Goal: Task Accomplishment & Management: Manage account settings

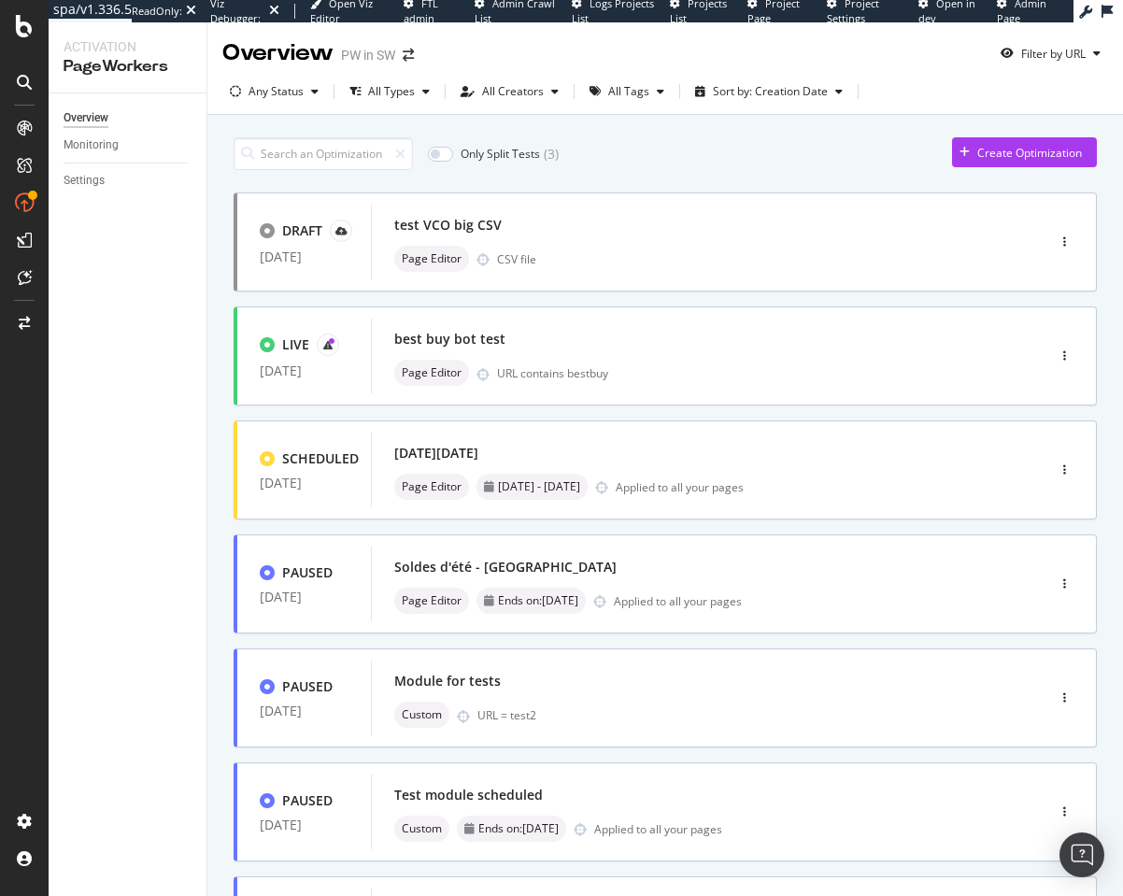
scroll to position [542, 0]
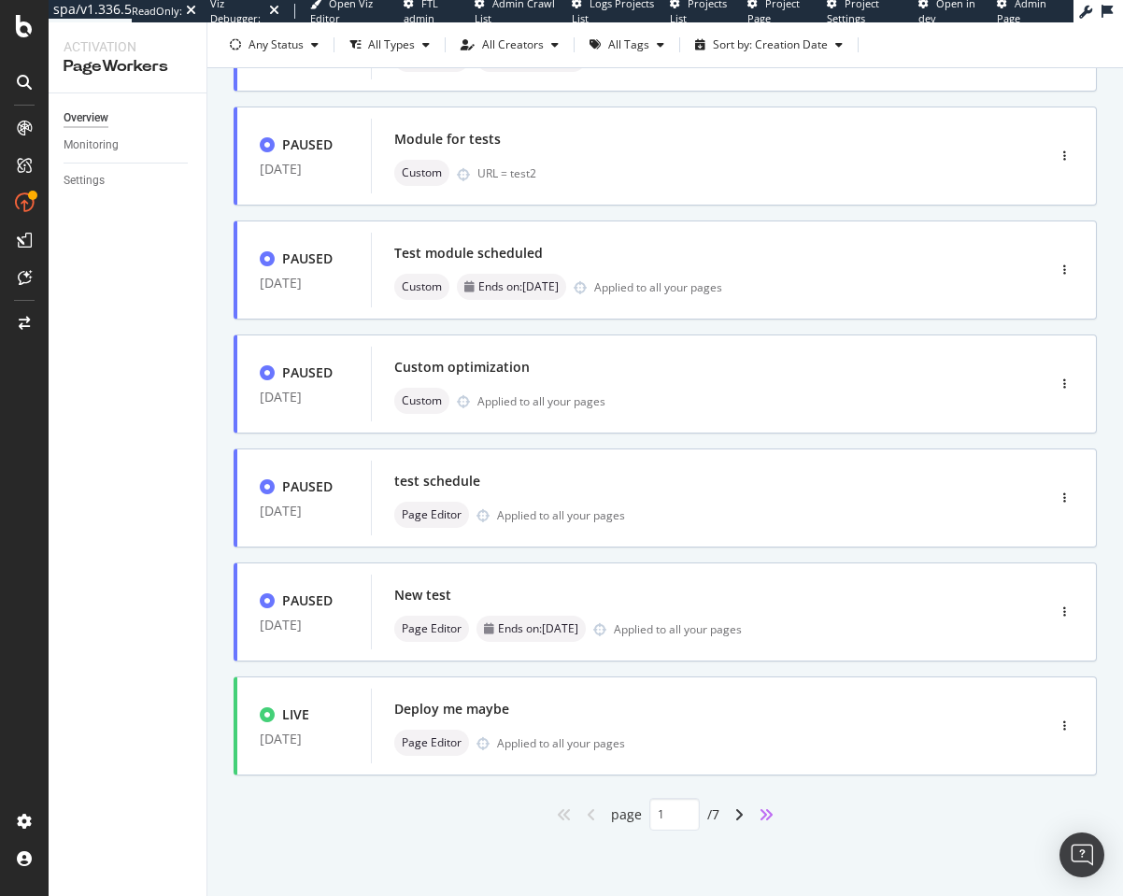
click at [761, 810] on icon "angles-right" at bounding box center [765, 814] width 15 height 15
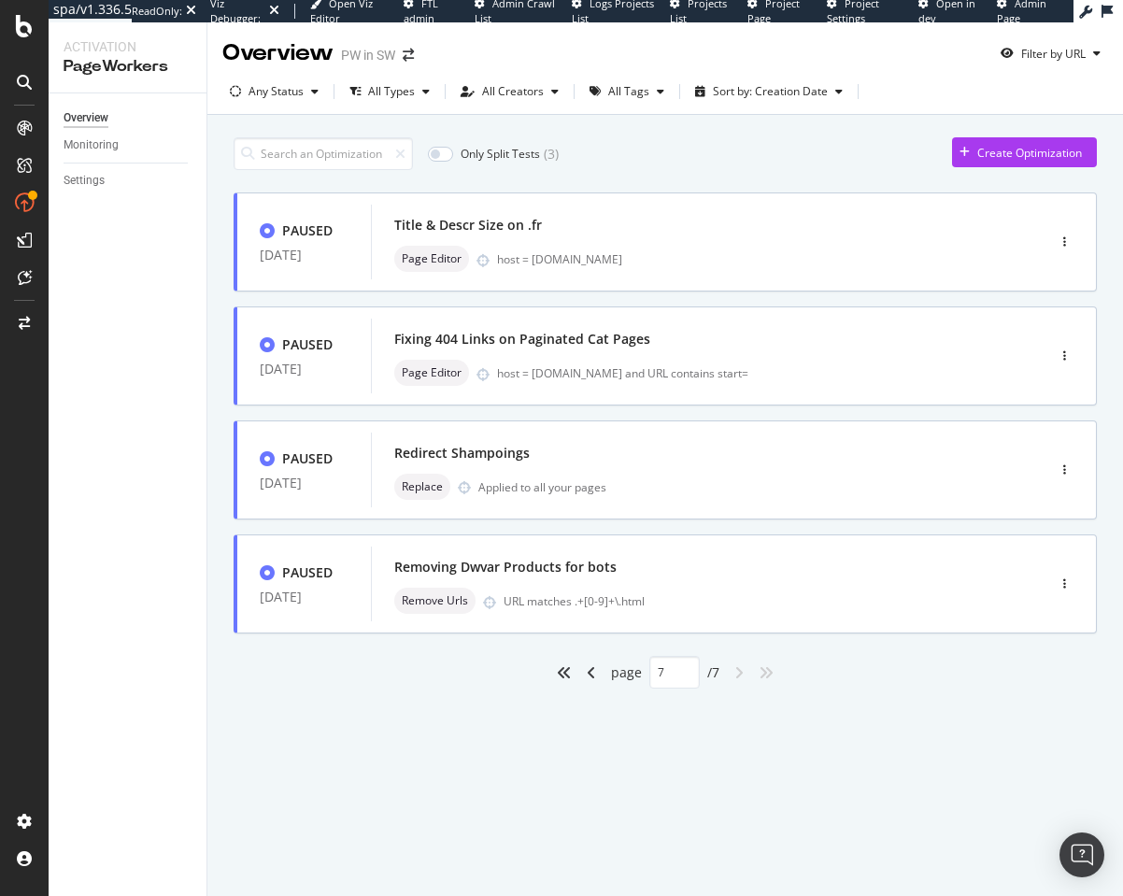
click at [581, 667] on div "angle-left" at bounding box center [591, 673] width 24 height 30
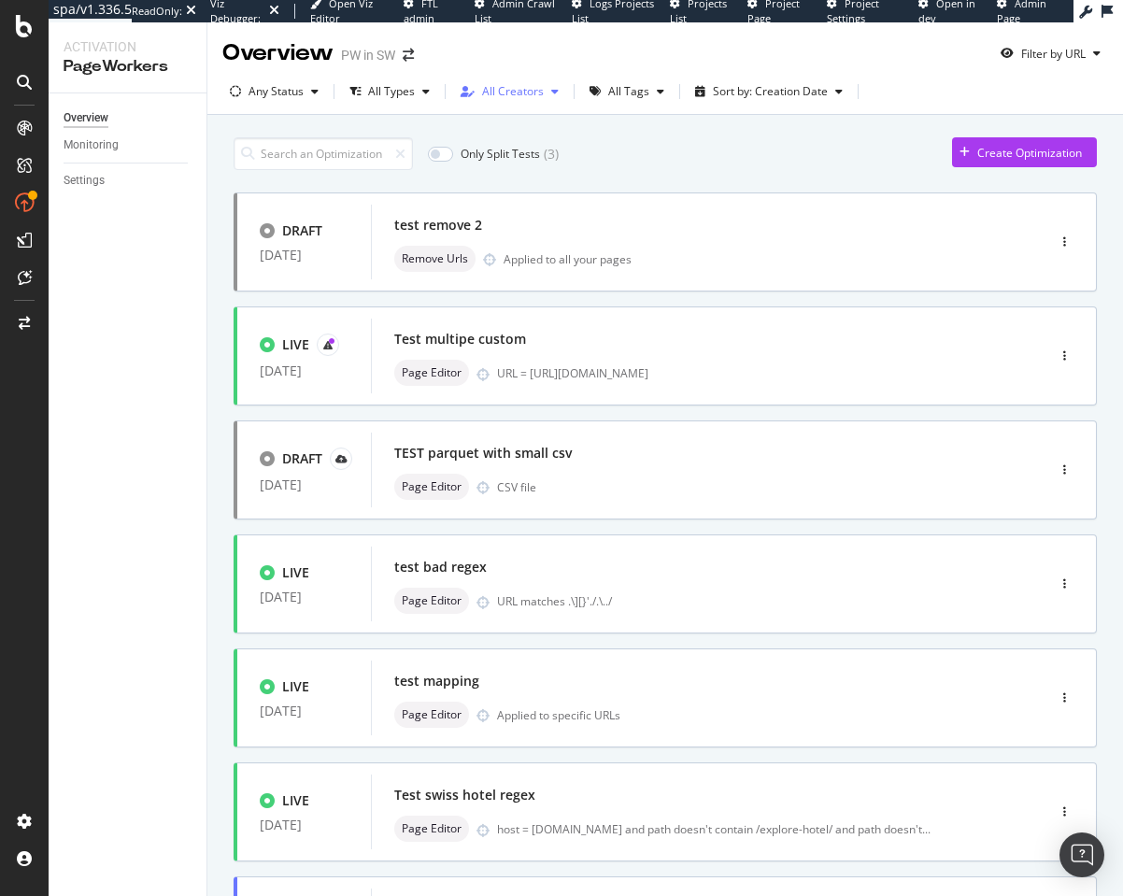
click at [498, 93] on div "All Creators" at bounding box center [513, 91] width 62 height 11
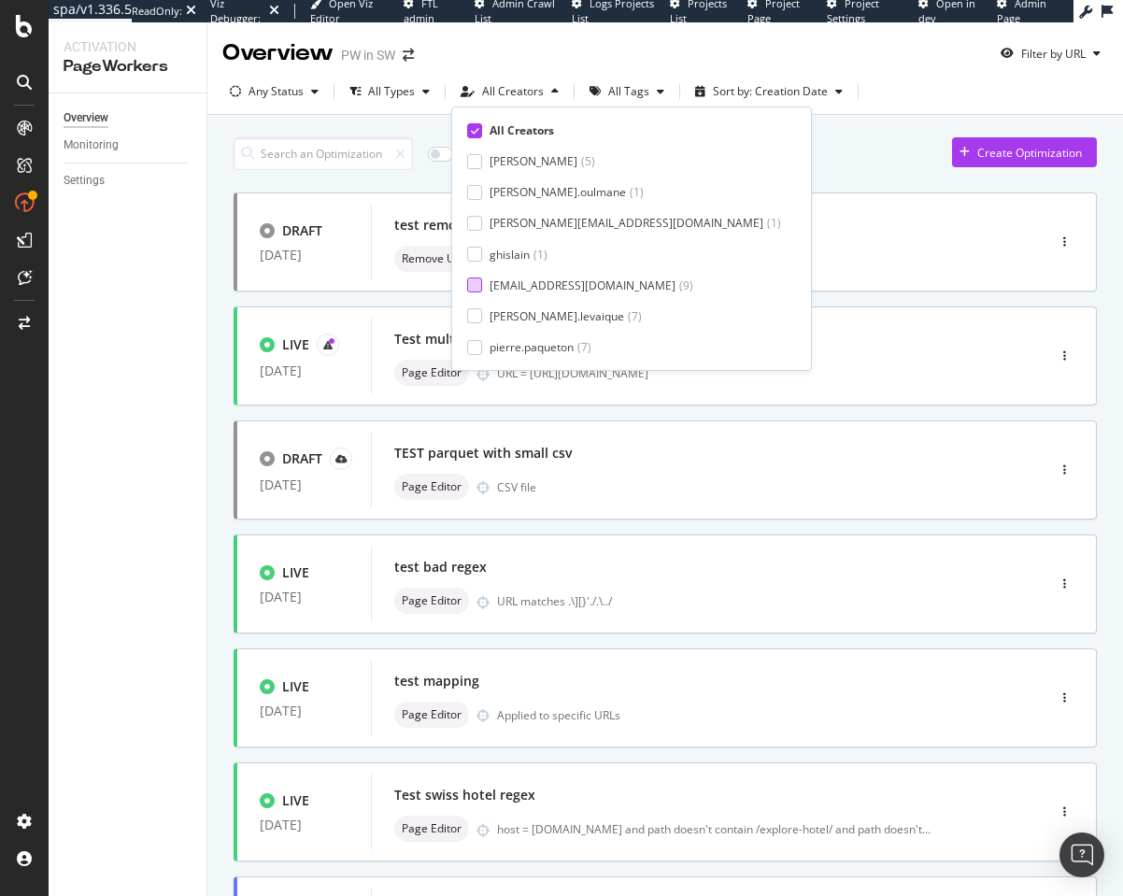
scroll to position [31, 0]
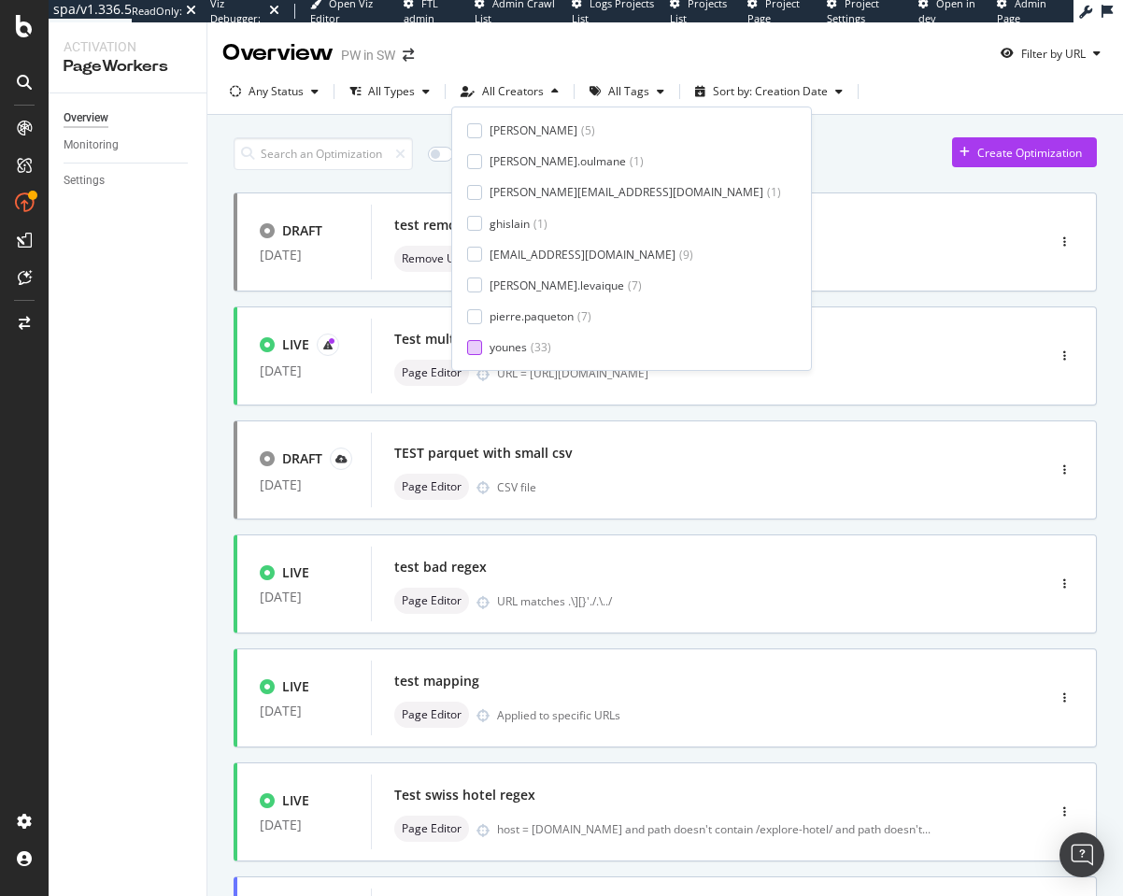
click at [482, 350] on div "younes ( 33 )" at bounding box center [624, 347] width 314 height 16
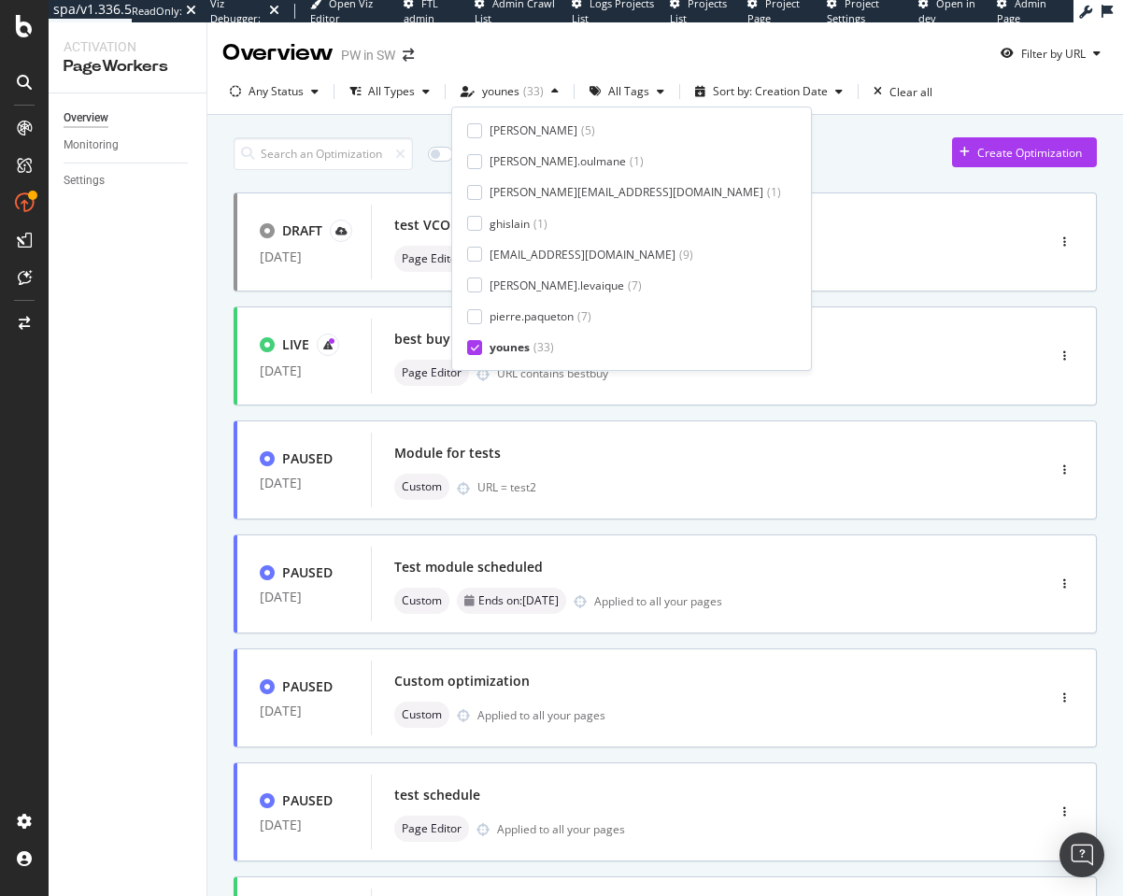
click at [808, 173] on div "Only Split Tests ( 2 ) Create Optimization DRAFT [DATE] test VCO big CSV Page E…" at bounding box center [665, 750] width 863 height 1244
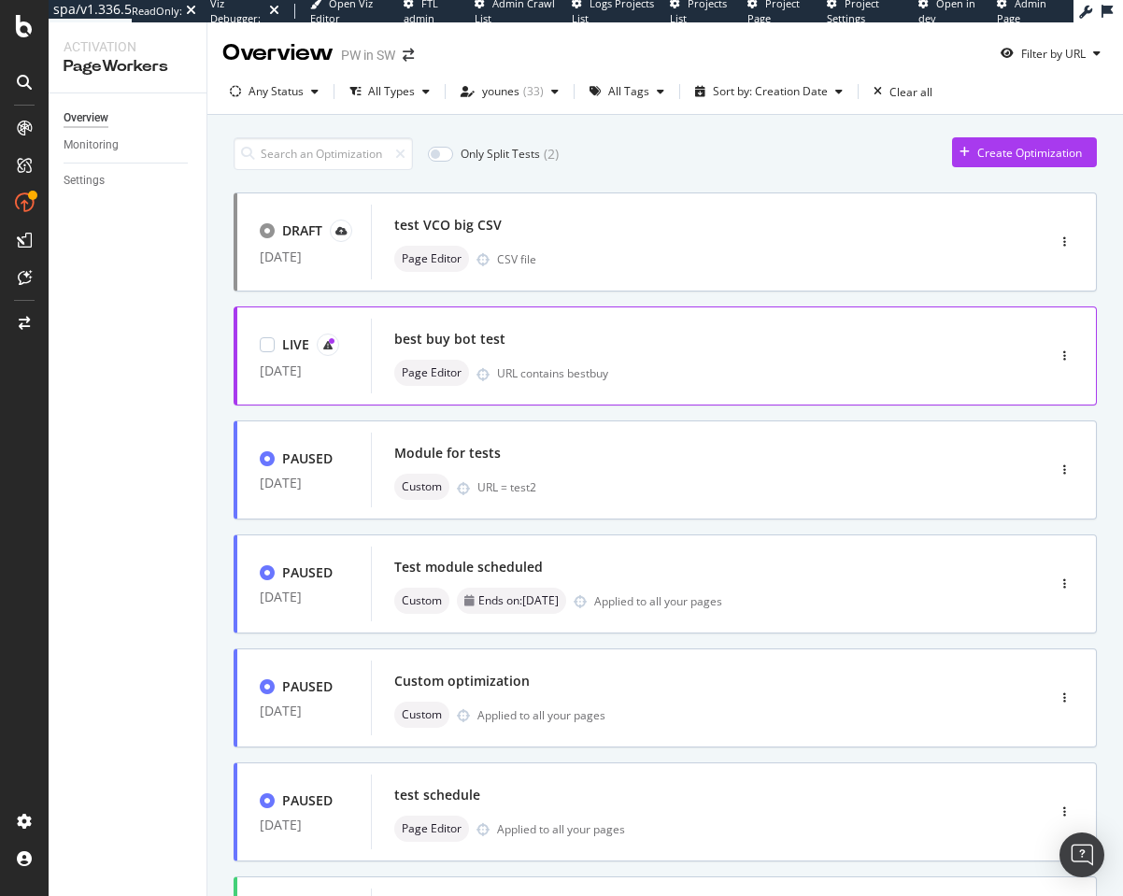
scroll to position [542, 0]
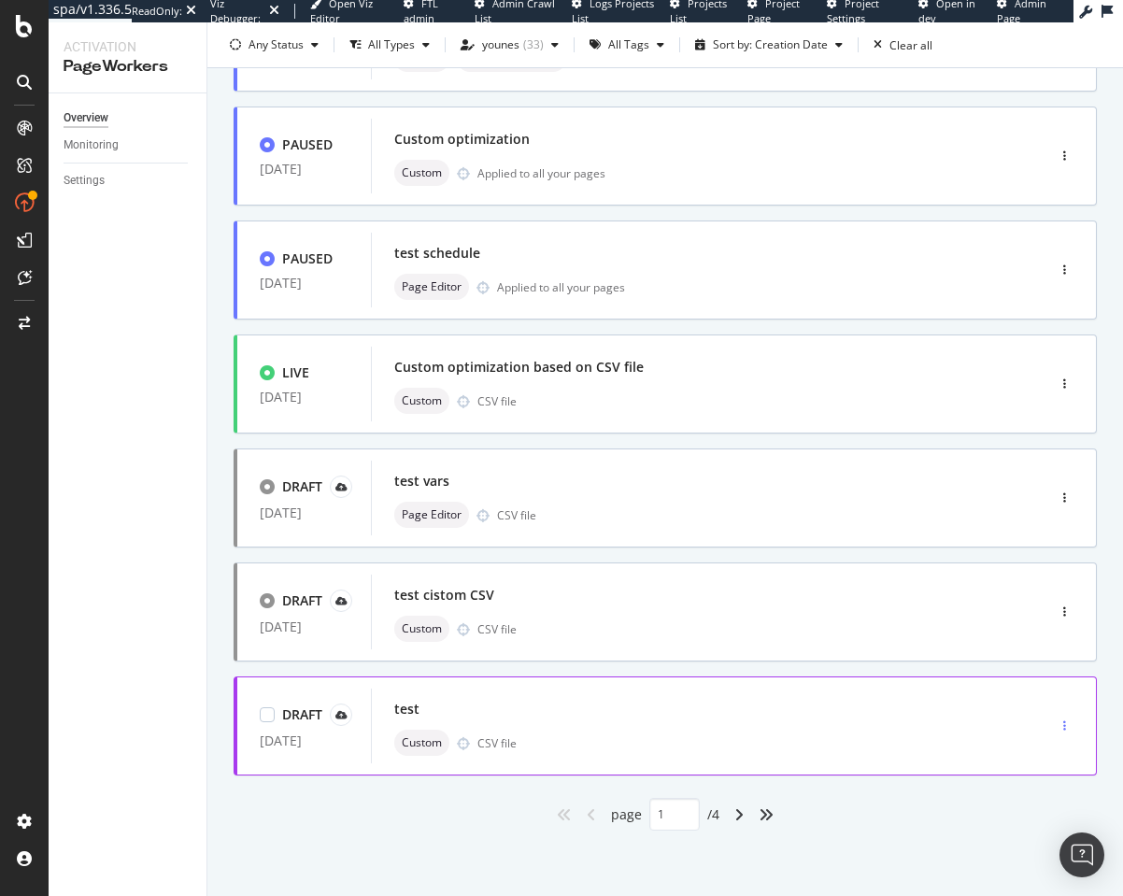
click at [1055, 720] on div "button" at bounding box center [1064, 725] width 18 height 11
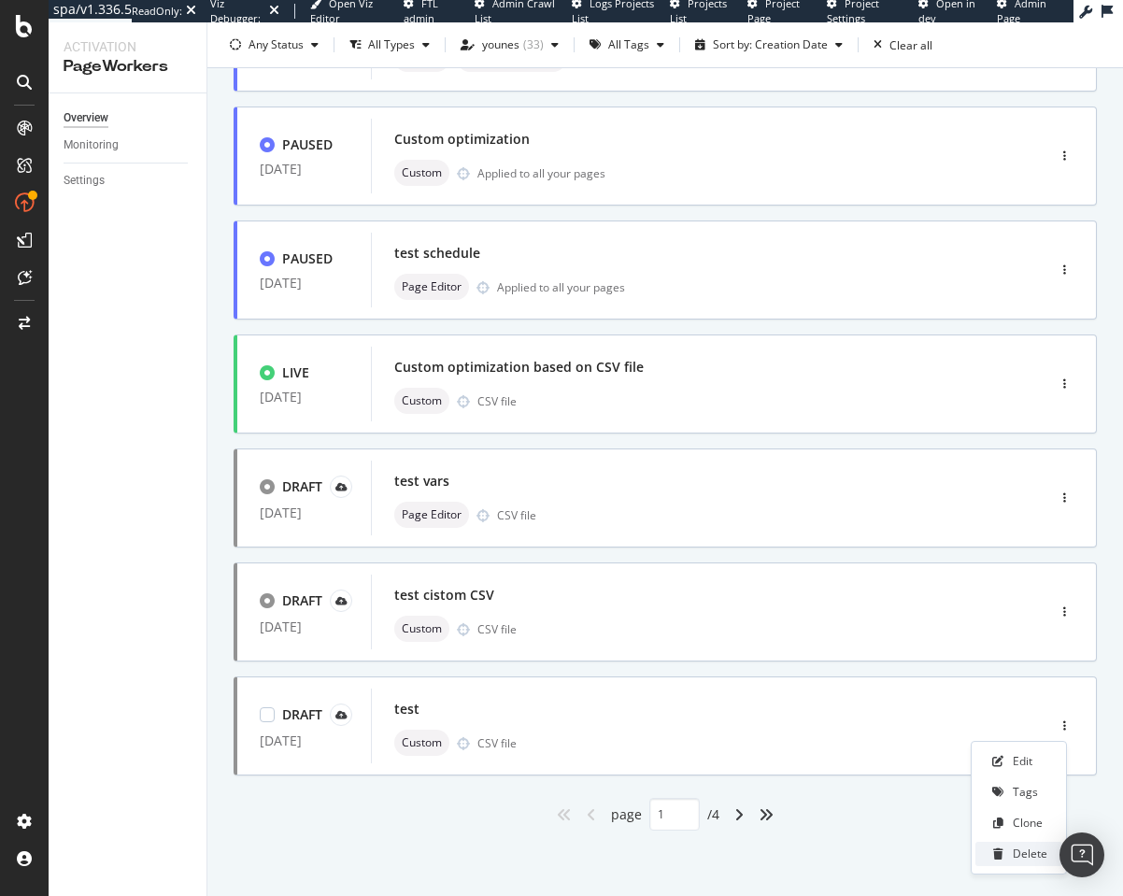
click at [1015, 847] on div "Delete" at bounding box center [1030, 853] width 35 height 16
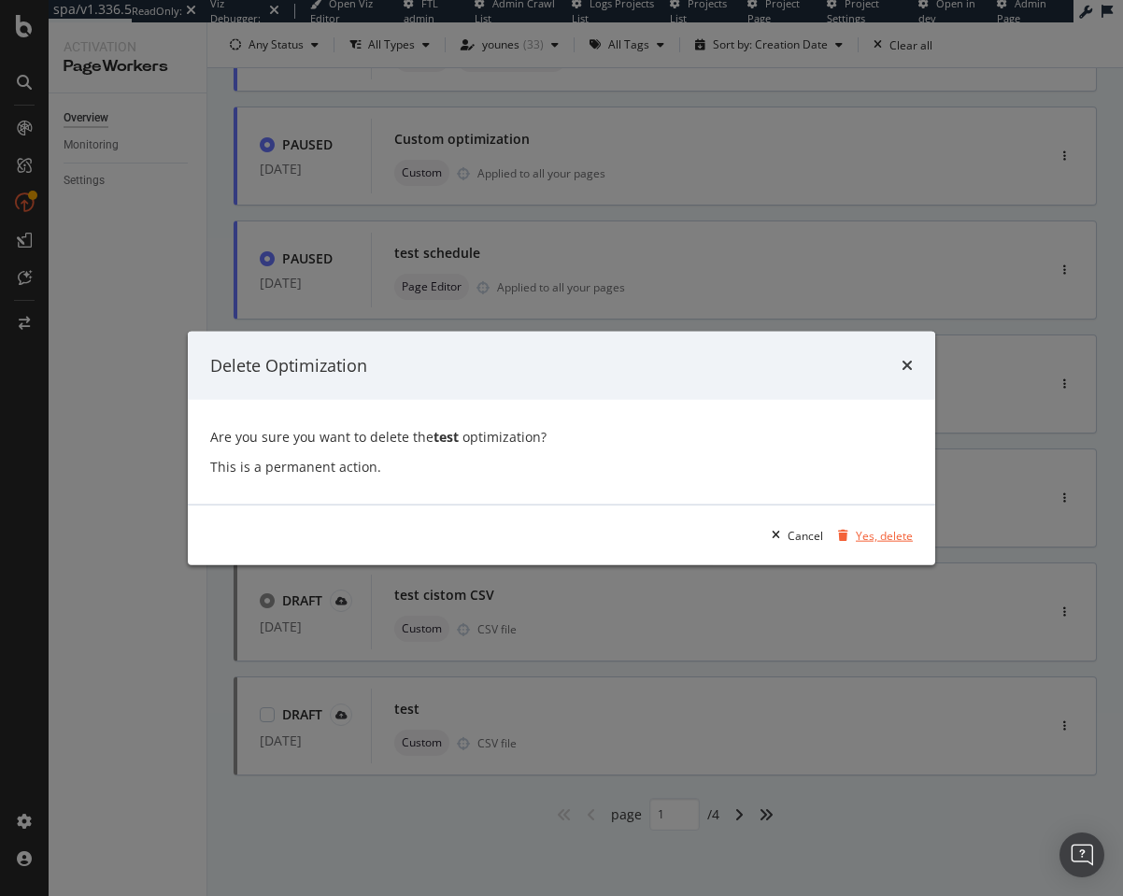
click at [878, 535] on div "Yes, delete" at bounding box center [884, 535] width 57 height 16
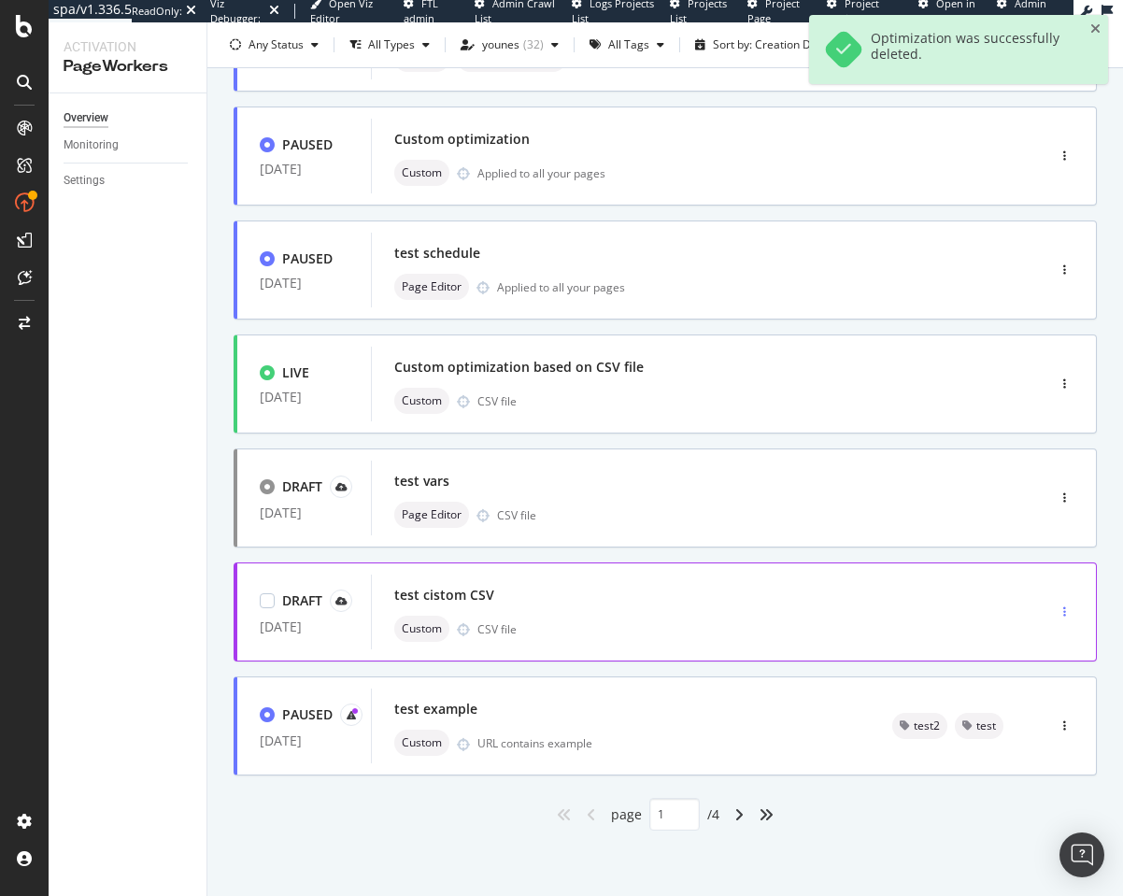
click at [1055, 611] on div "button" at bounding box center [1064, 611] width 18 height 11
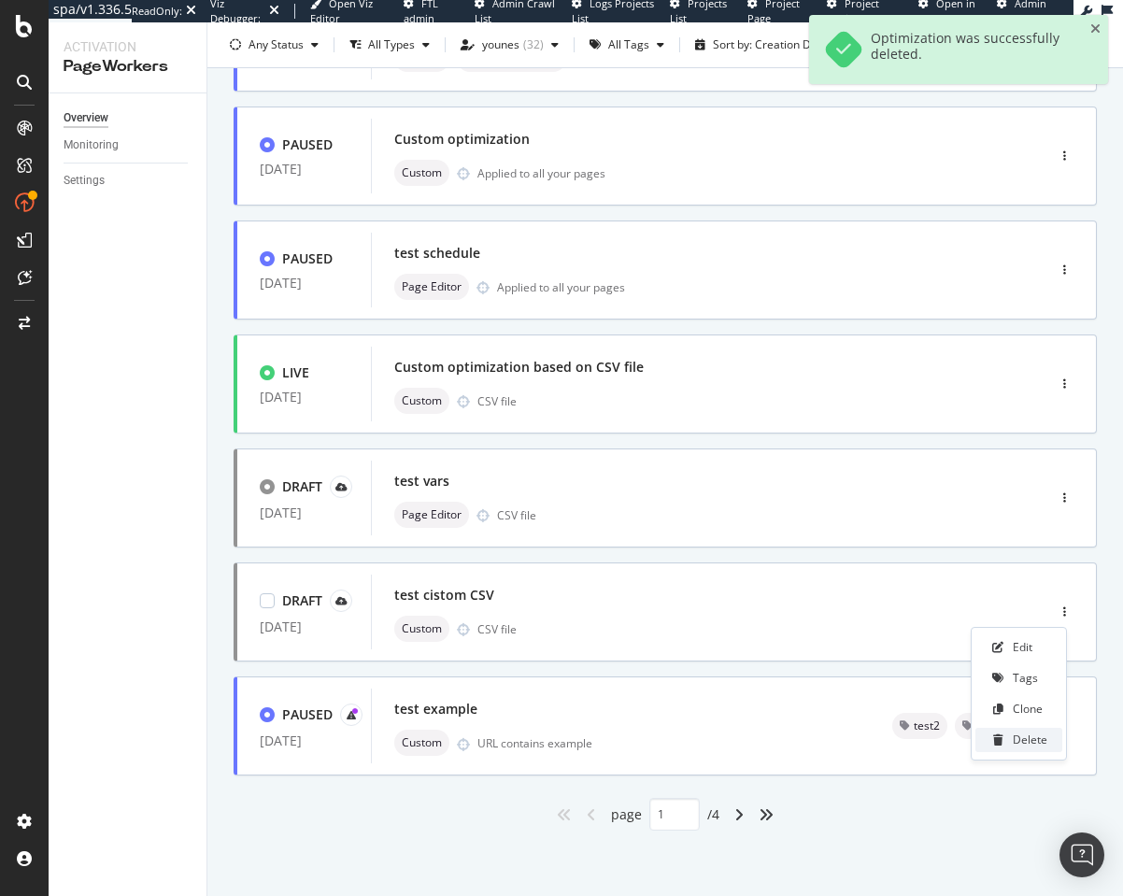
click at [1000, 738] on icon at bounding box center [998, 739] width 10 height 11
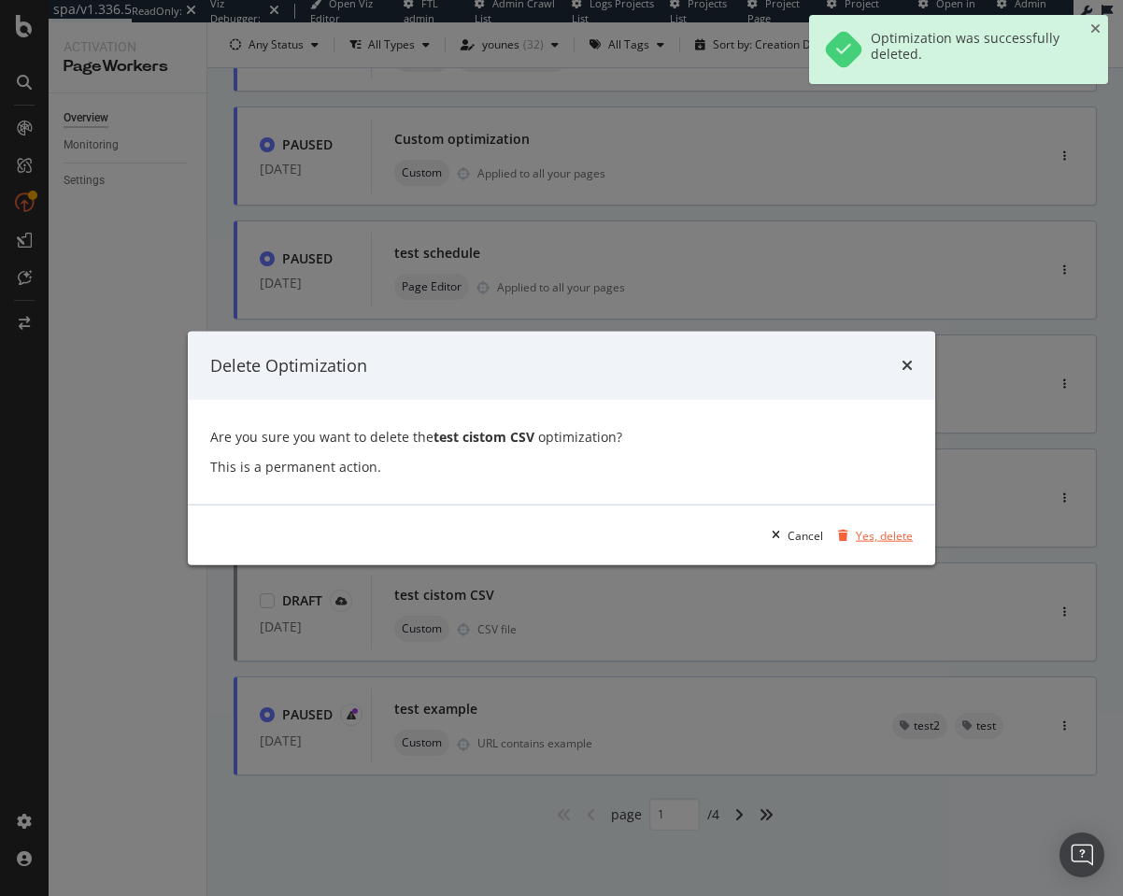
click at [865, 534] on div "Yes, delete" at bounding box center [884, 535] width 57 height 16
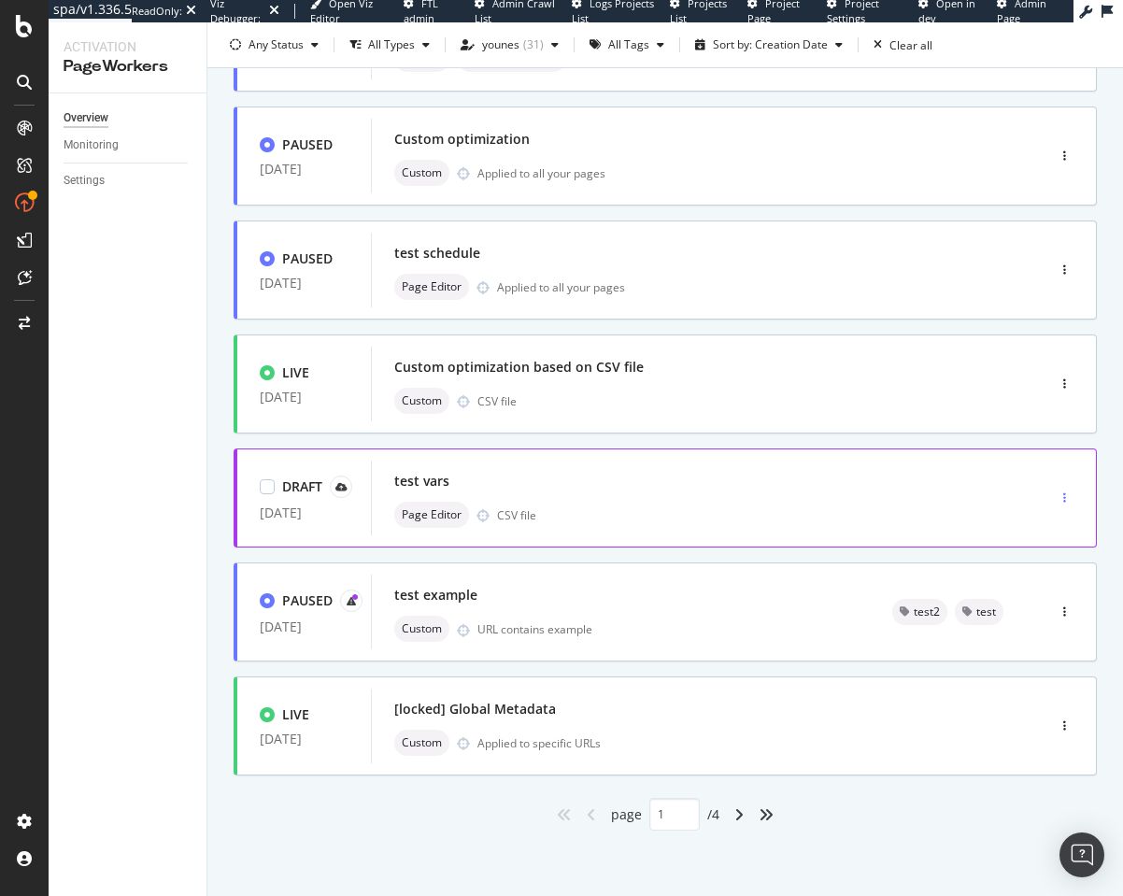
click at [1055, 492] on div "button" at bounding box center [1064, 497] width 18 height 11
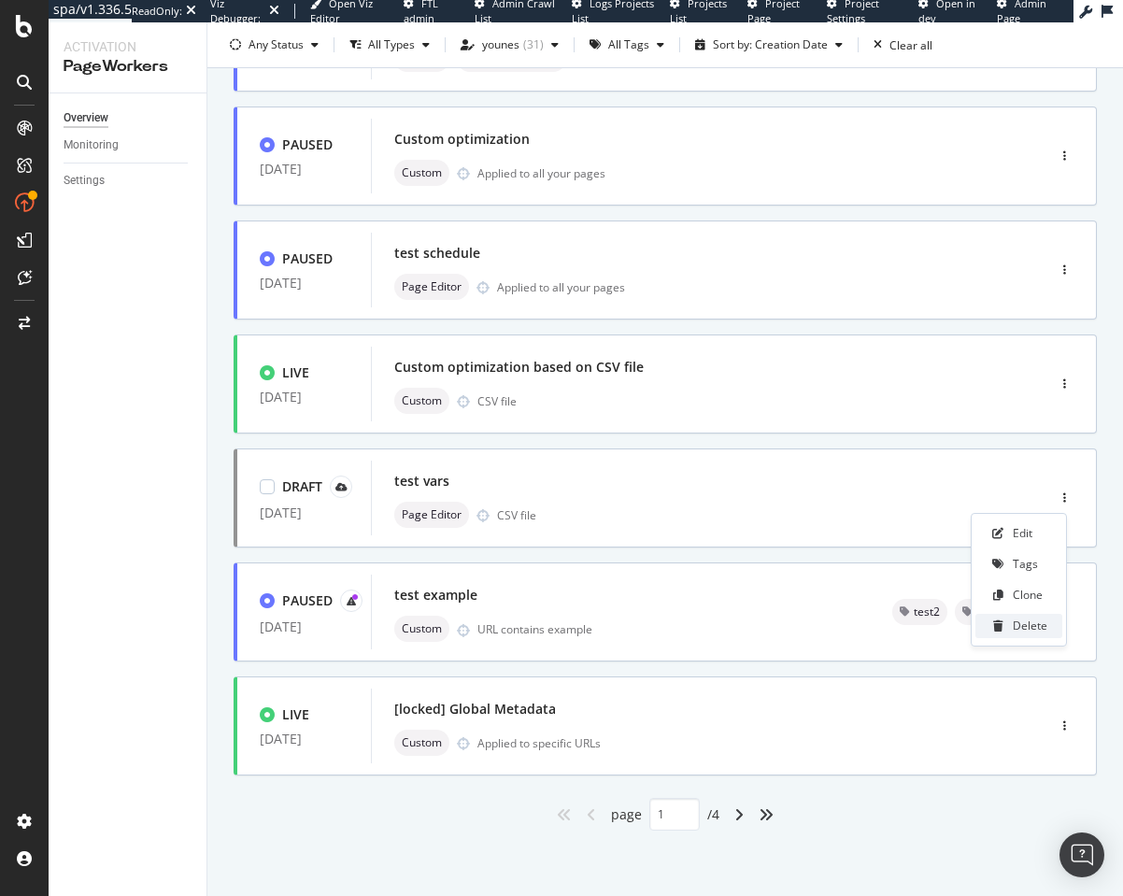
click at [1000, 626] on icon at bounding box center [998, 625] width 10 height 11
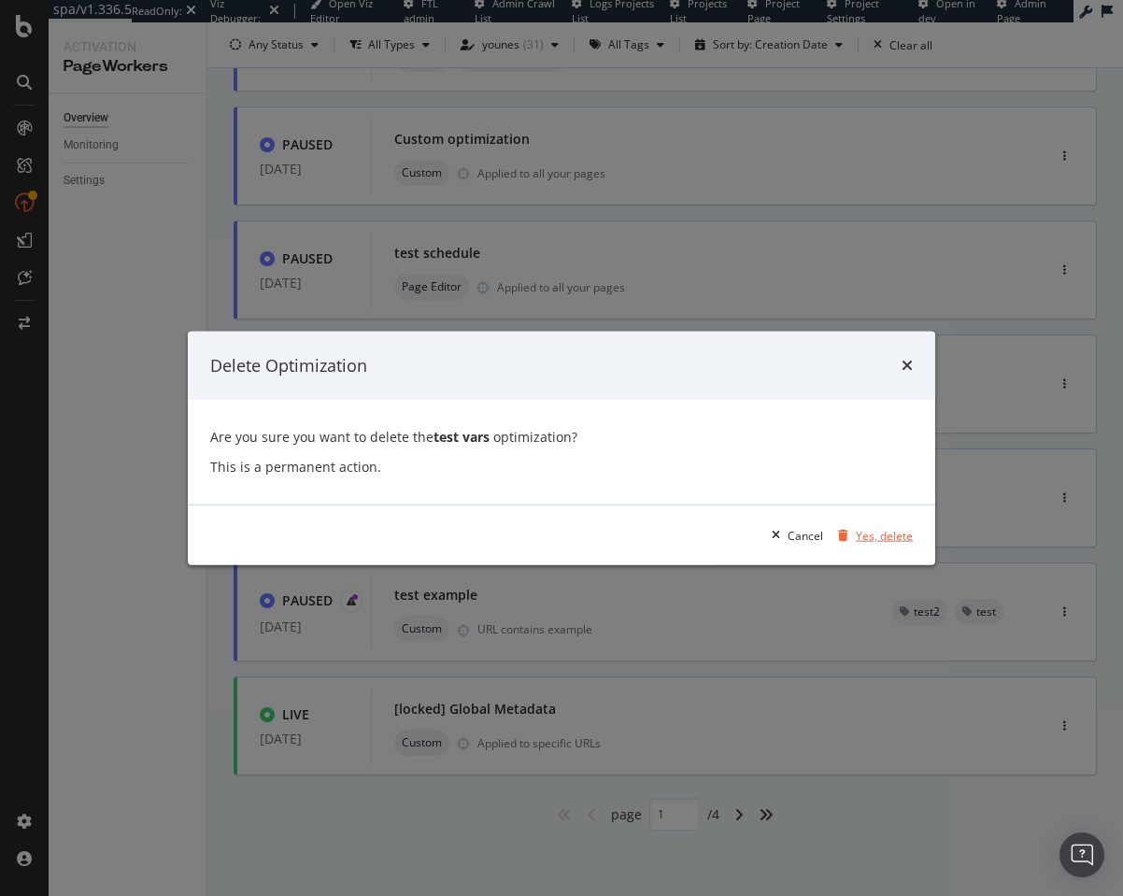
click at [881, 540] on div "Yes, delete" at bounding box center [884, 535] width 57 height 16
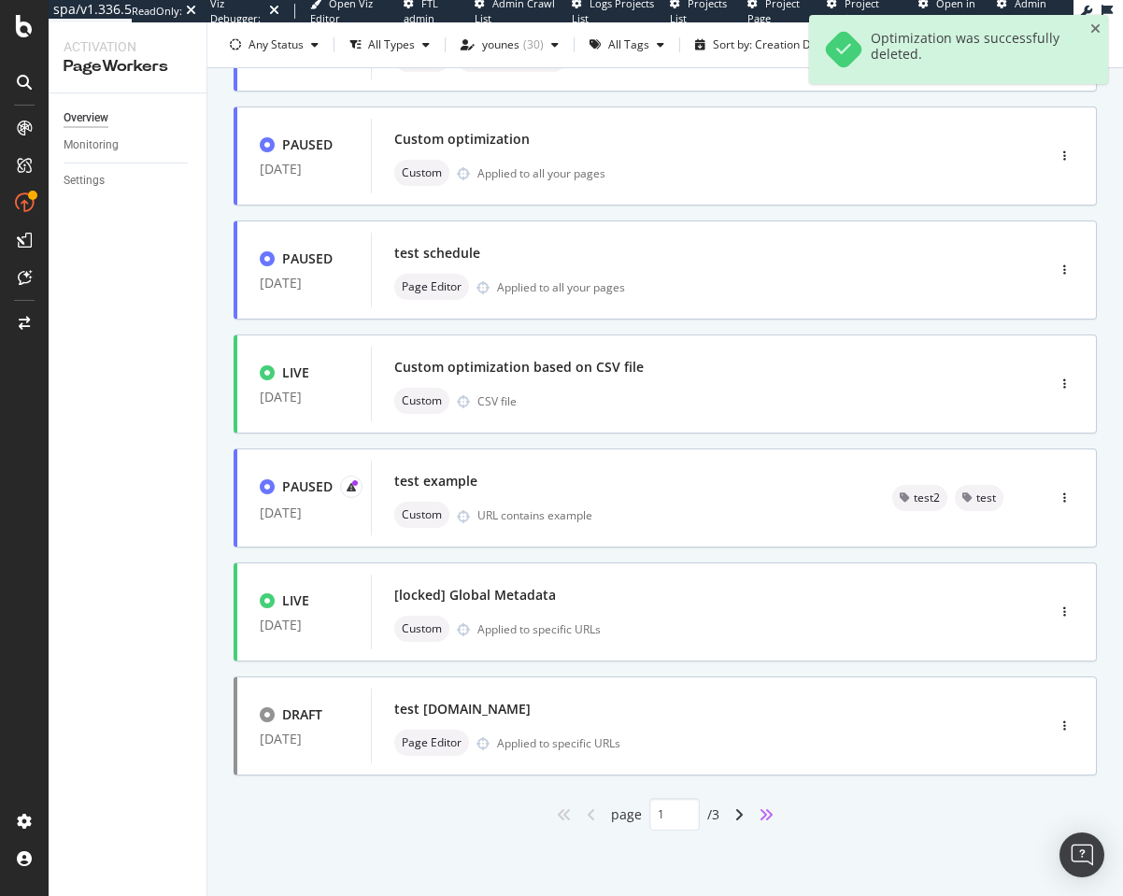
click at [760, 818] on icon "angles-right" at bounding box center [765, 814] width 15 height 15
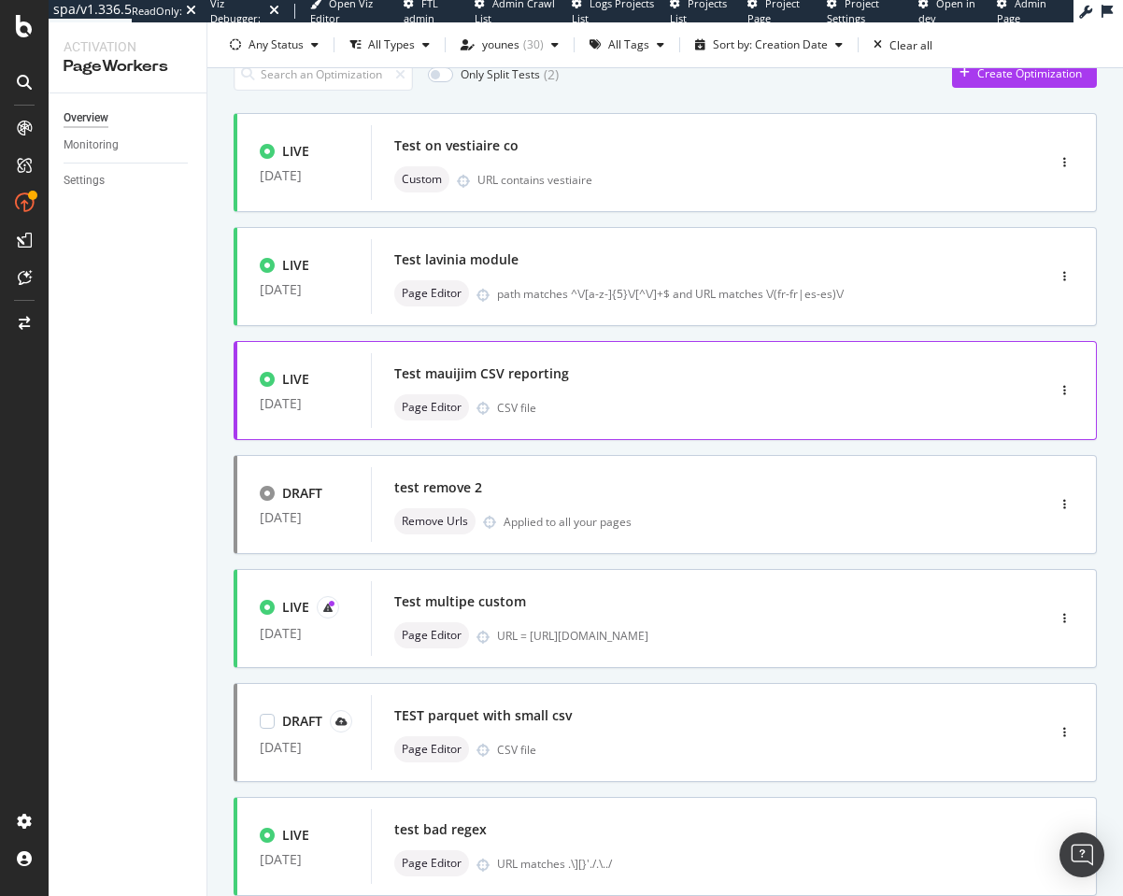
scroll to position [7, 0]
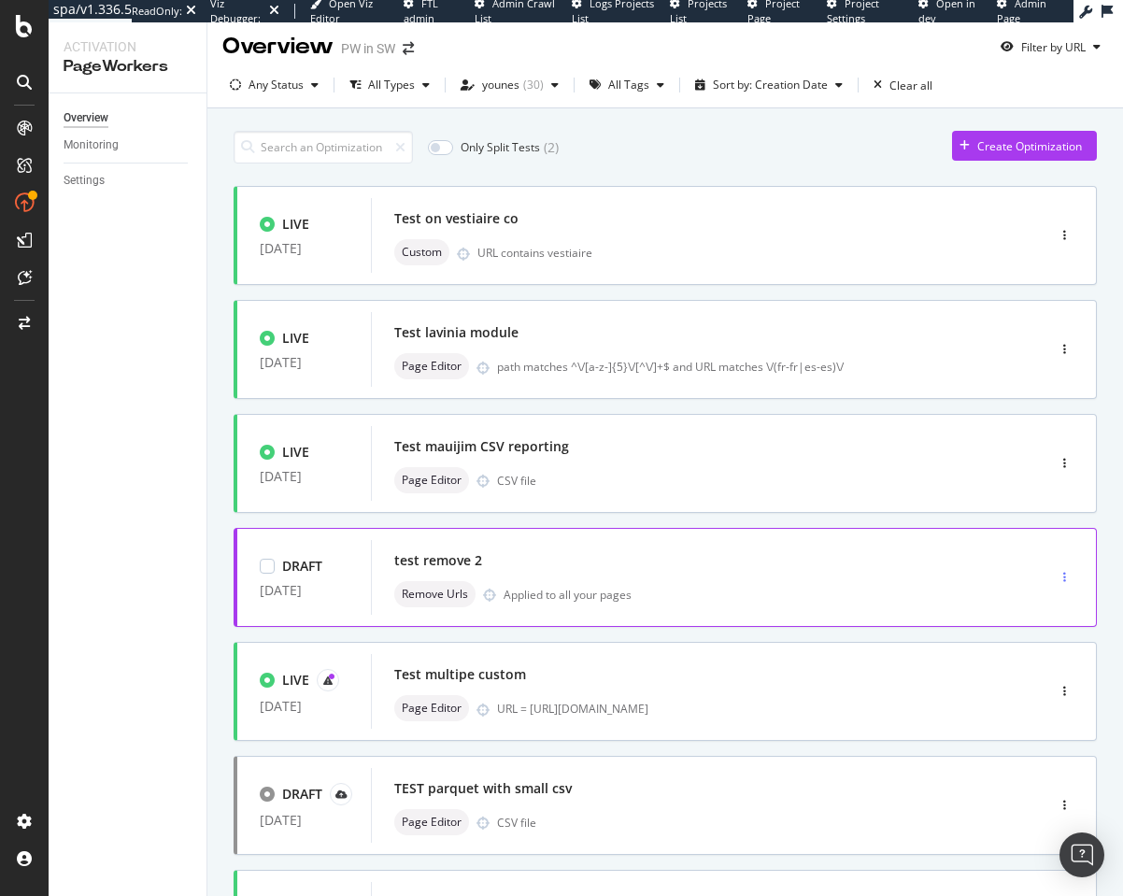
click at [1055, 575] on div "button" at bounding box center [1064, 577] width 18 height 11
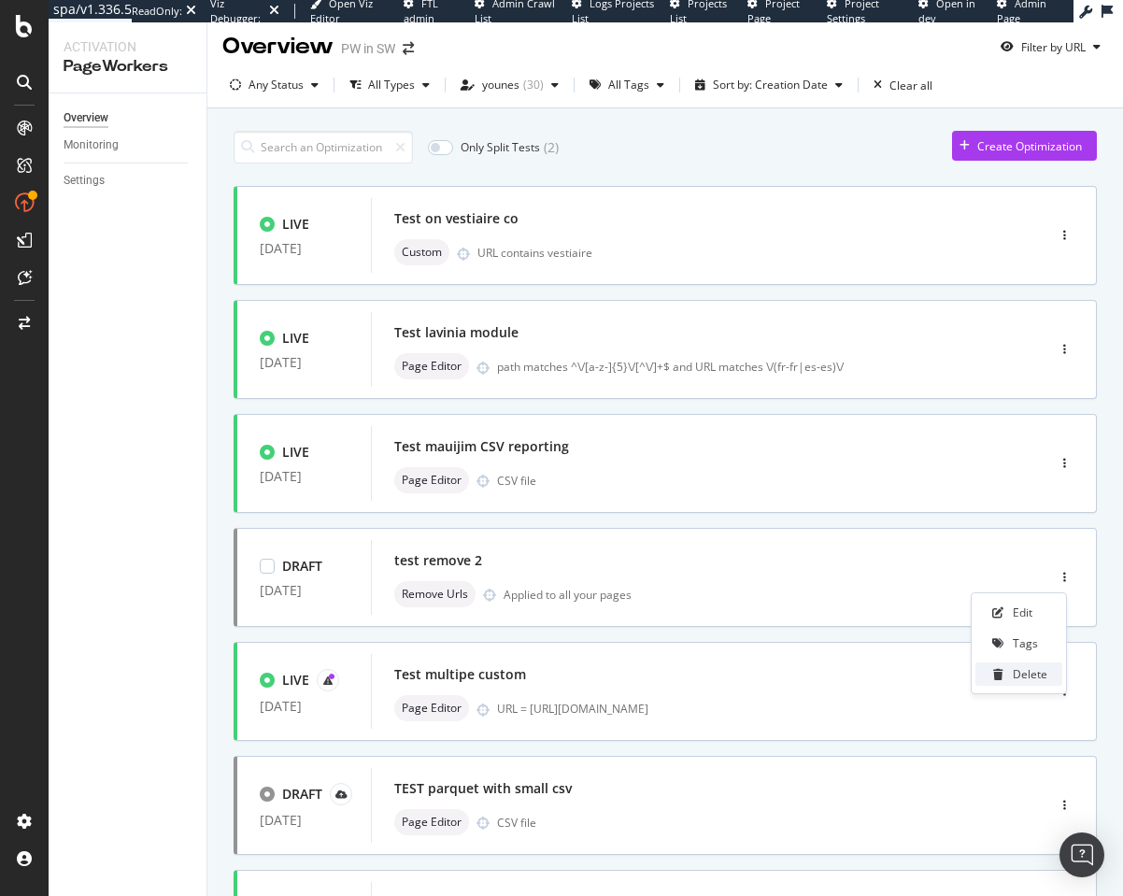
click at [1011, 681] on div "Delete" at bounding box center [1018, 673] width 87 height 23
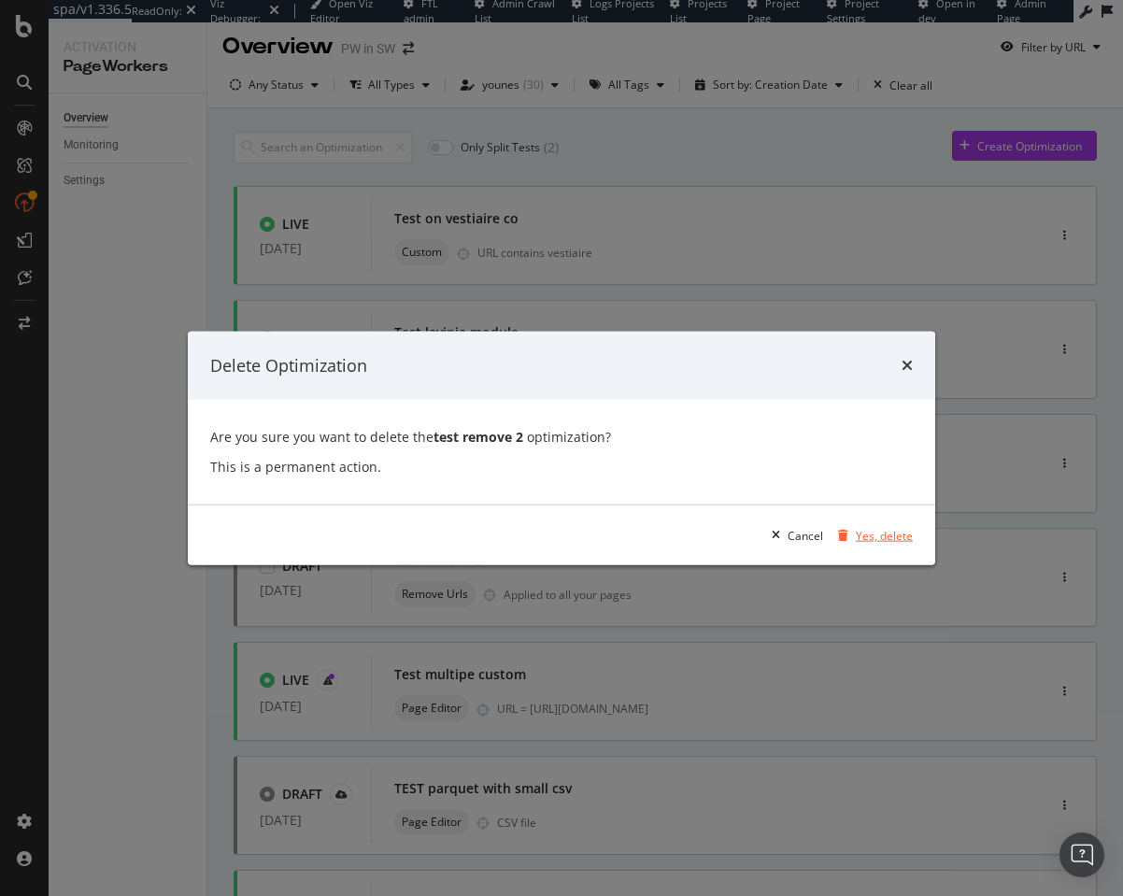
click at [873, 533] on div "Yes, delete" at bounding box center [884, 535] width 57 height 16
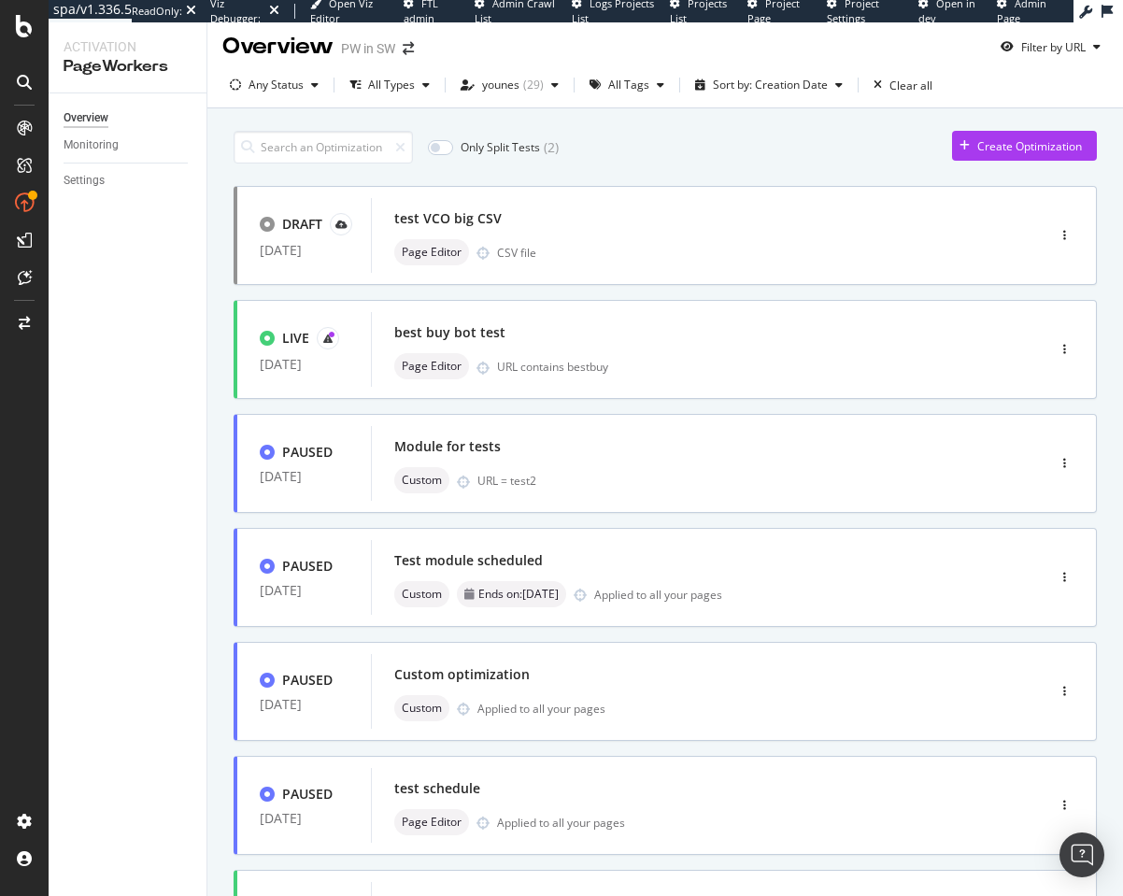
type input "1"
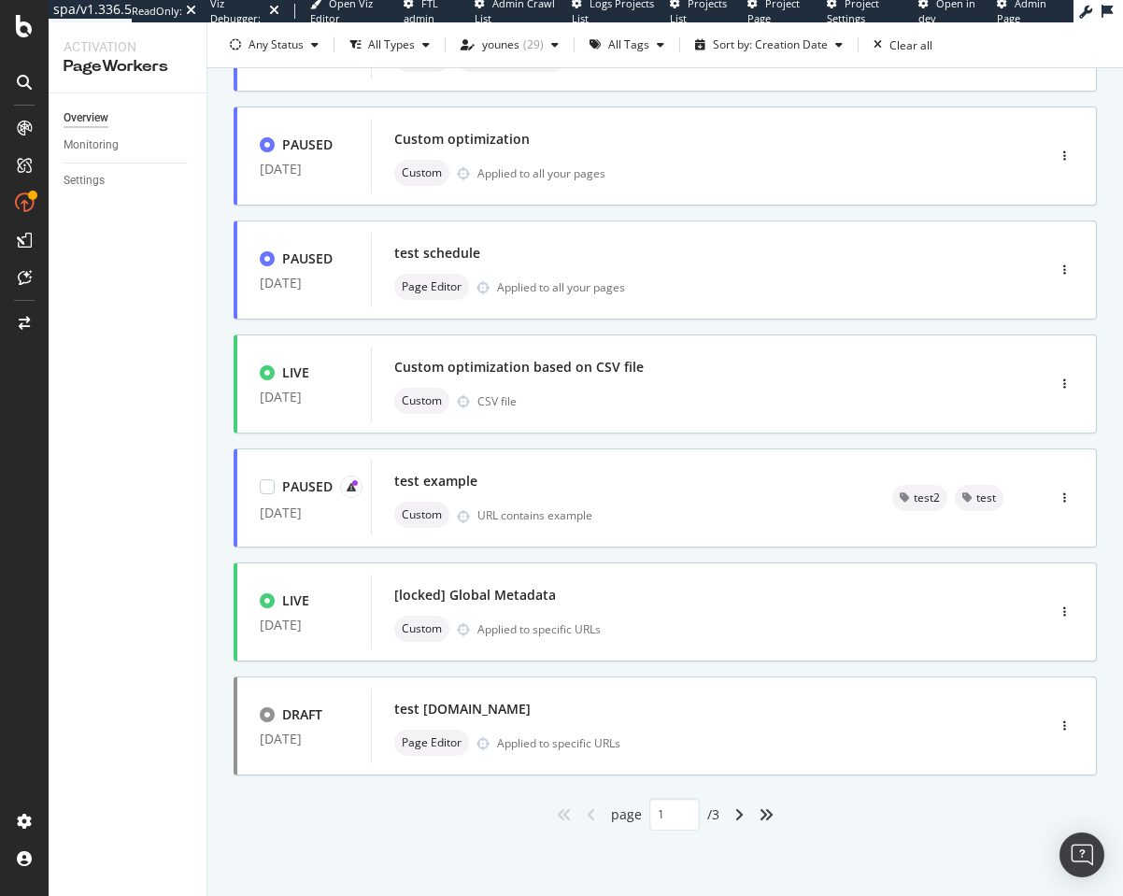
scroll to position [0, 0]
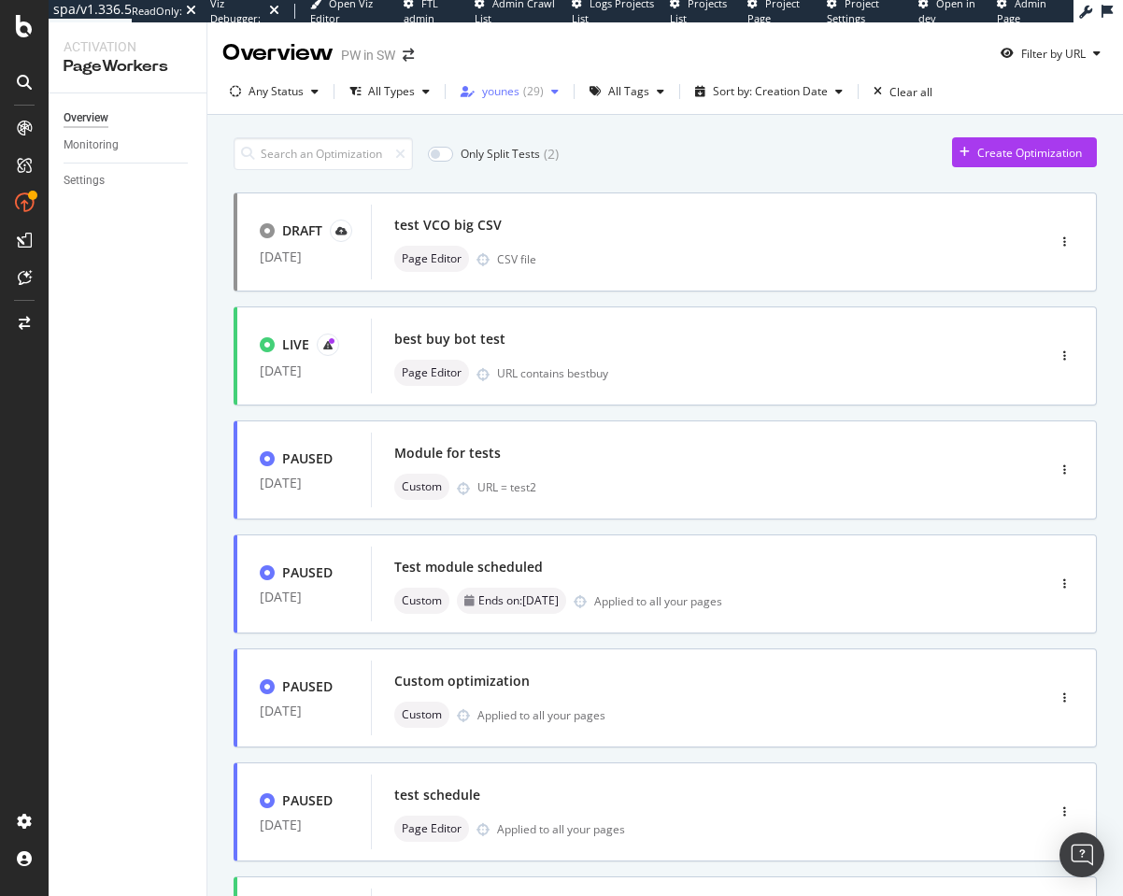
click at [512, 99] on div "younes ( 29 )" at bounding box center [509, 92] width 113 height 28
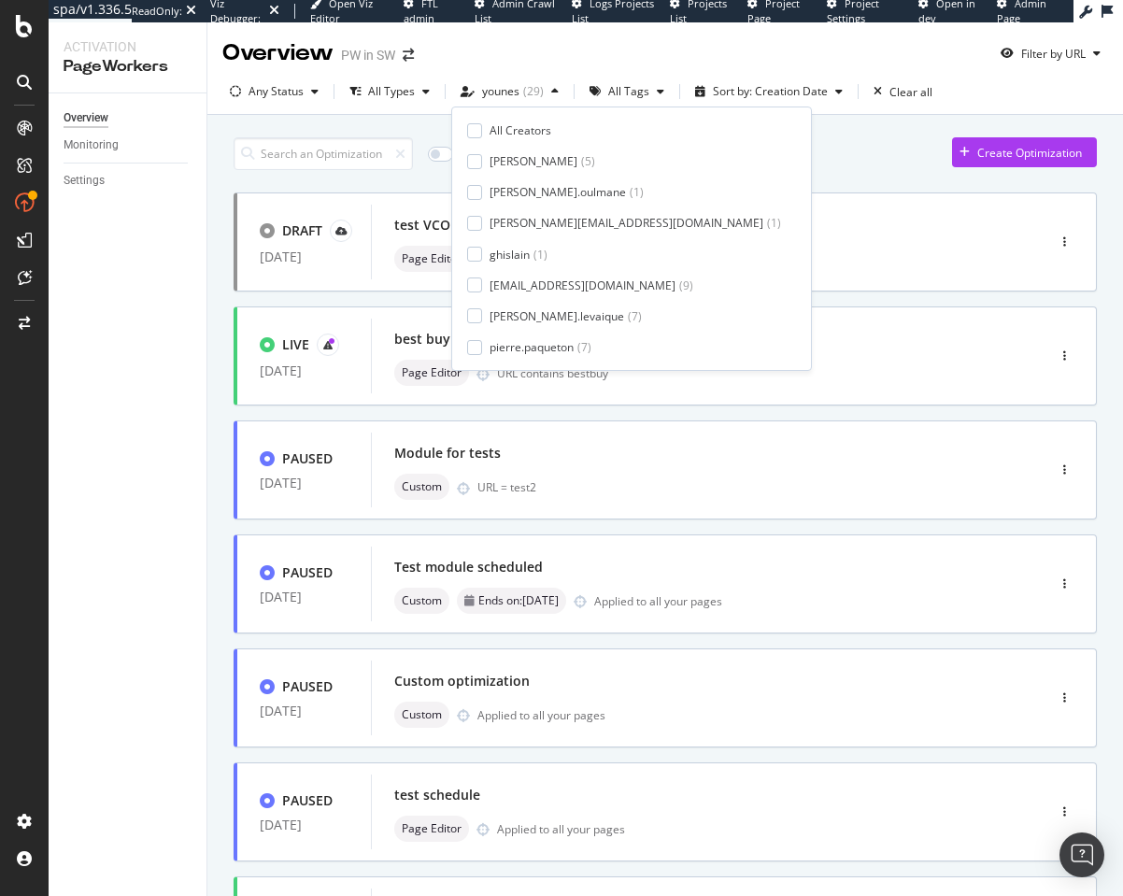
scroll to position [31, 0]
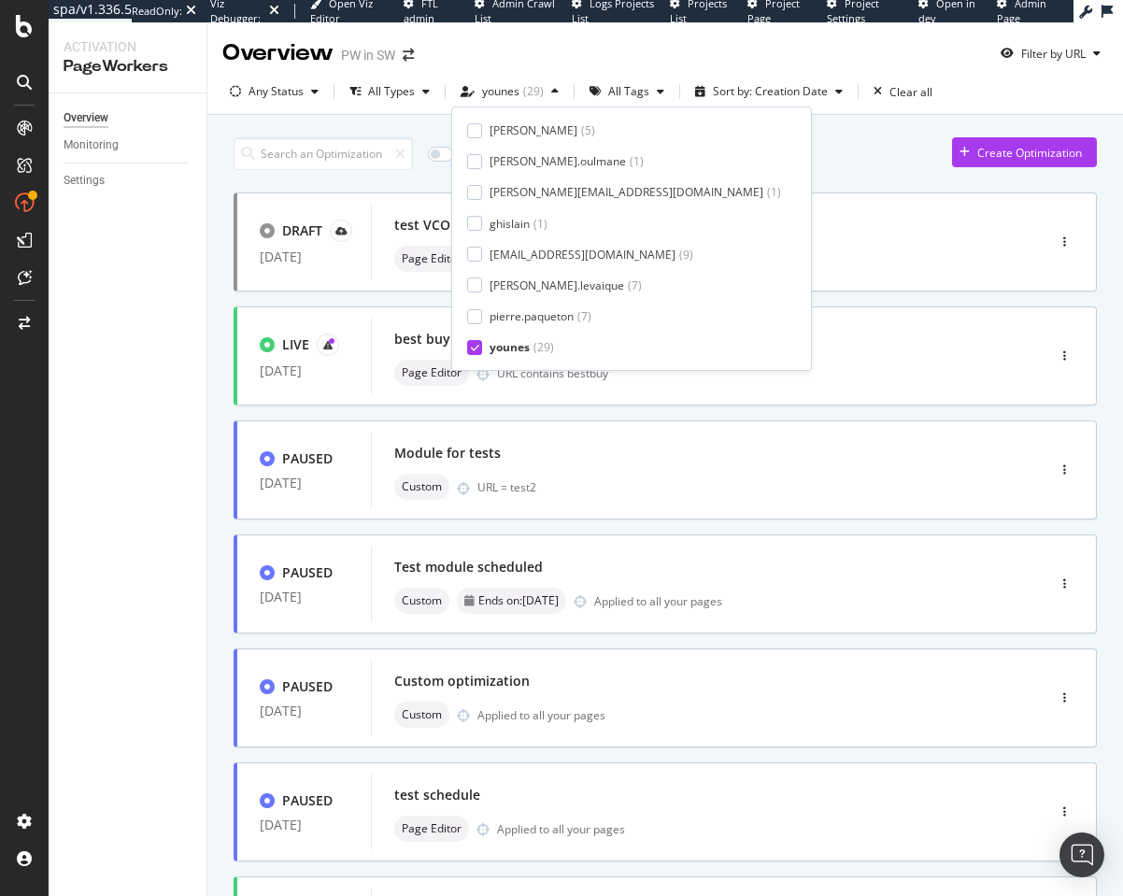
click at [481, 353] on div at bounding box center [474, 347] width 15 height 15
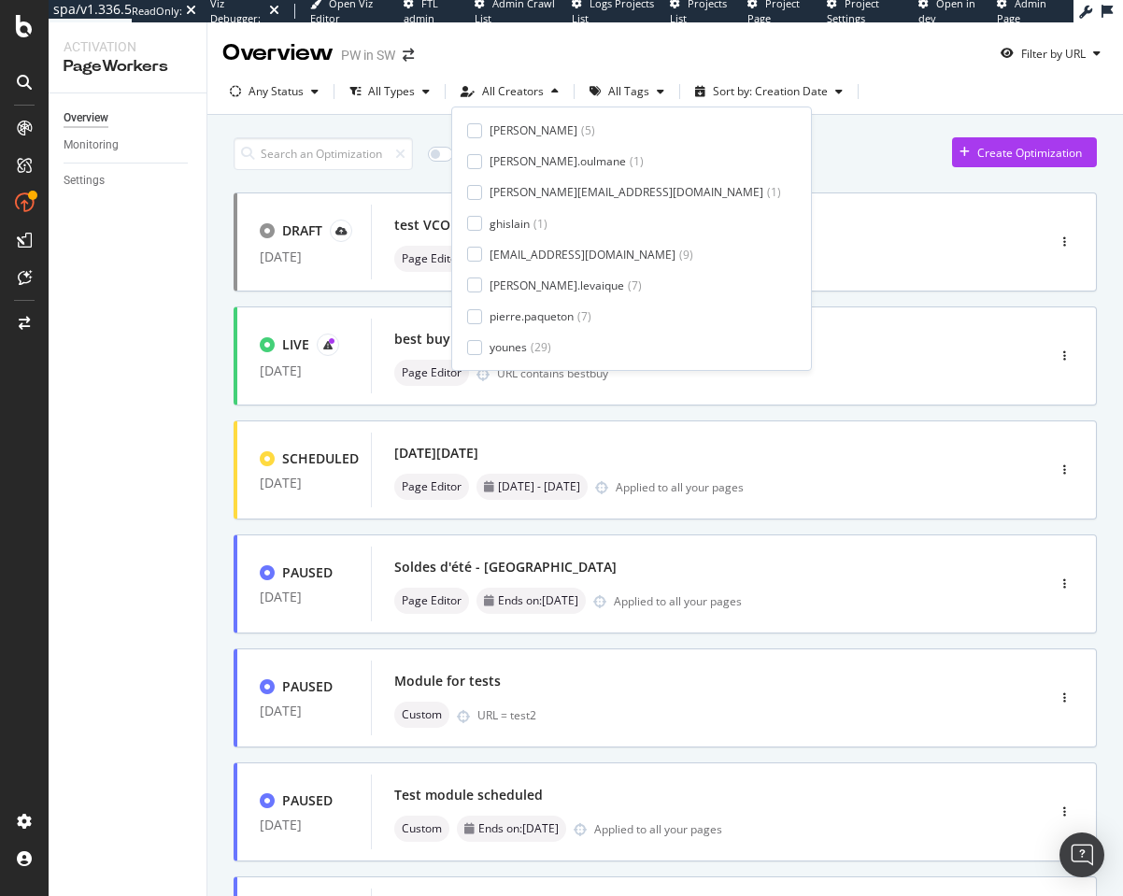
click at [794, 142] on div "Only Split Tests ( 3 ) Create Optimization" at bounding box center [665, 153] width 863 height 33
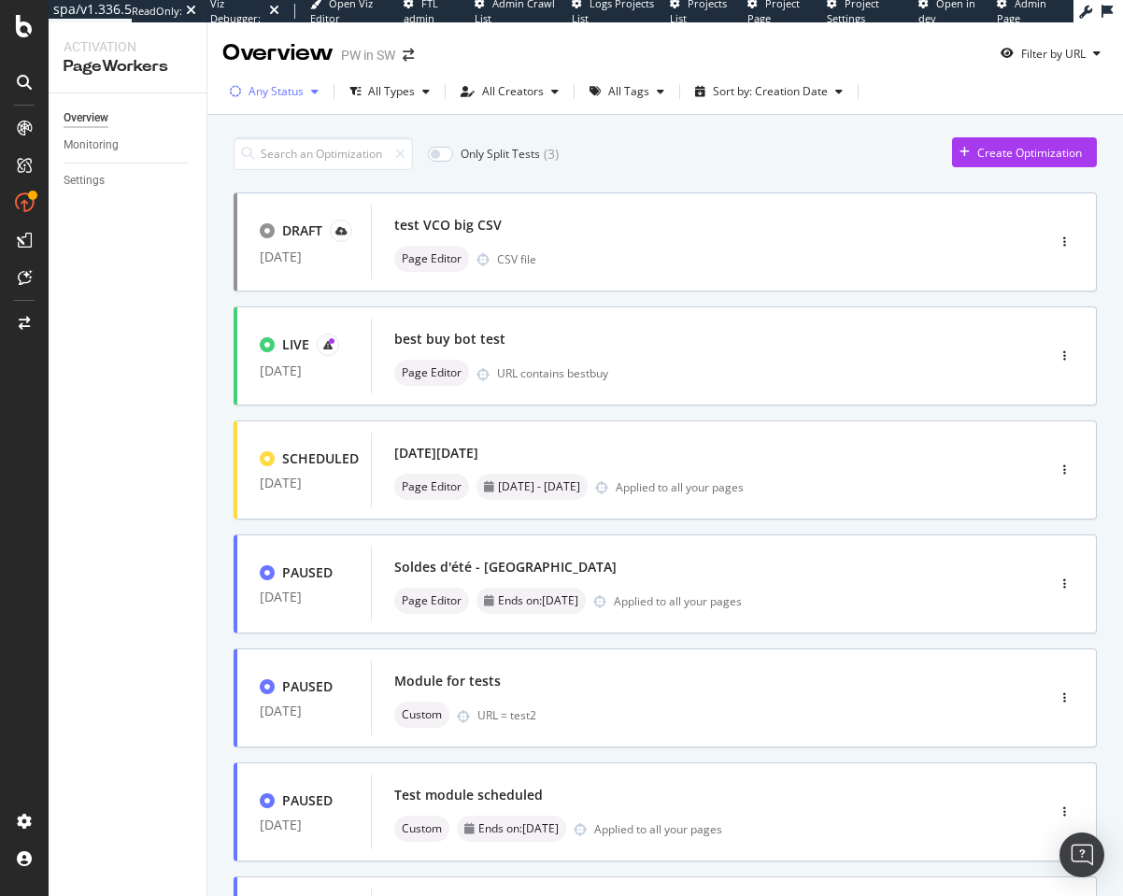
click at [279, 92] on div "Any Status" at bounding box center [275, 91] width 55 height 11
click at [258, 228] on div "Draft ( 13 )" at bounding box center [280, 223] width 85 height 16
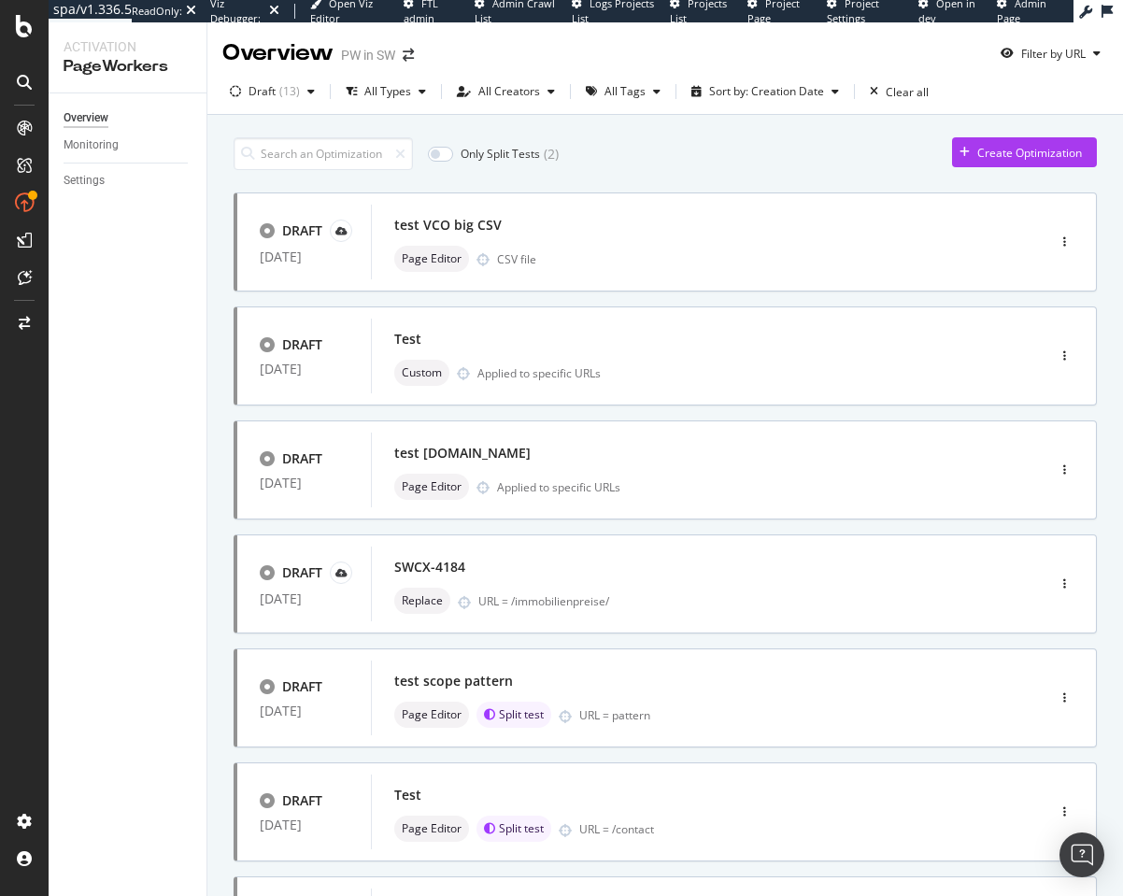
click at [642, 142] on div "Only Split Tests ( 2 ) Create Optimization" at bounding box center [665, 153] width 863 height 33
click at [577, 346] on div "Test" at bounding box center [680, 339] width 572 height 26
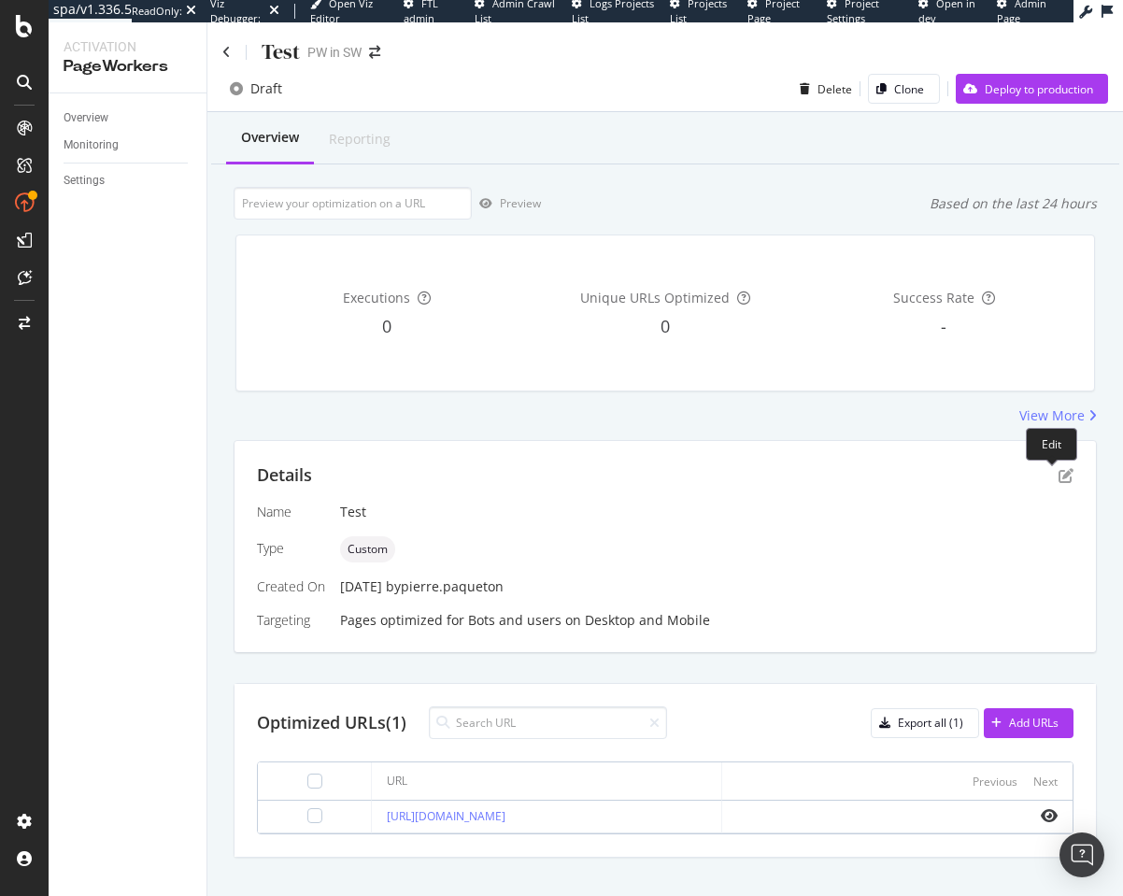
click at [1062, 469] on div "Details Name Test Type Custom Created On 07 Feb. 2025 by pierre.paqueton Target…" at bounding box center [664, 546] width 861 height 211
click at [1058, 471] on icon "pen-to-square" at bounding box center [1065, 475] width 15 height 15
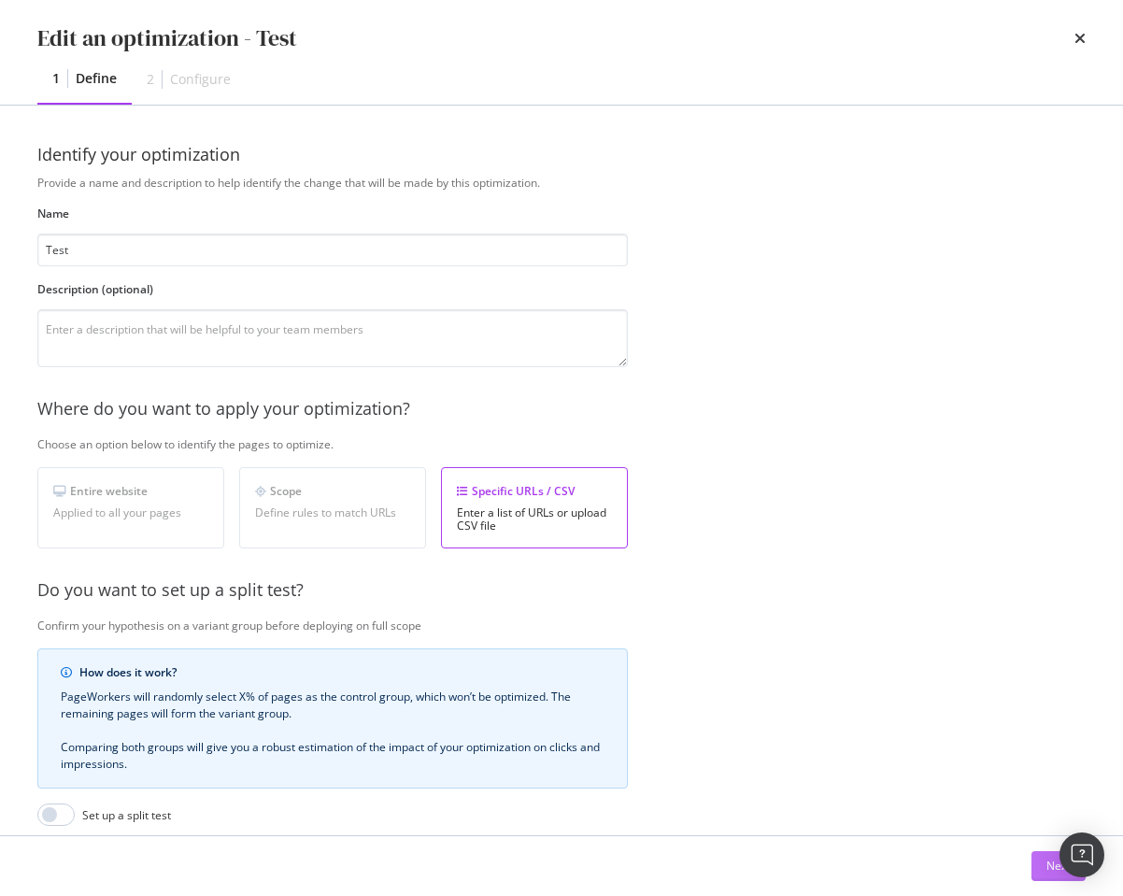
click at [1041, 869] on button "Next" at bounding box center [1058, 866] width 54 height 30
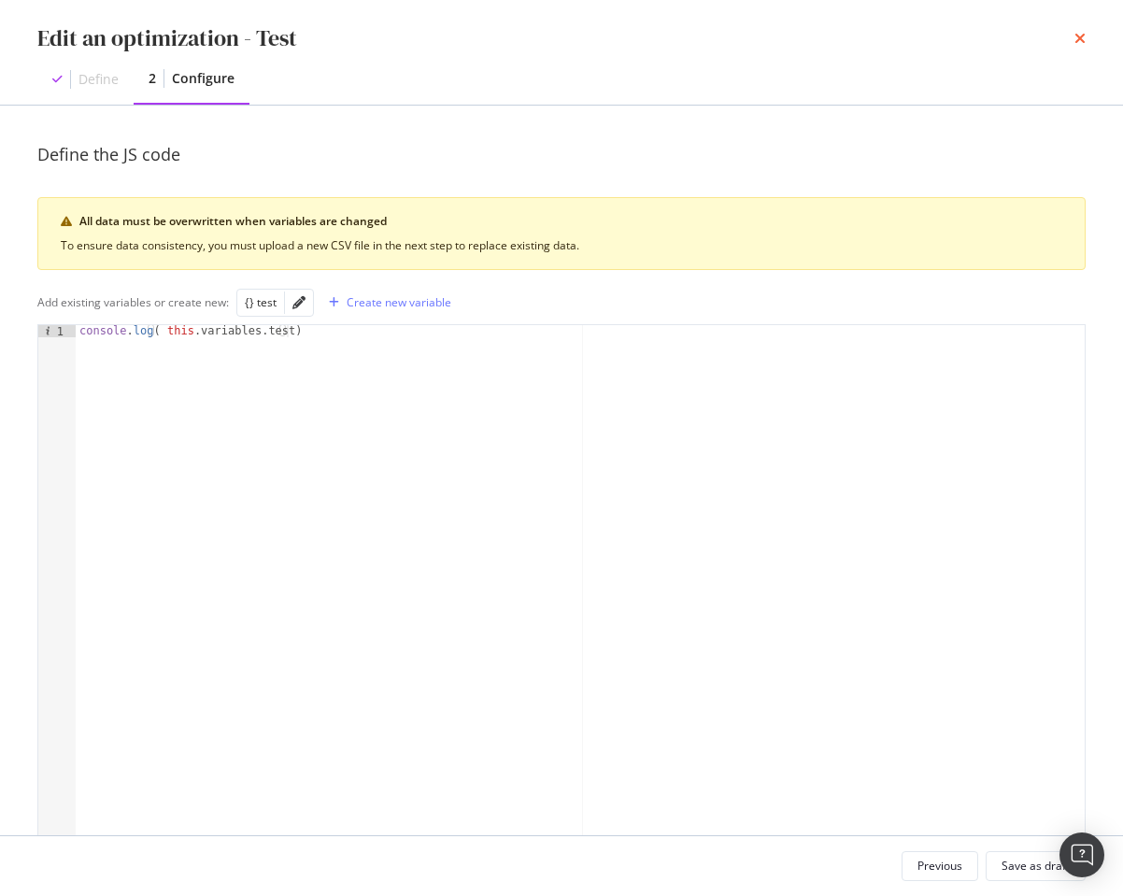
click at [1078, 37] on icon "times" at bounding box center [1079, 38] width 11 height 15
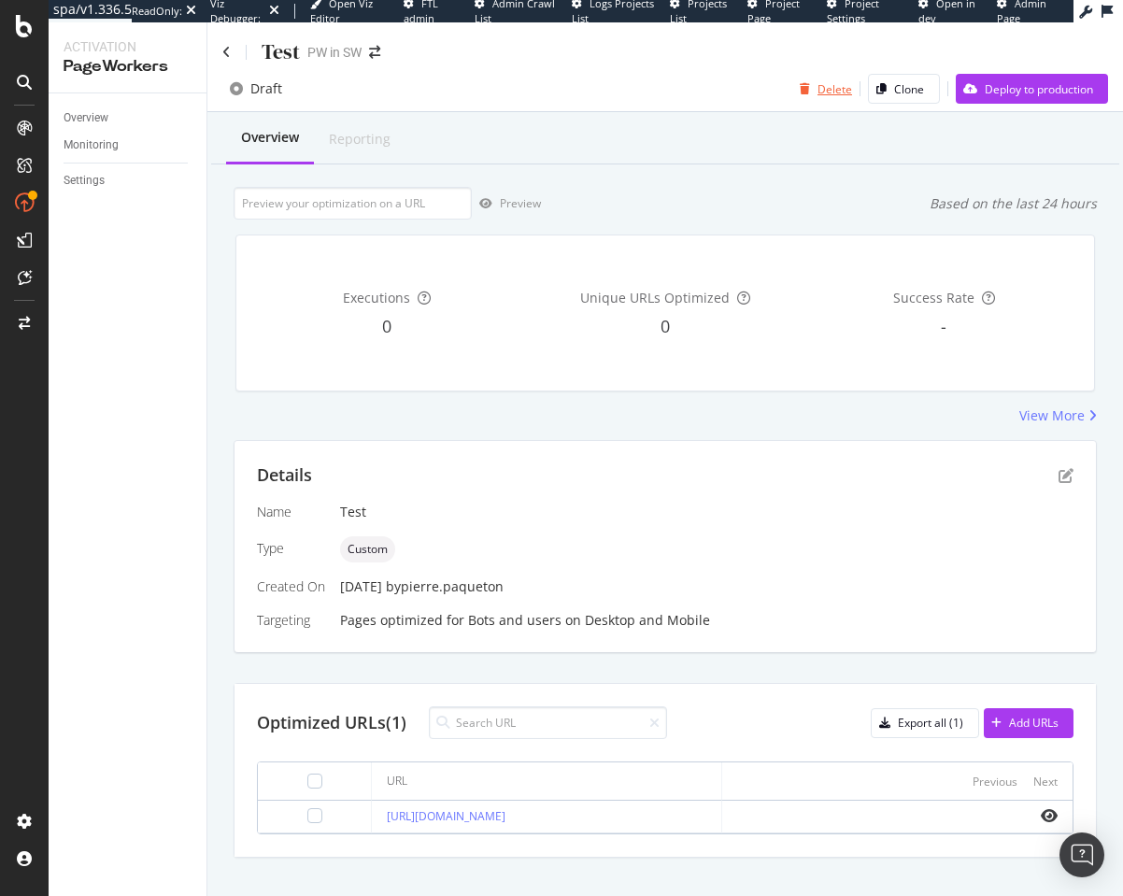
click at [792, 75] on div "Delete" at bounding box center [822, 89] width 60 height 28
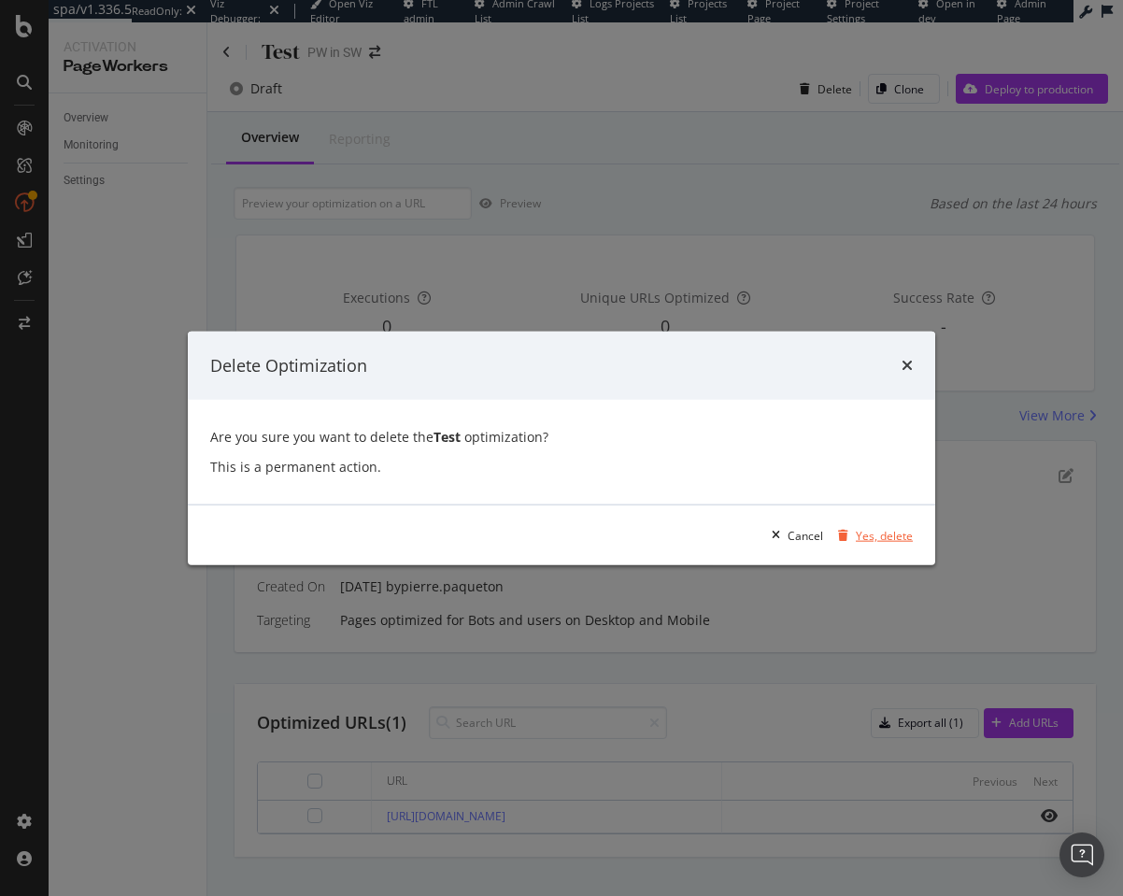
click at [857, 530] on div "Yes, delete" at bounding box center [884, 535] width 57 height 16
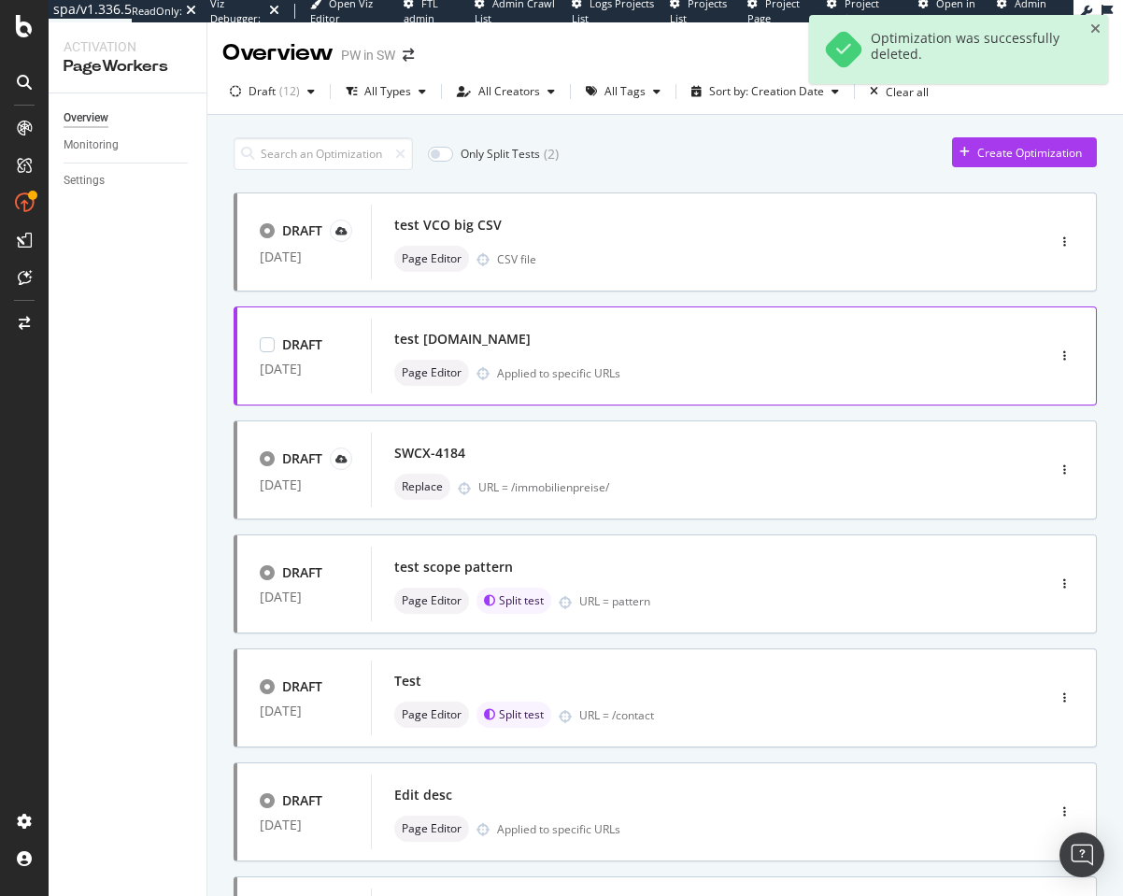
click at [589, 316] on div "DRAFT 16 Jan. 2025 test example.com Page Editor Applied to specific URLs" at bounding box center [665, 355] width 863 height 99
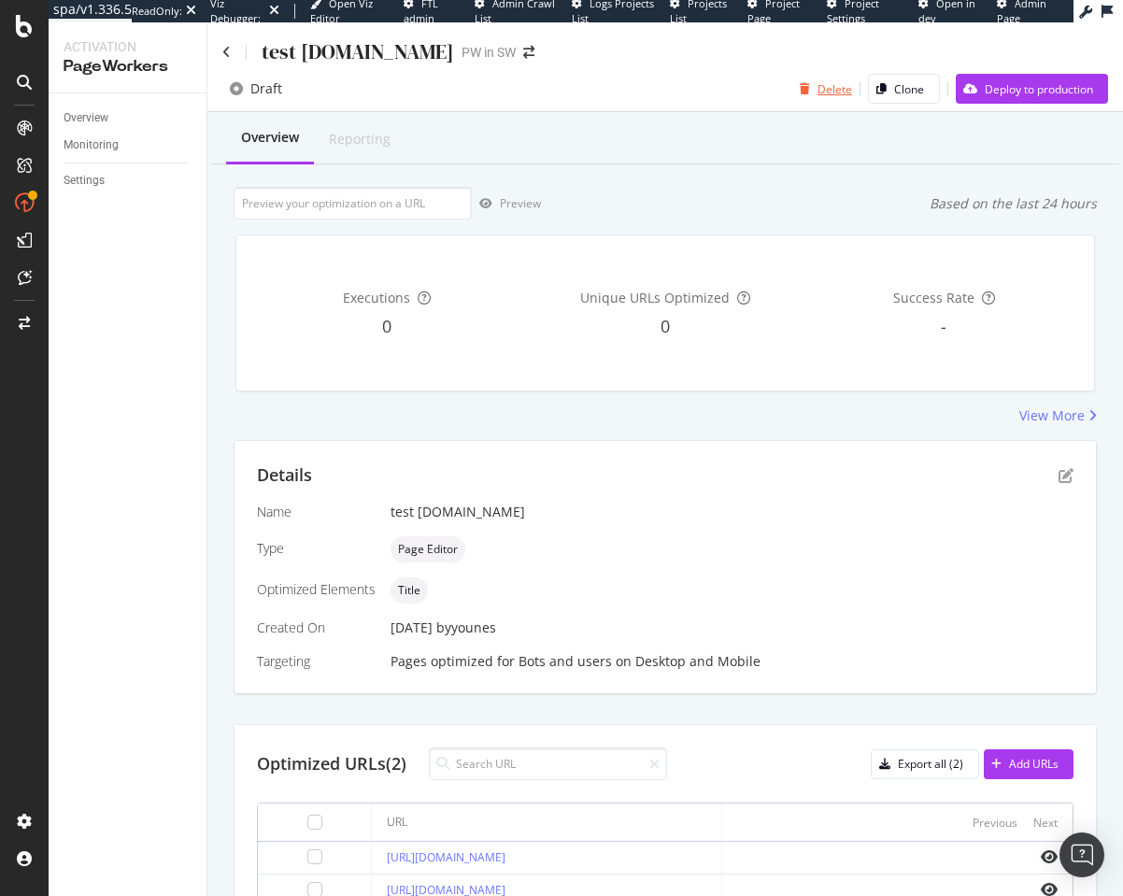
click at [795, 98] on div "Delete" at bounding box center [822, 89] width 60 height 28
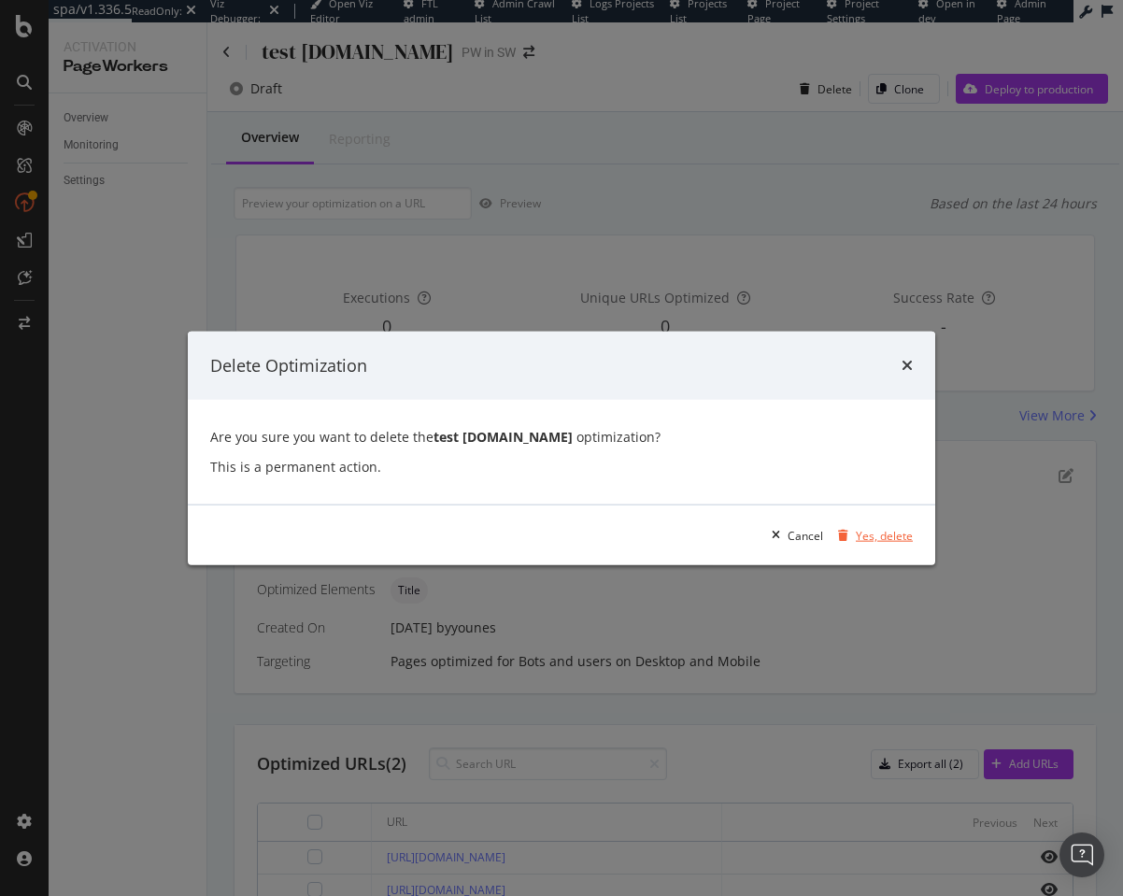
click at [852, 538] on div "modal" at bounding box center [842, 535] width 25 height 11
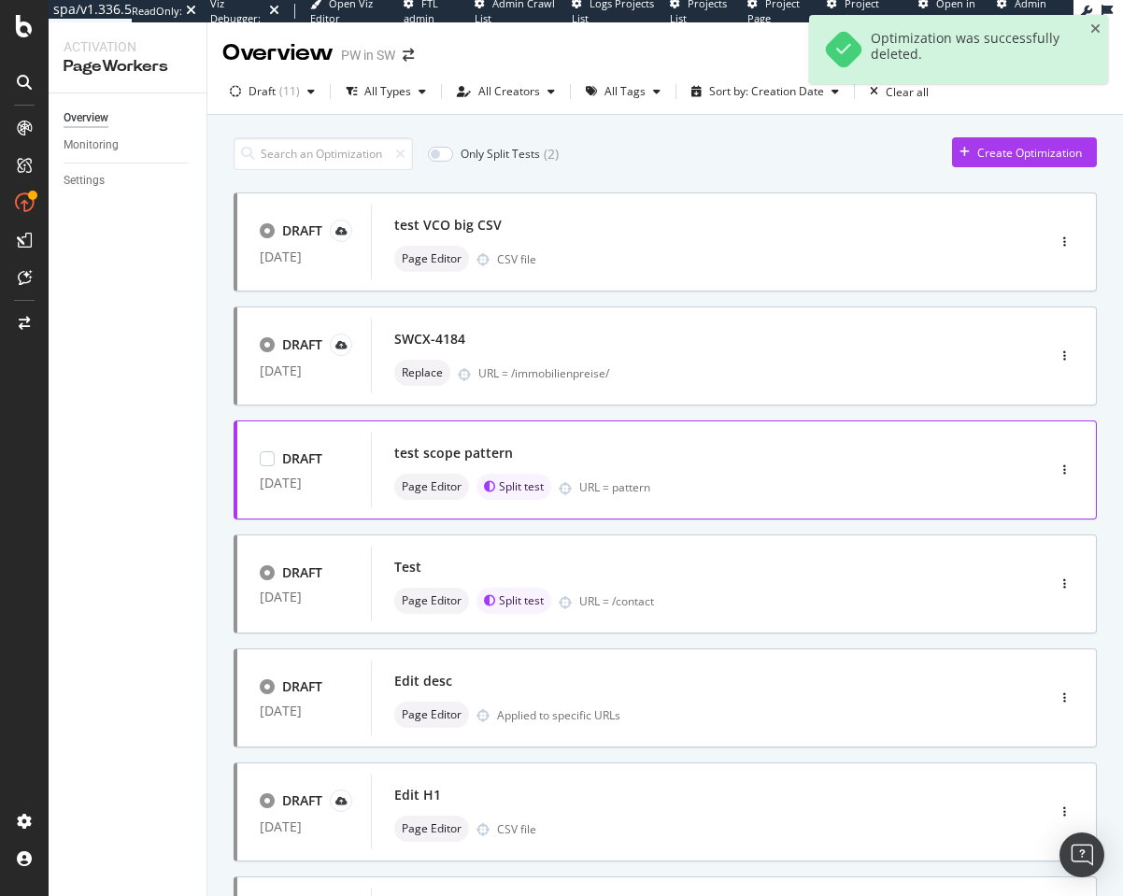
click at [607, 450] on div "test scope pattern" at bounding box center [680, 453] width 572 height 26
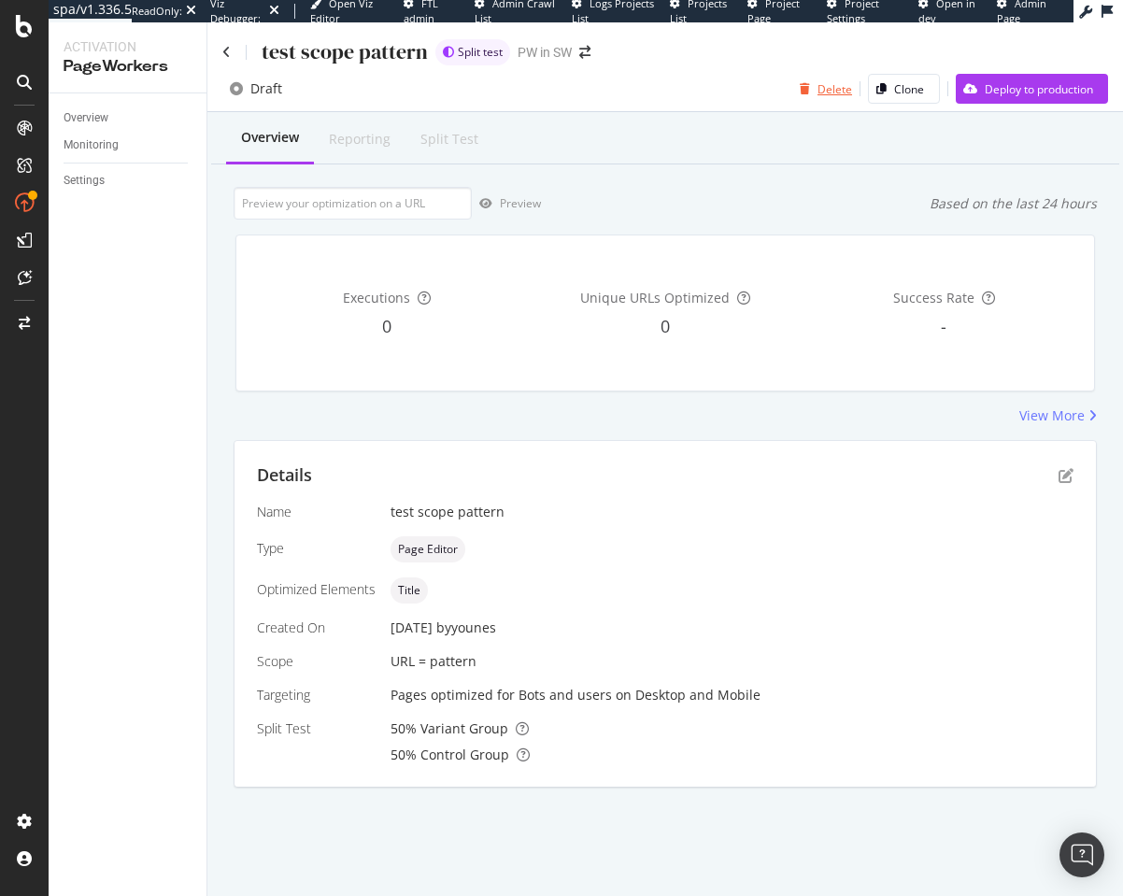
click at [819, 81] on div "Delete" at bounding box center [834, 89] width 35 height 16
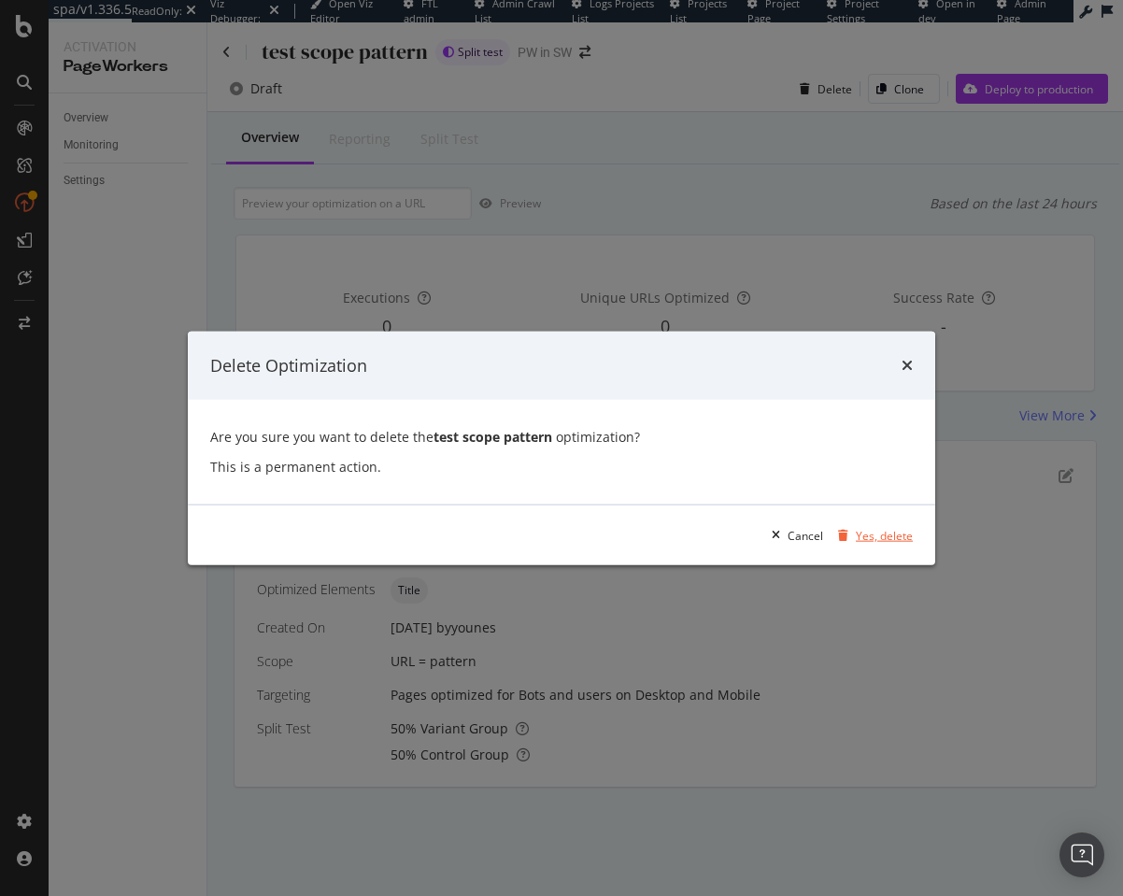
click at [861, 529] on div "Yes, delete" at bounding box center [884, 535] width 57 height 16
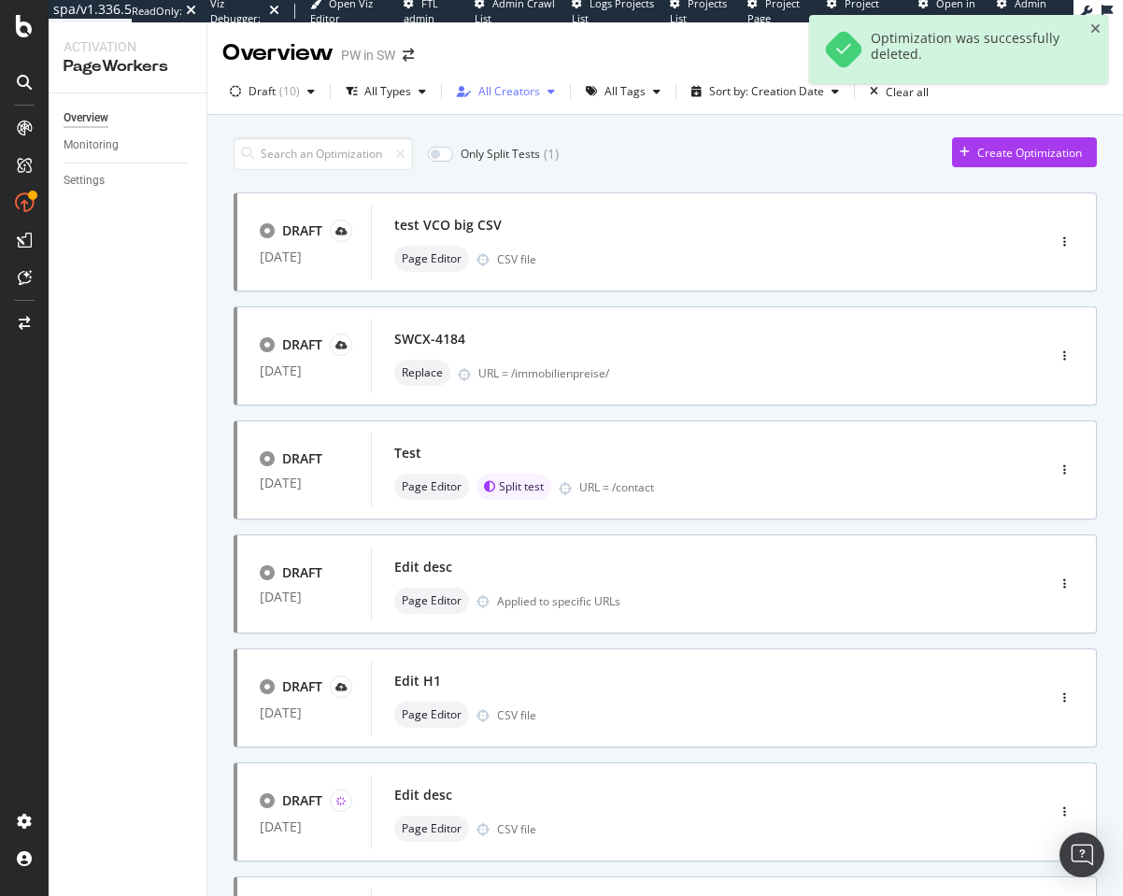
click at [526, 101] on div "All Creators" at bounding box center [505, 92] width 113 height 28
click at [757, 144] on div "Only Split Tests ( 1 ) Create Optimization" at bounding box center [665, 153] width 863 height 33
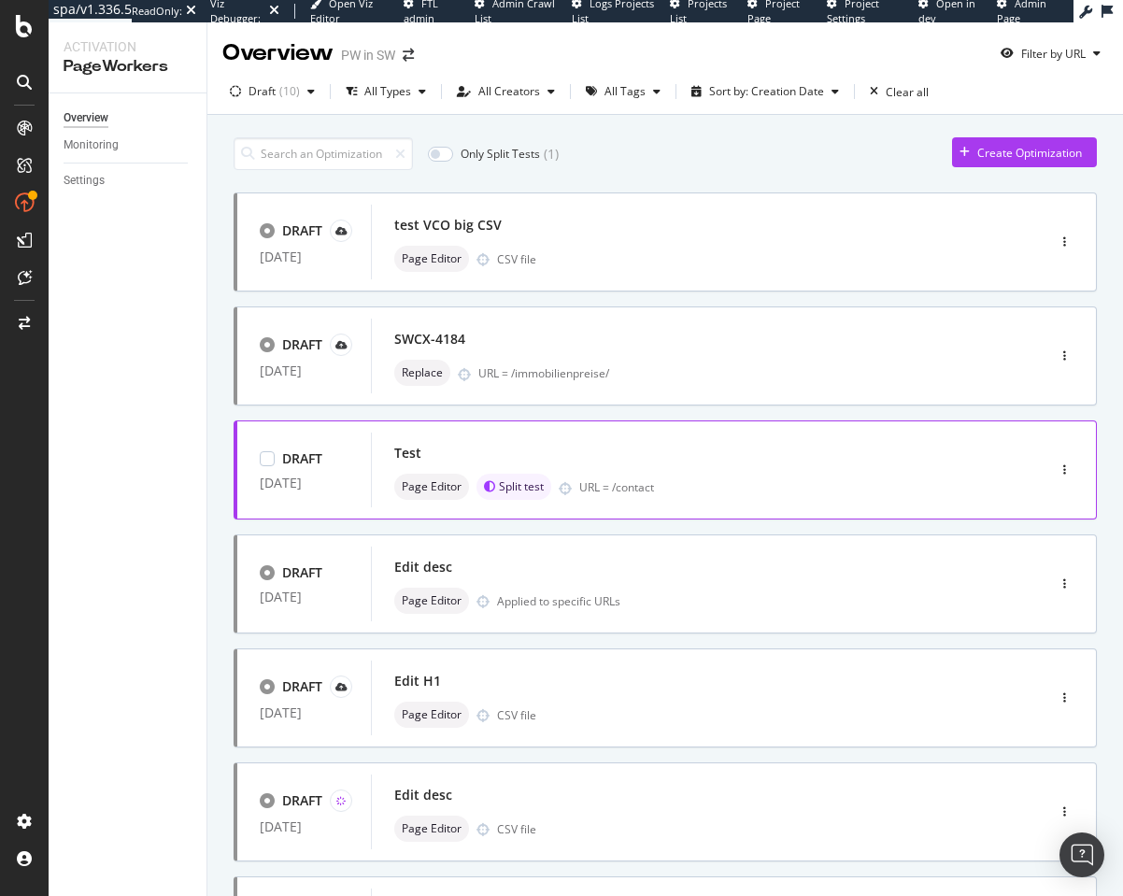
click at [599, 452] on div "Test" at bounding box center [680, 453] width 572 height 26
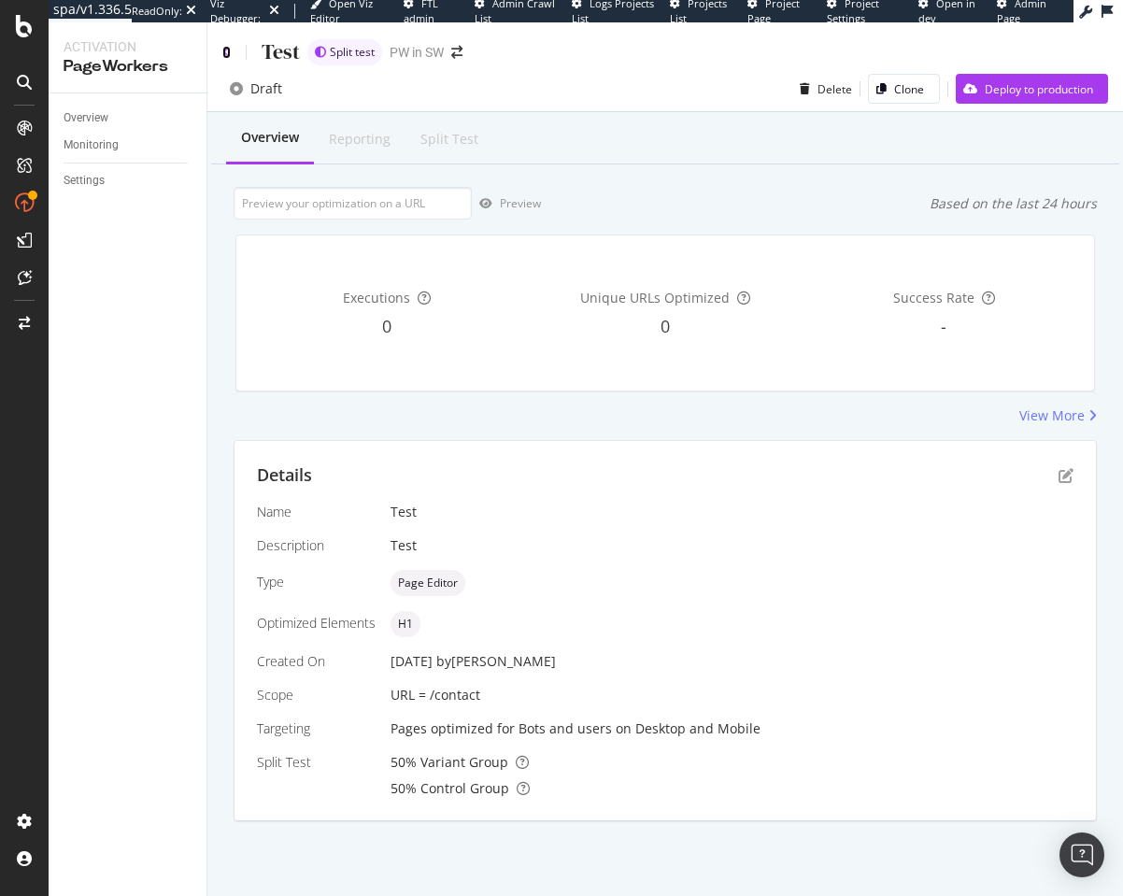
click at [223, 53] on icon at bounding box center [226, 52] width 8 height 13
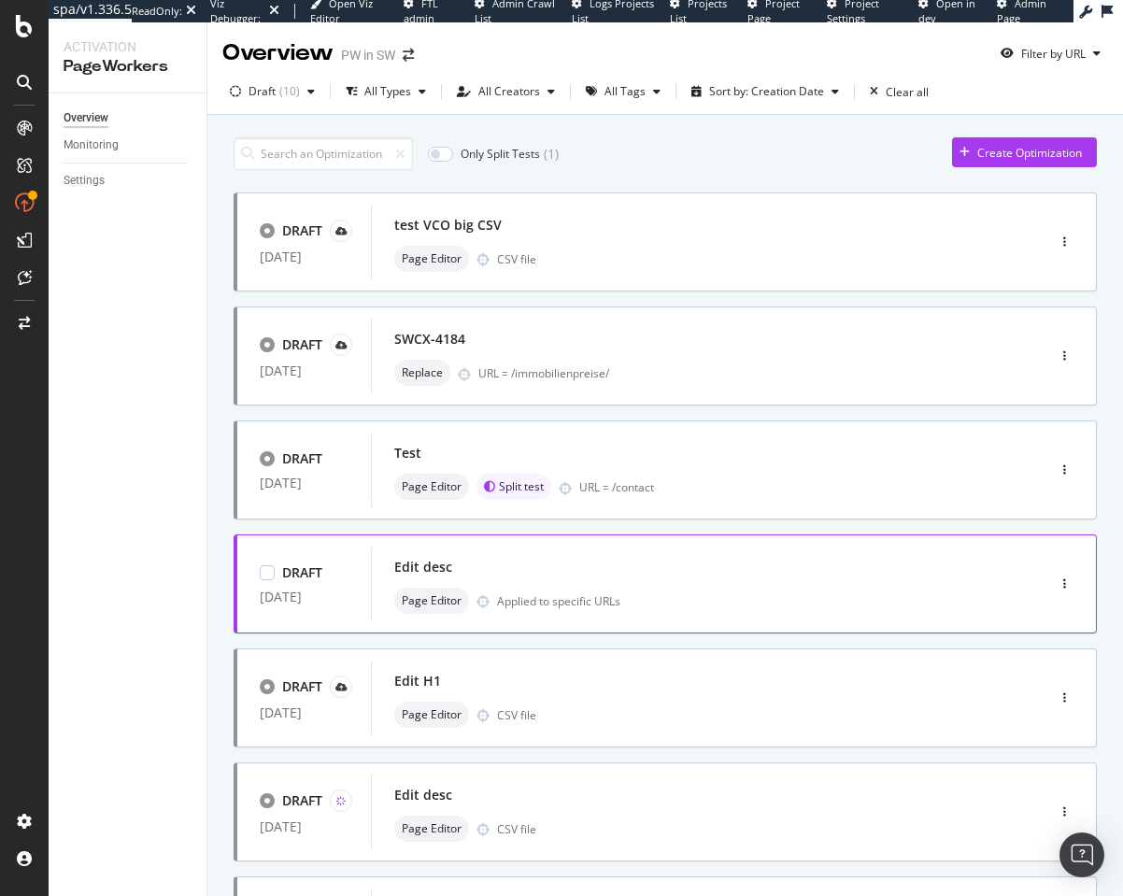
click at [516, 564] on div "Edit desc" at bounding box center [680, 567] width 572 height 26
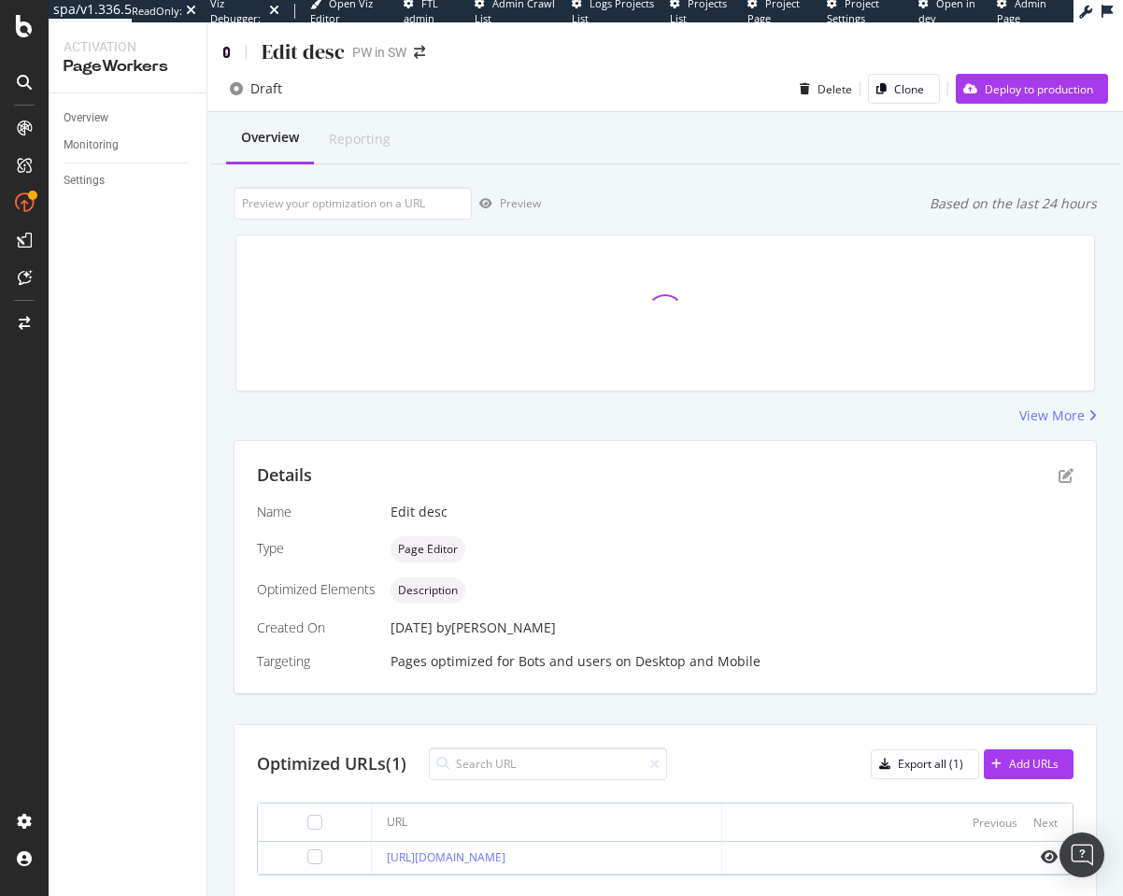
click at [228, 53] on icon at bounding box center [226, 52] width 8 height 13
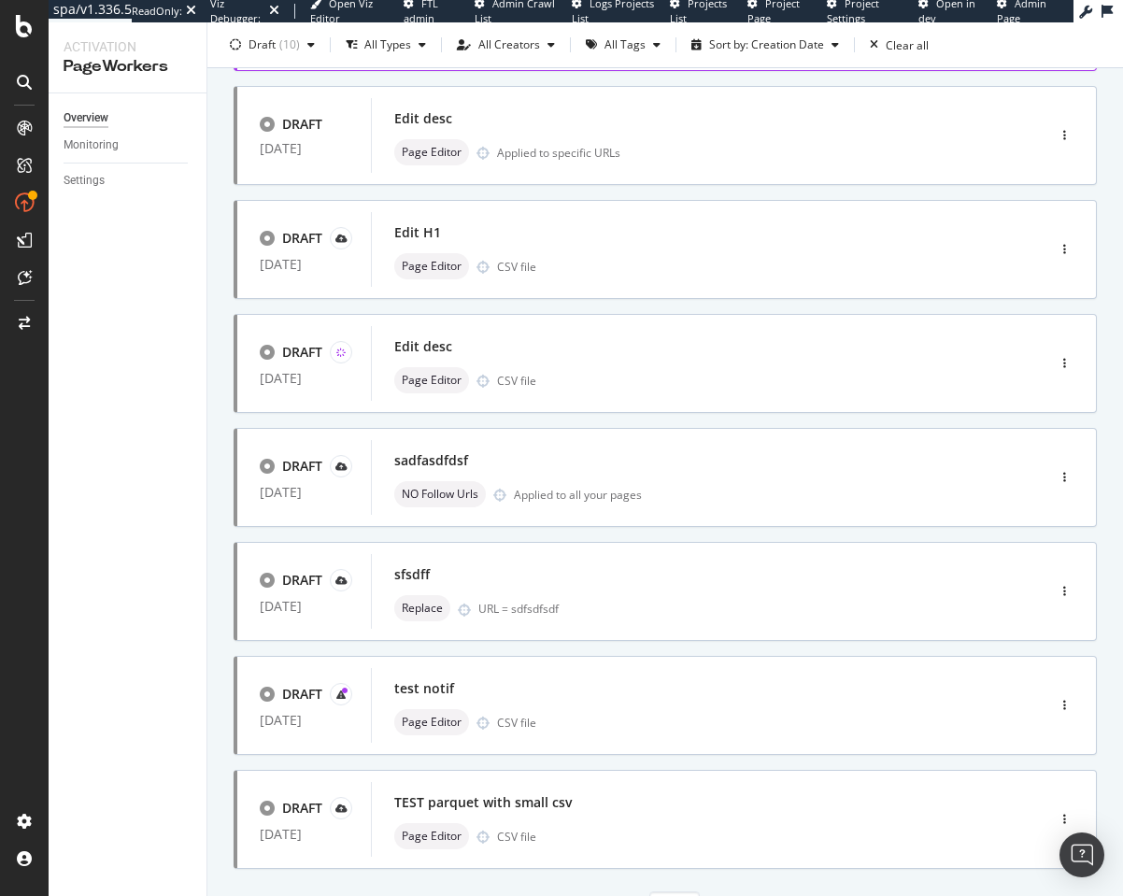
scroll to position [542, 0]
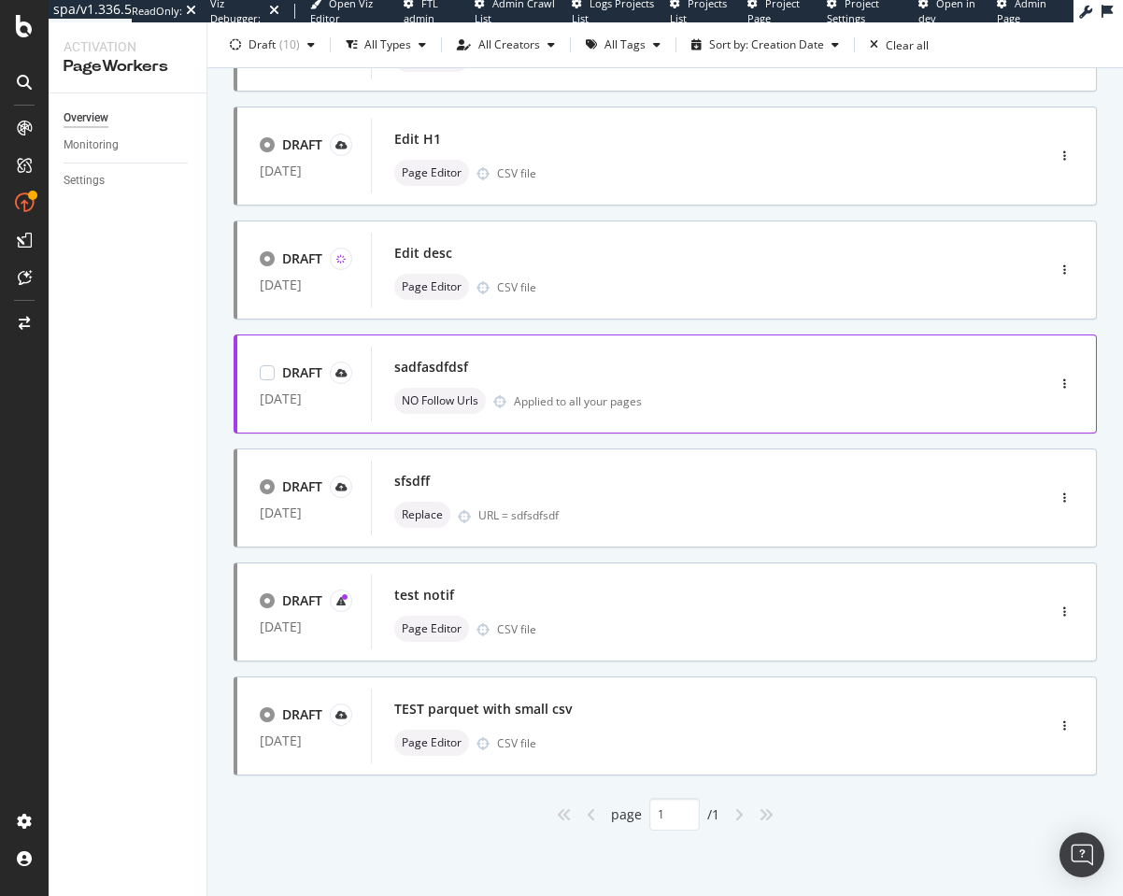
click at [583, 381] on div "sadfasdfdsf NO Follow Urls Applied to all your pages" at bounding box center [680, 384] width 572 height 60
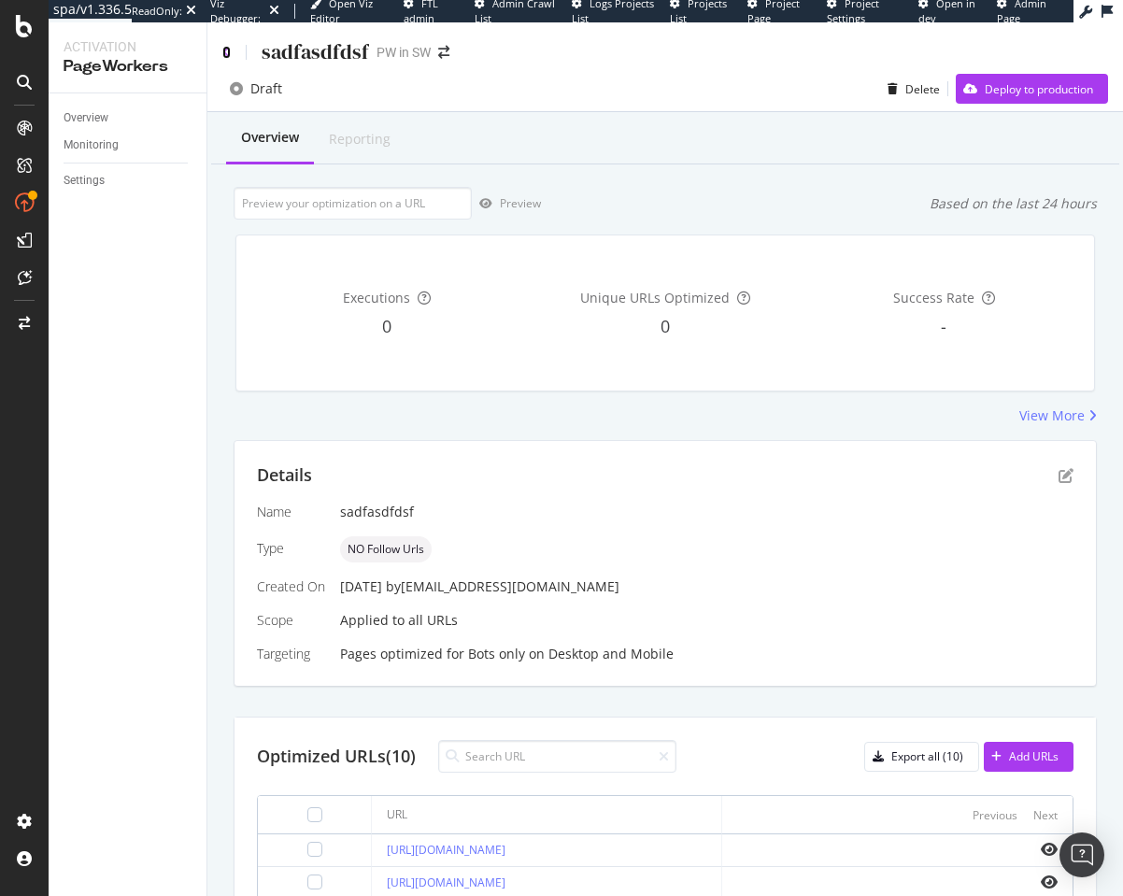
click at [226, 50] on icon at bounding box center [226, 52] width 8 height 13
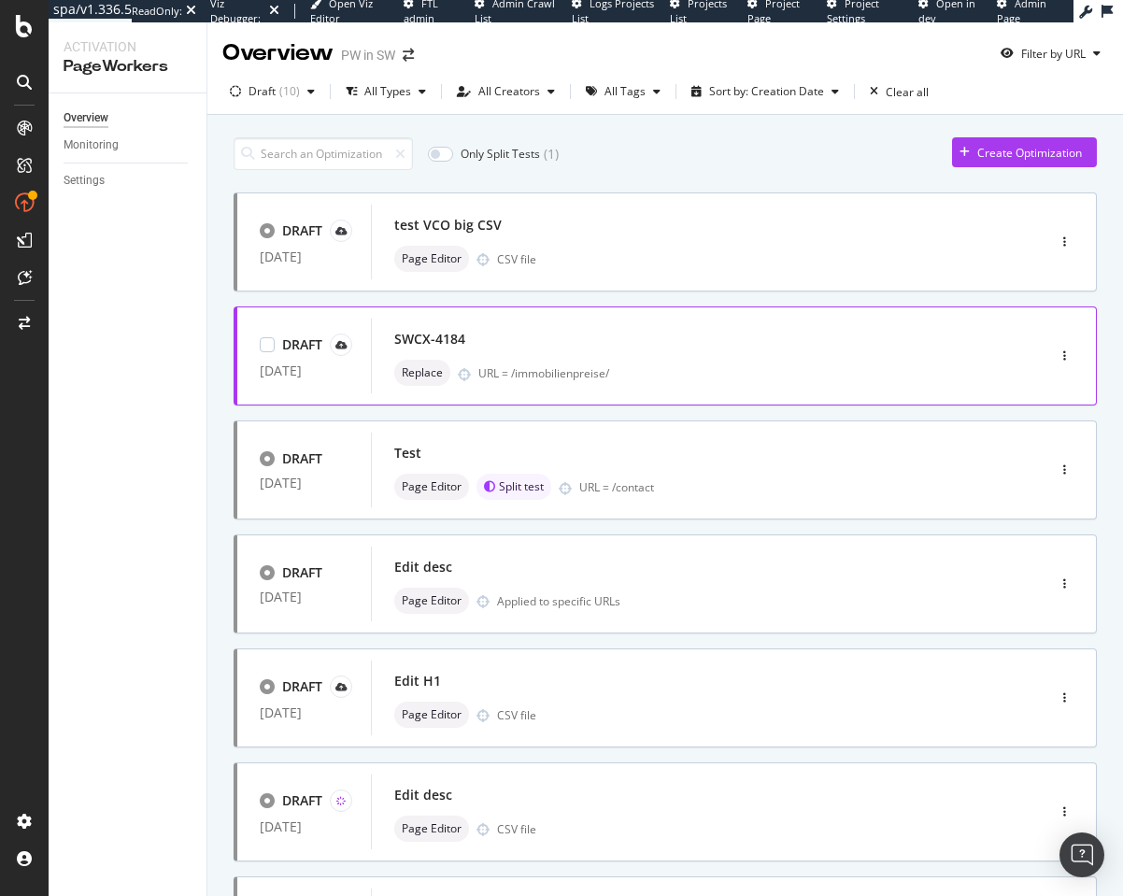
scroll to position [542, 0]
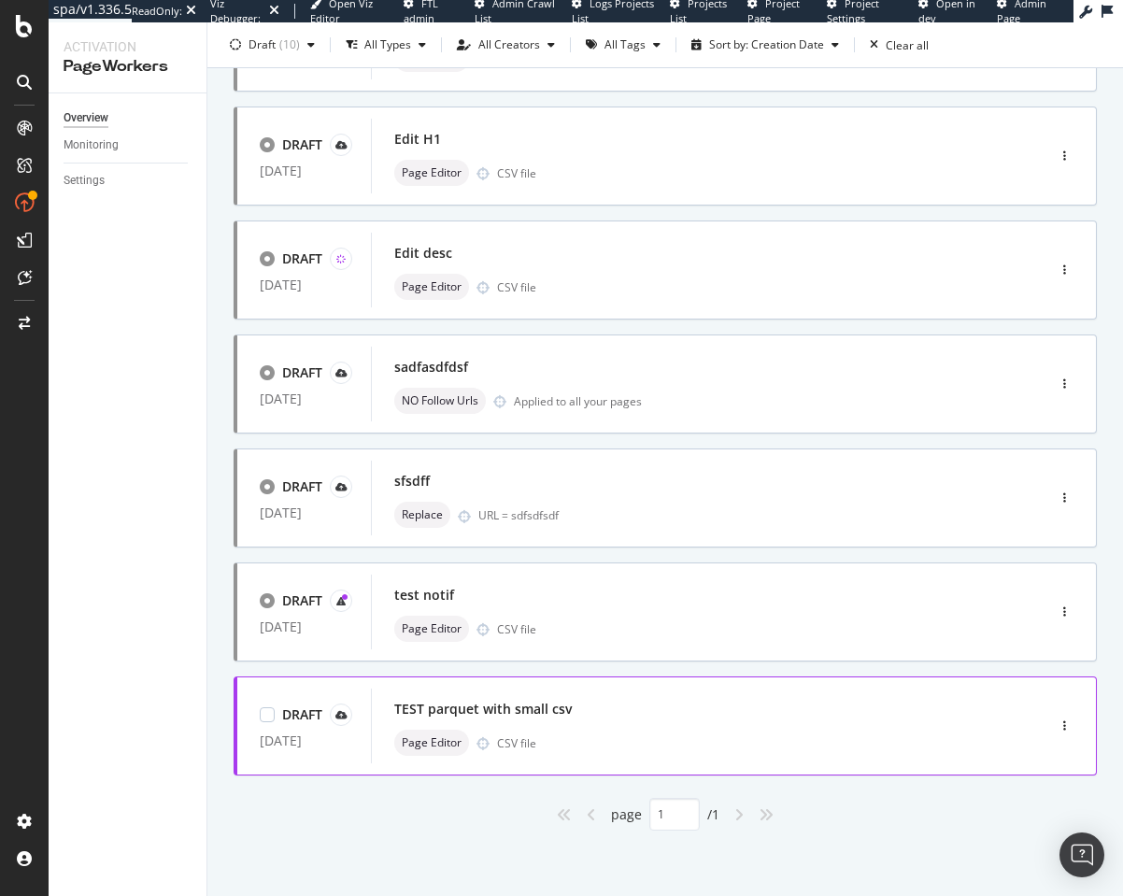
click at [539, 702] on div "TEST parquet with small csv" at bounding box center [482, 709] width 177 height 19
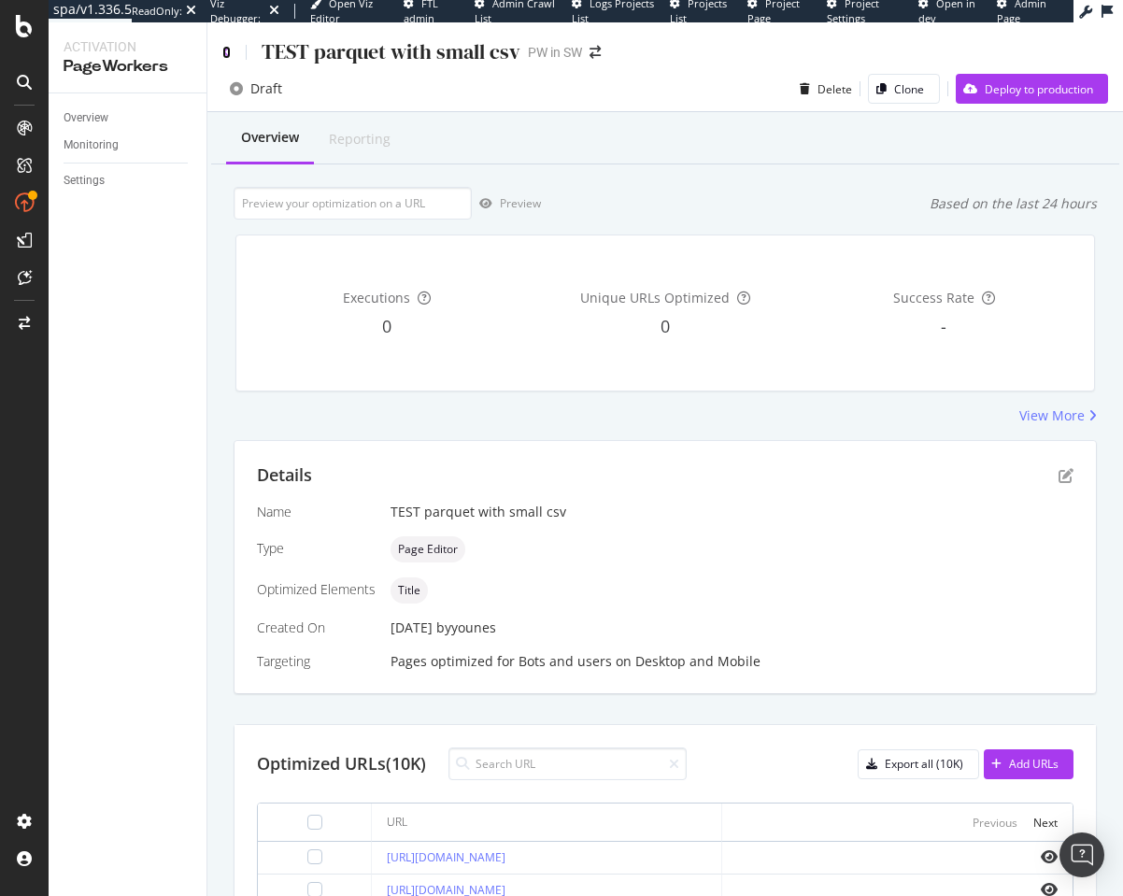
click at [230, 52] on icon at bounding box center [226, 52] width 8 height 13
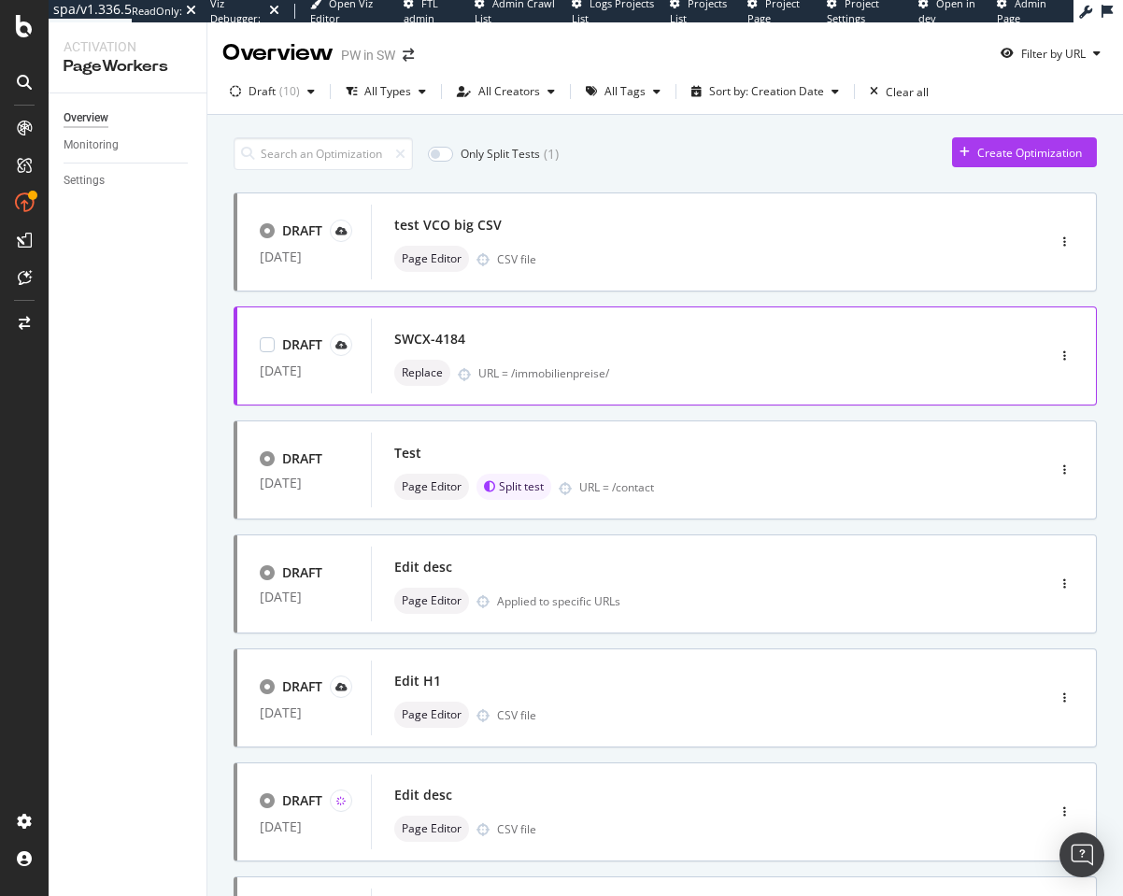
scroll to position [542, 0]
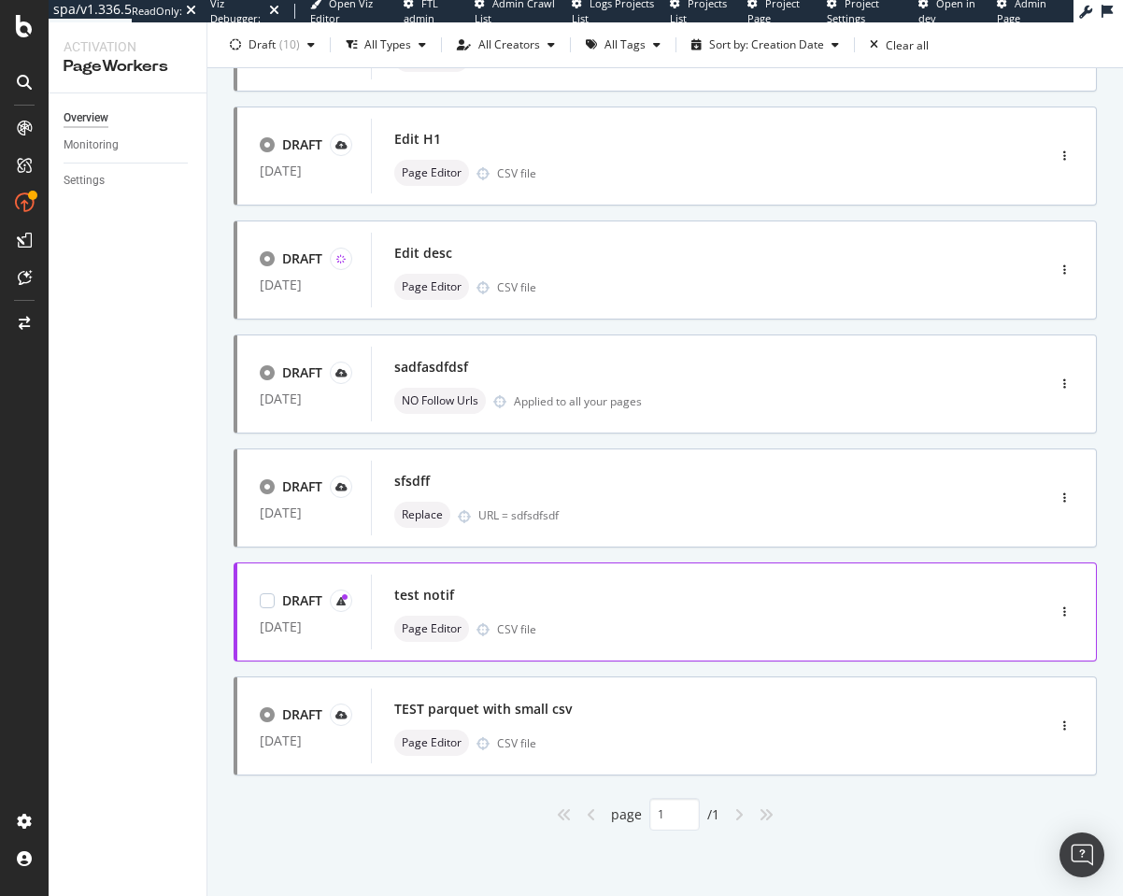
click at [488, 591] on div "test notif" at bounding box center [680, 595] width 572 height 26
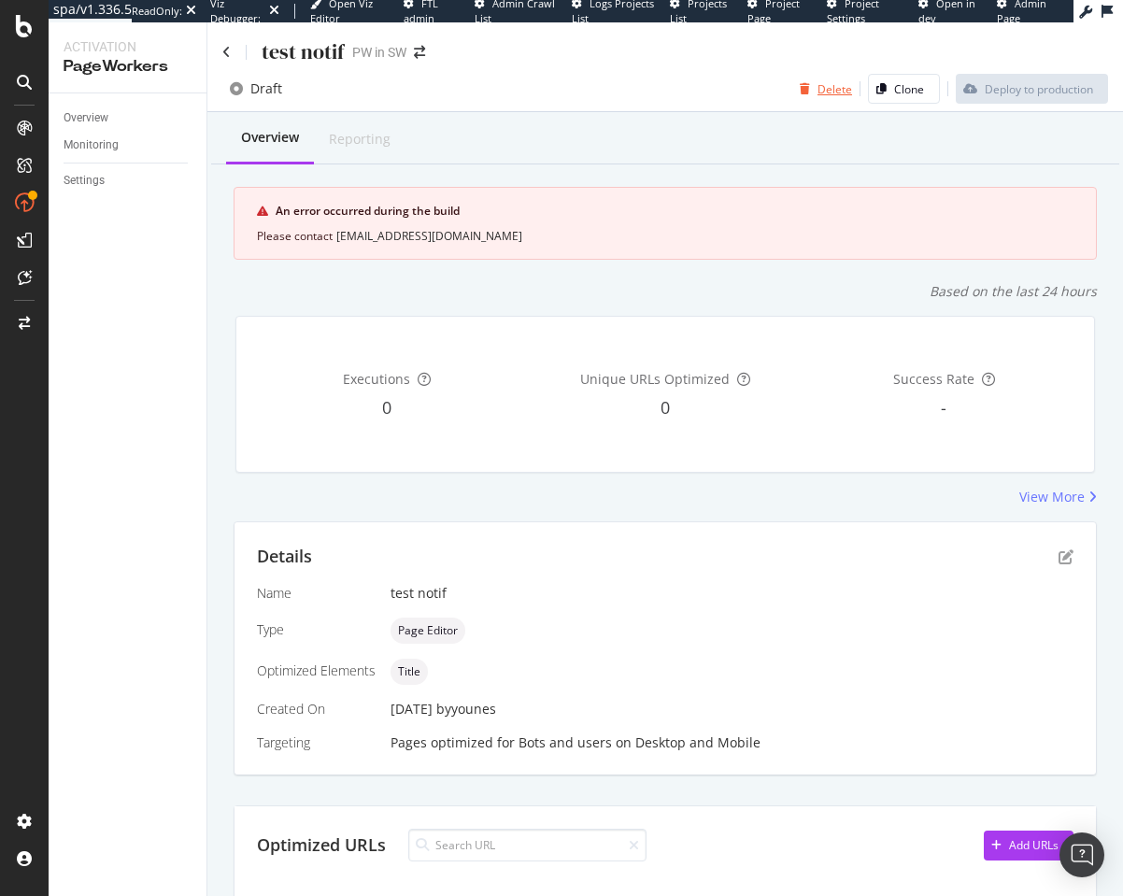
click at [810, 78] on div "Delete" at bounding box center [822, 89] width 60 height 28
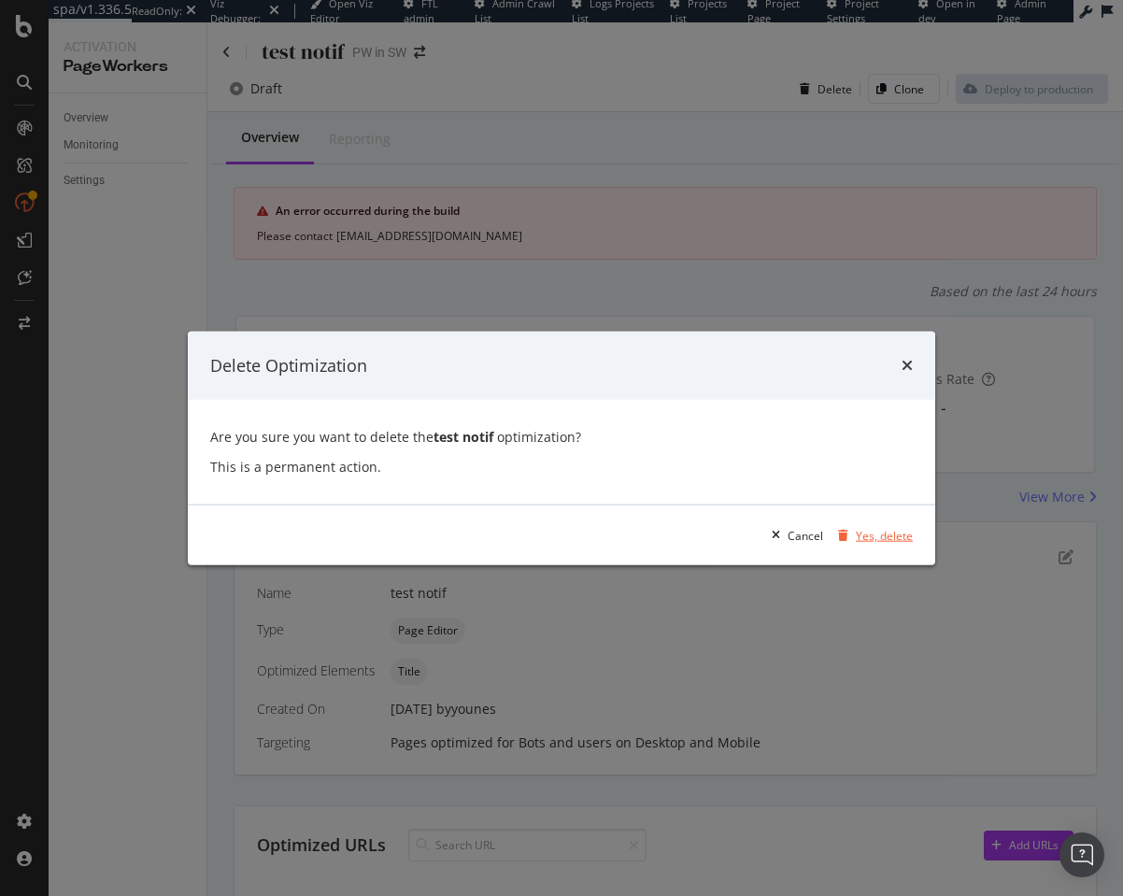
click at [875, 524] on div "Yes, delete" at bounding box center [871, 535] width 82 height 28
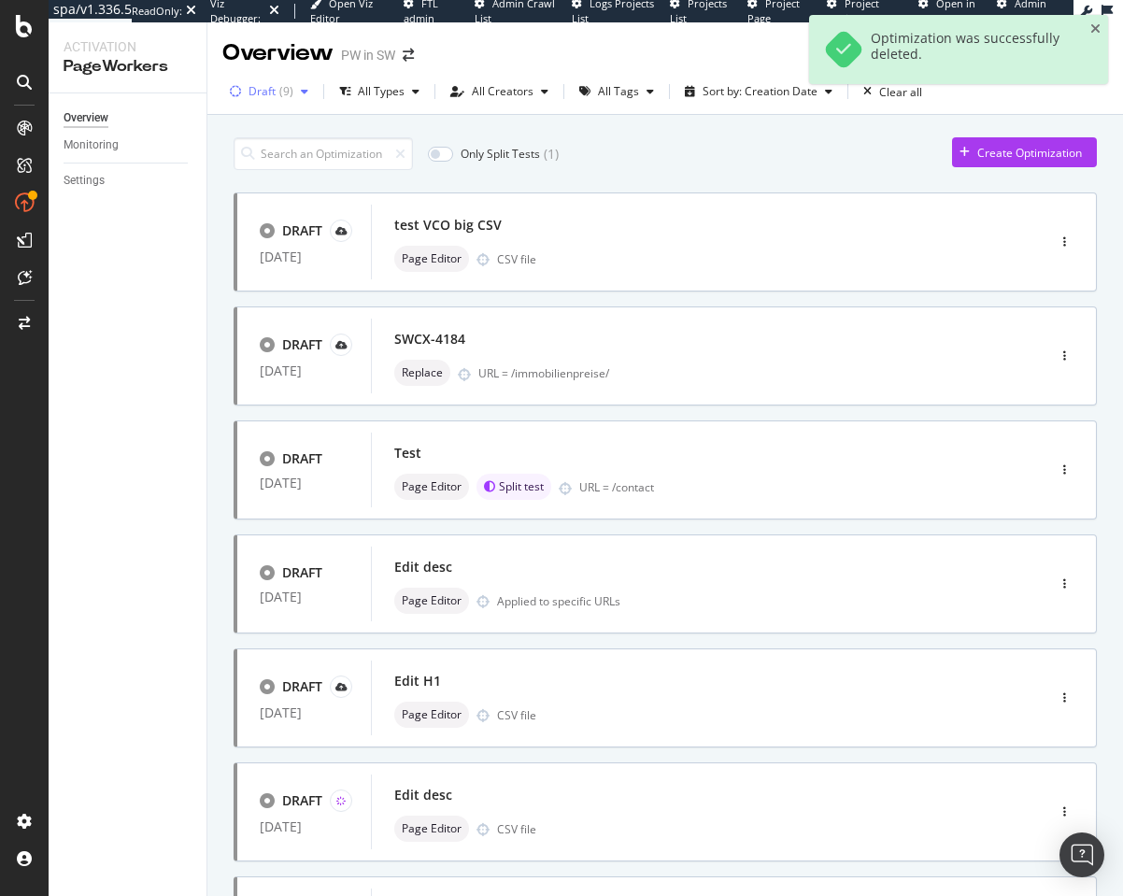
click at [291, 100] on div "Draft ( 9 )" at bounding box center [268, 92] width 93 height 28
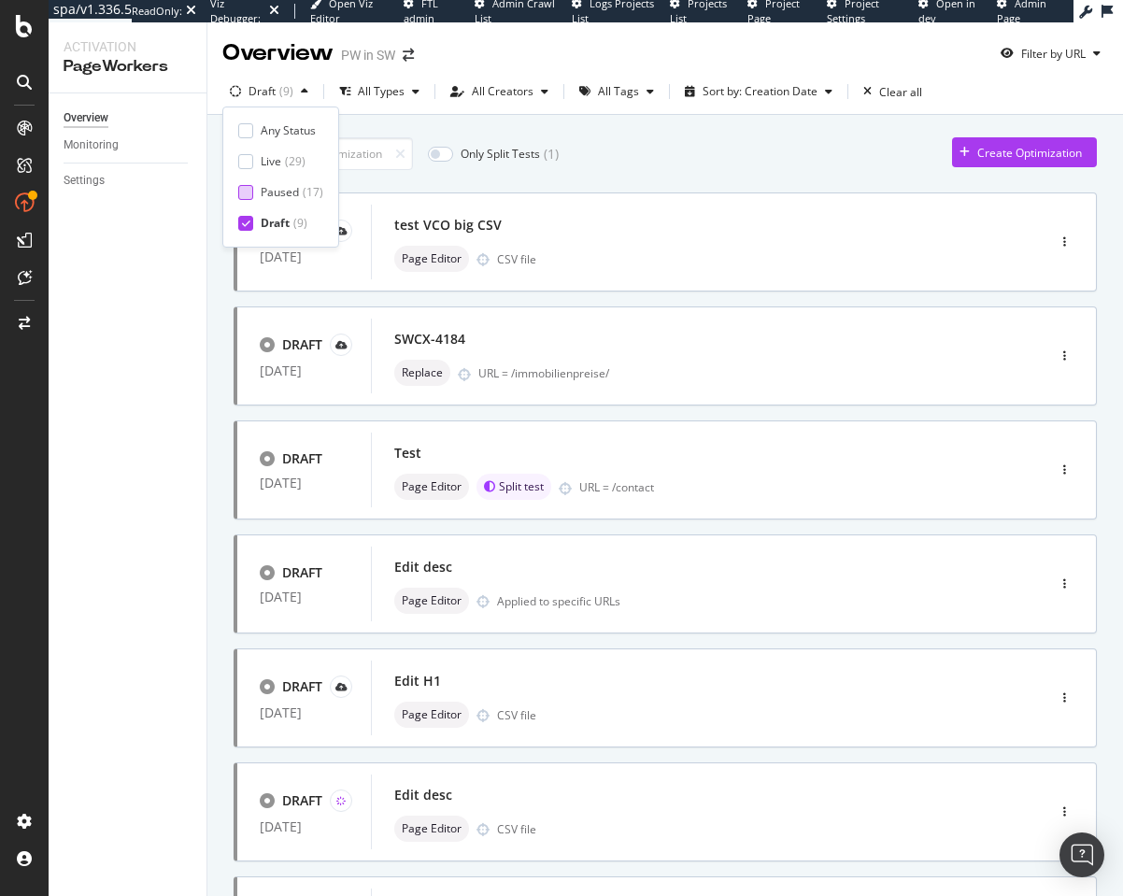
click at [291, 191] on div "Paused" at bounding box center [280, 192] width 38 height 16
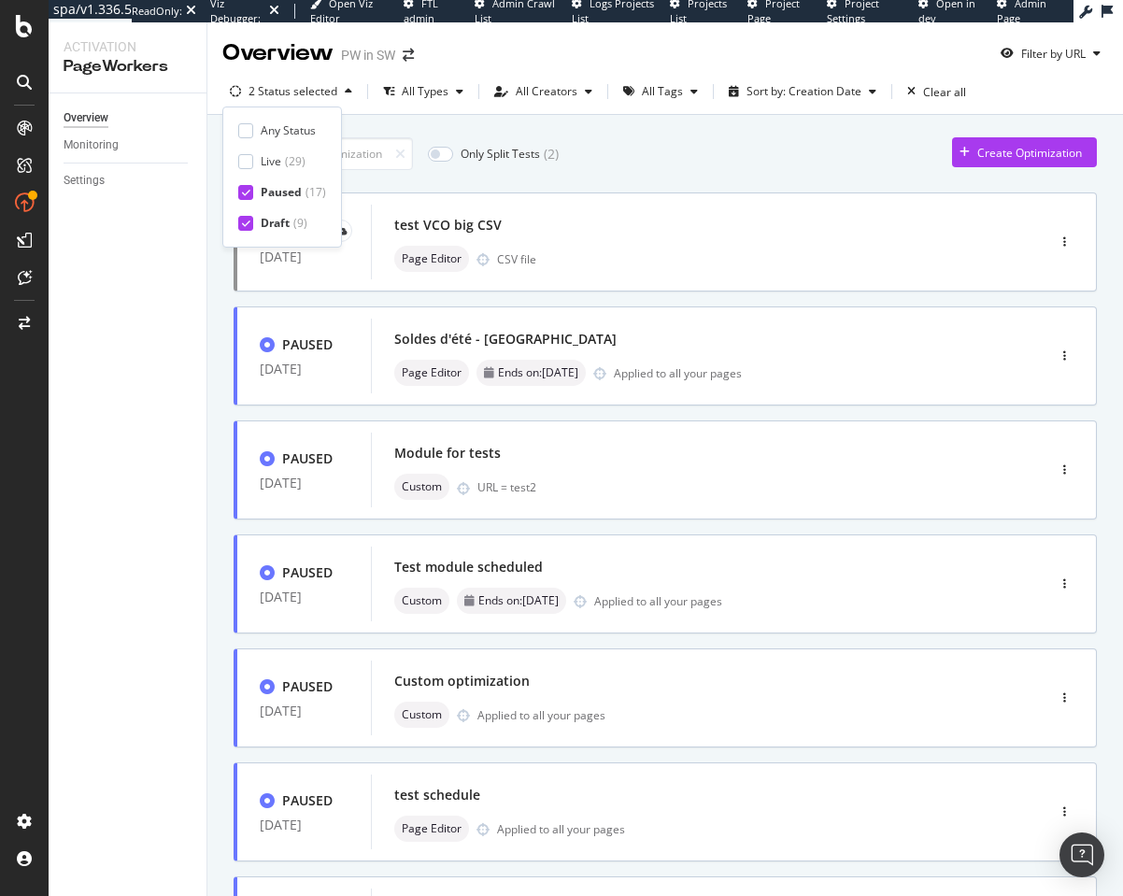
click at [276, 217] on div "Draft" at bounding box center [275, 223] width 29 height 16
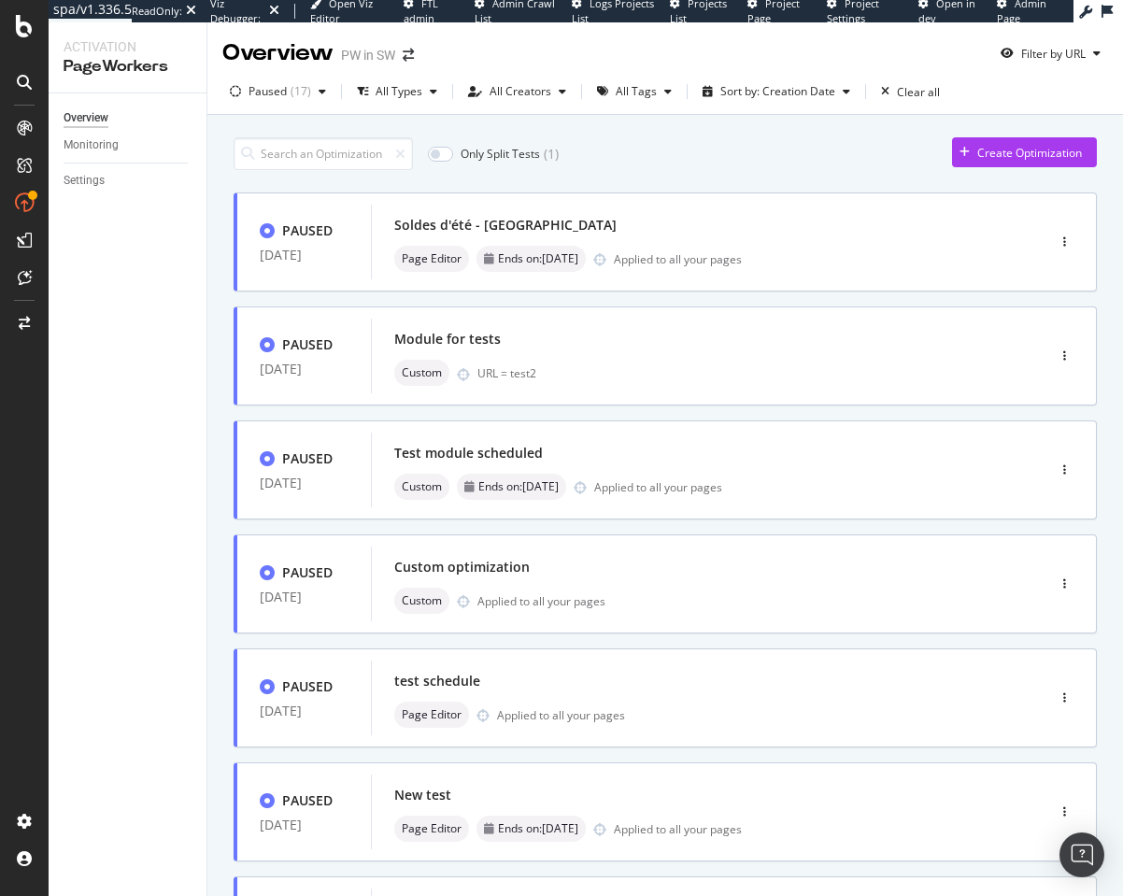
click at [668, 124] on div "Only Split Tests ( 1 ) Create Optimization PAUSED 27 May. 2025 Soldes d'été - F…" at bounding box center [664, 776] width 915 height 1323
click at [551, 344] on div "Module for tests" at bounding box center [680, 339] width 572 height 26
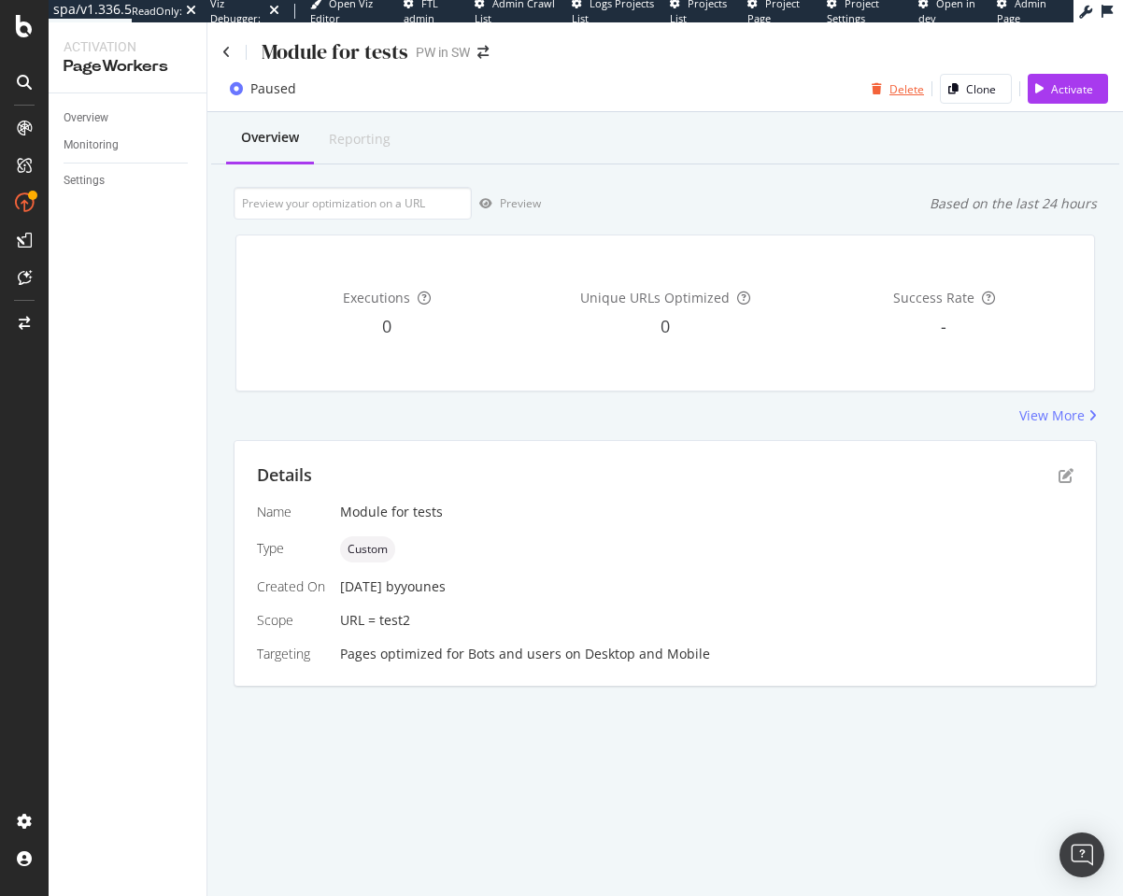
click at [906, 81] on div "Delete" at bounding box center [906, 89] width 35 height 16
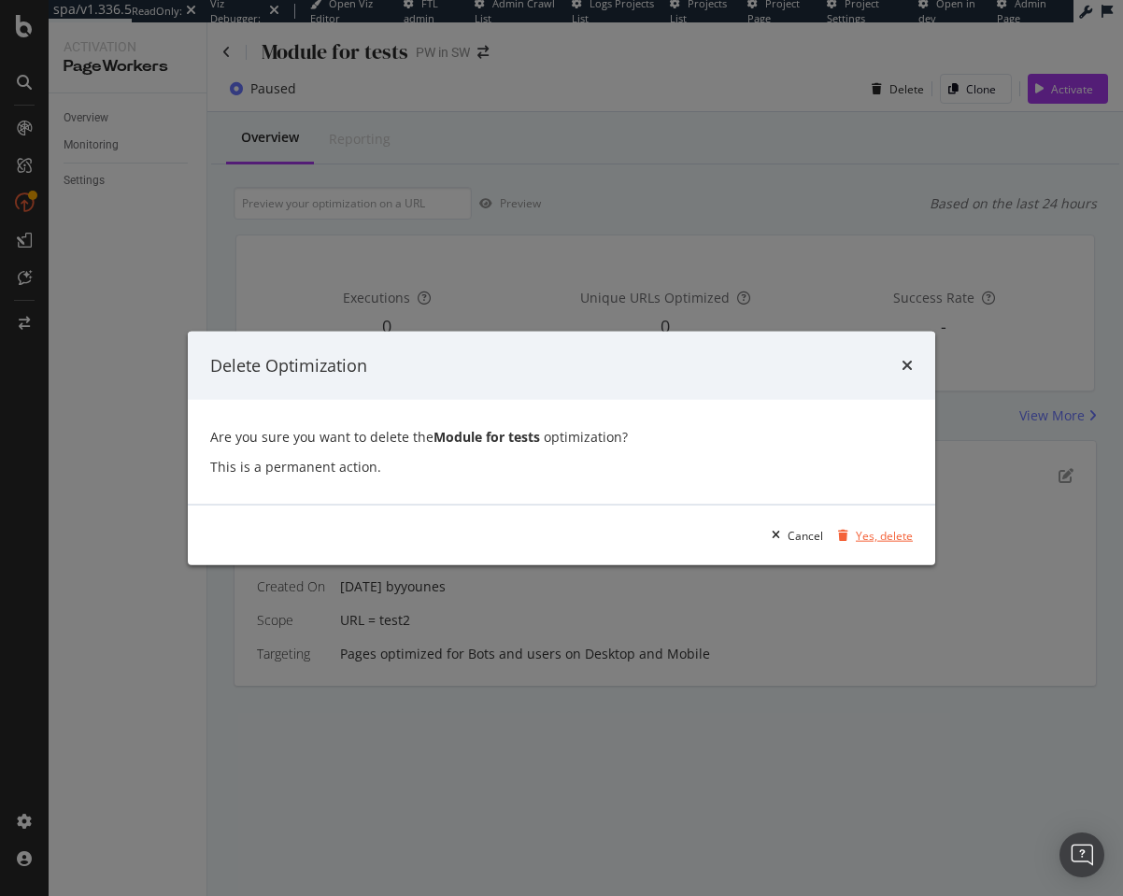
click at [867, 521] on div "Yes, delete" at bounding box center [871, 535] width 82 height 28
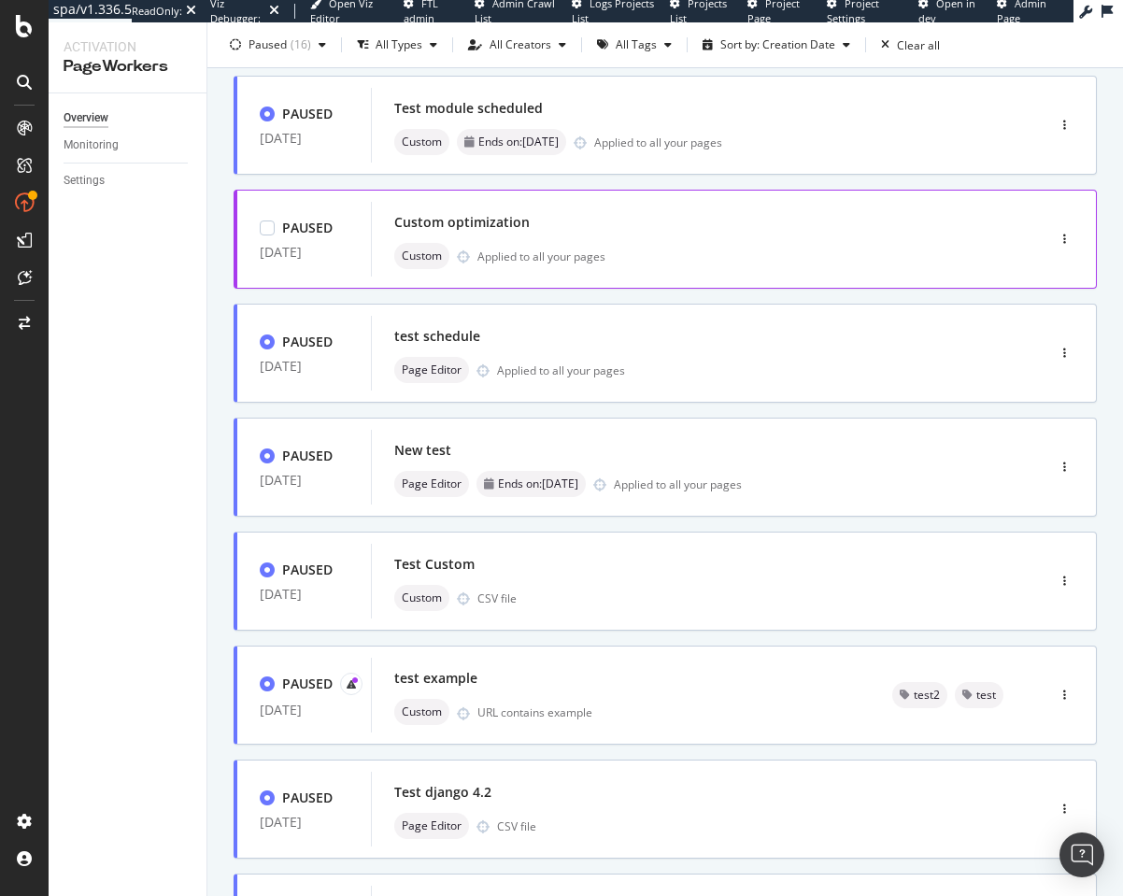
scroll to position [235, 0]
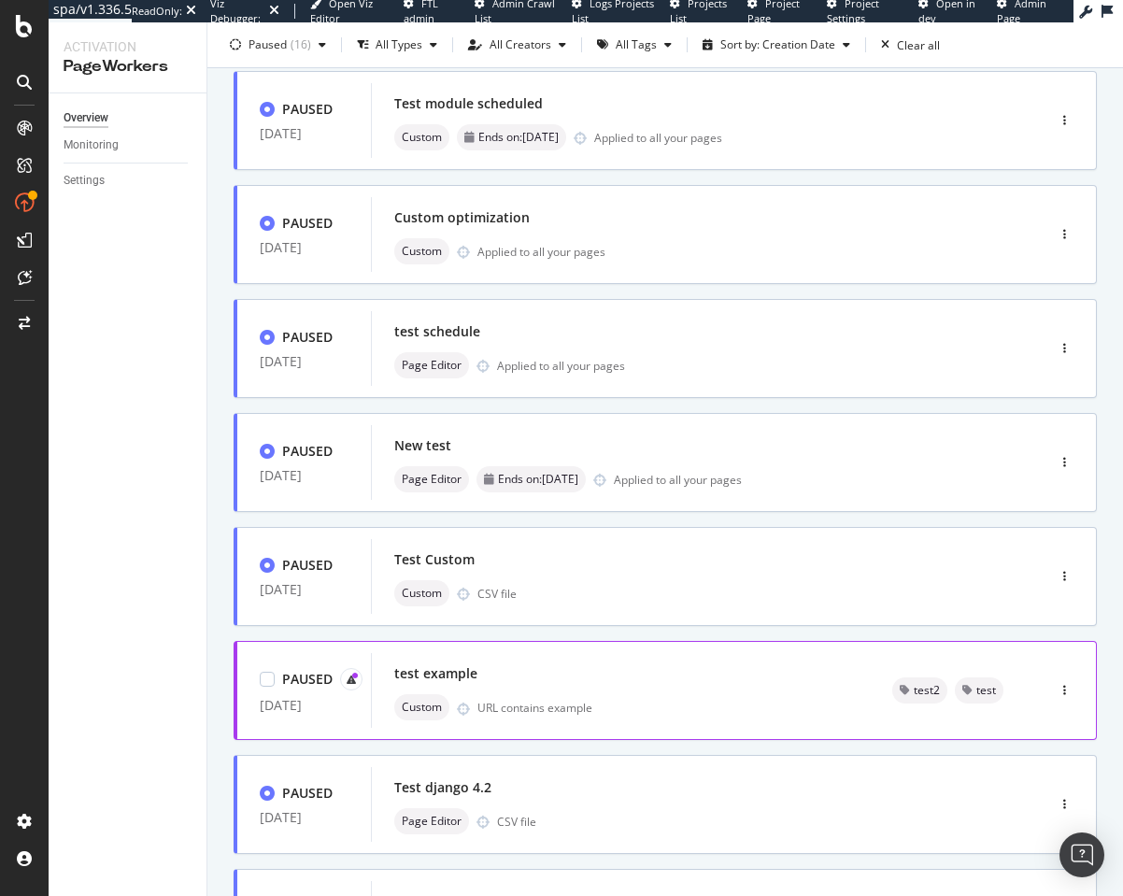
click at [553, 682] on div "test example" at bounding box center [620, 673] width 453 height 26
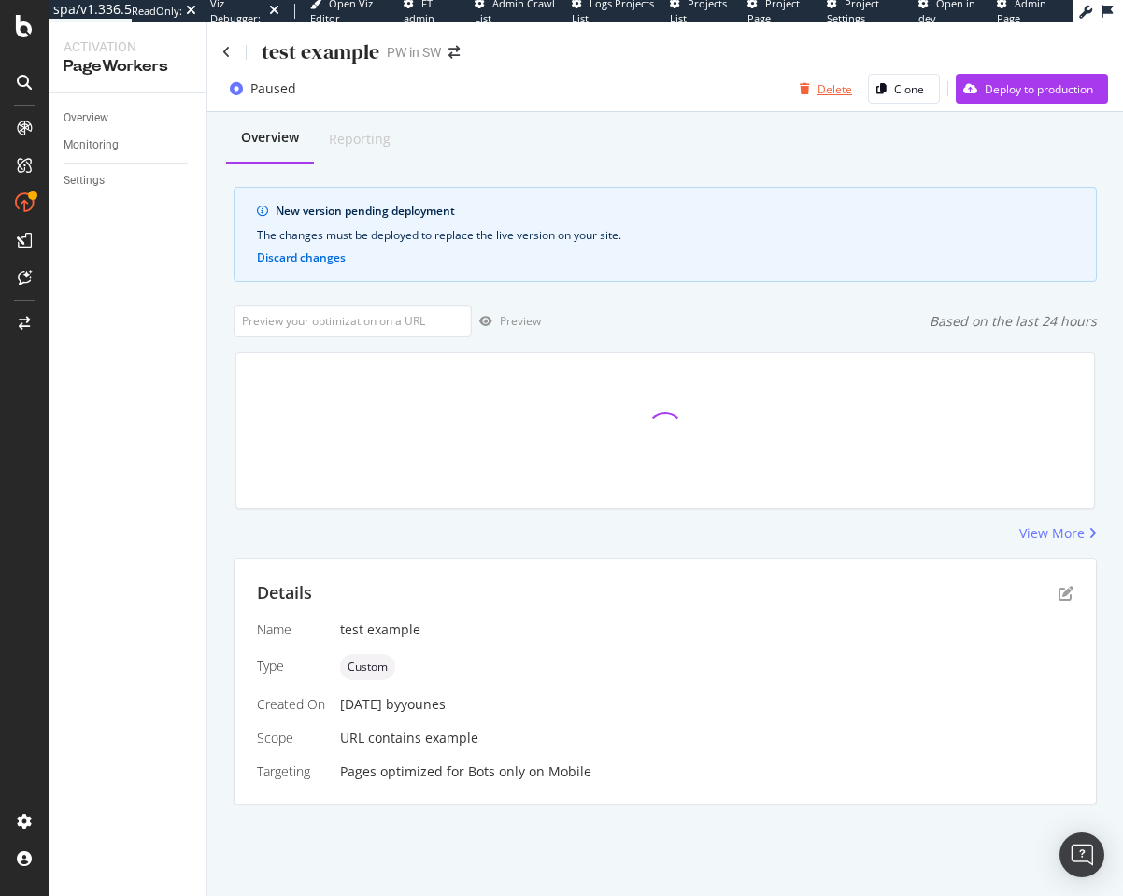
click at [821, 83] on div "Delete" at bounding box center [834, 89] width 35 height 16
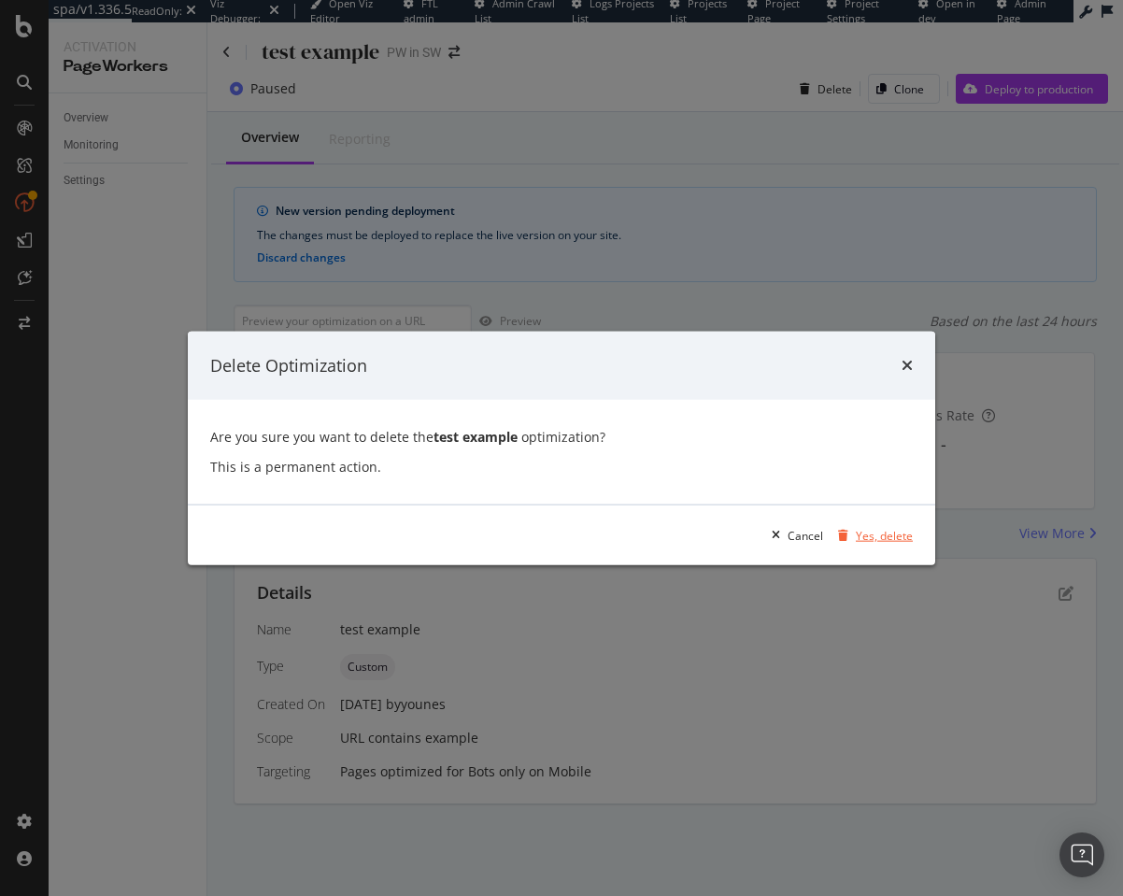
click at [857, 529] on div "Yes, delete" at bounding box center [884, 535] width 57 height 16
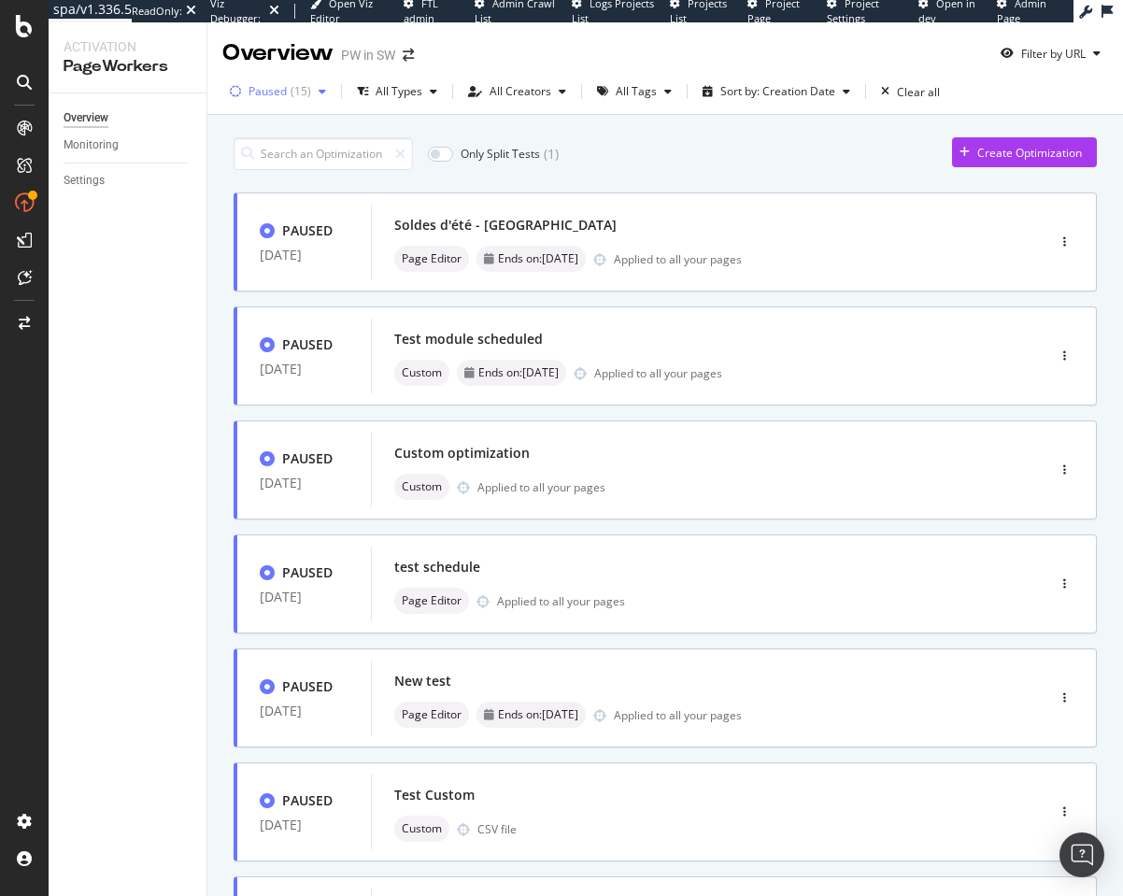
click at [296, 103] on div "Paused ( 15 )" at bounding box center [277, 92] width 111 height 28
click at [271, 189] on div "Paused" at bounding box center [281, 192] width 41 height 16
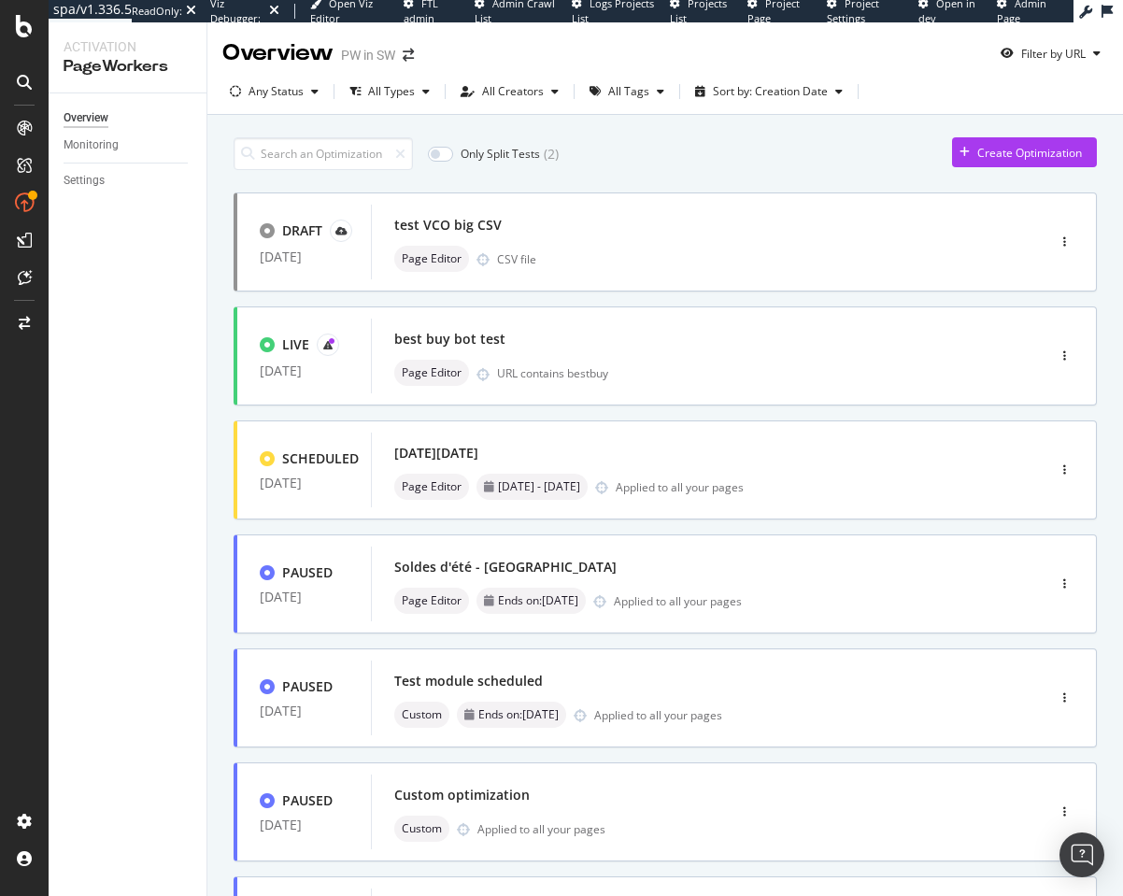
click at [643, 148] on div "Only Split Tests ( 2 ) Create Optimization" at bounding box center [665, 153] width 863 height 33
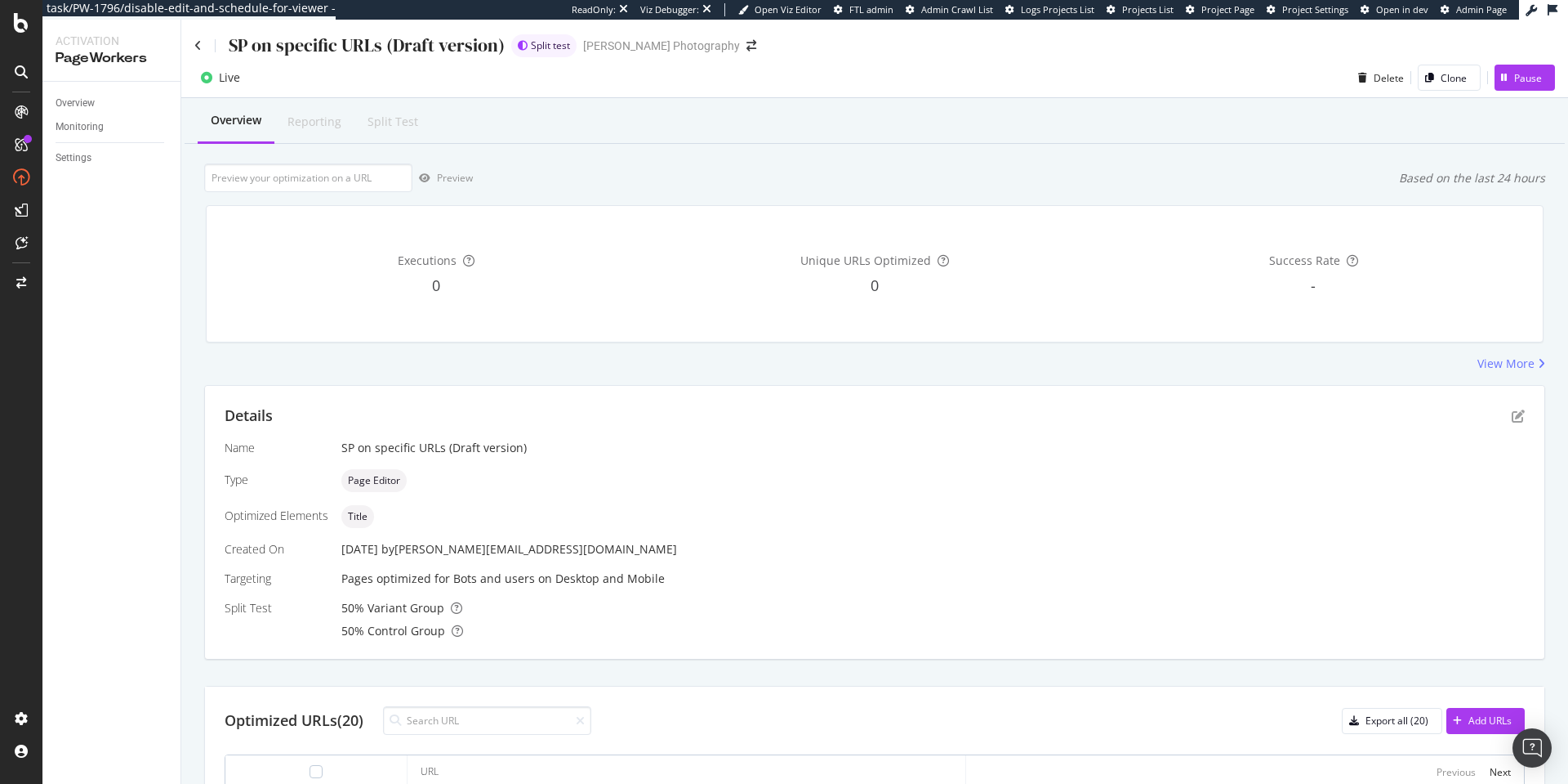
scroll to position [230, 0]
